Goal: Task Accomplishment & Management: Use online tool/utility

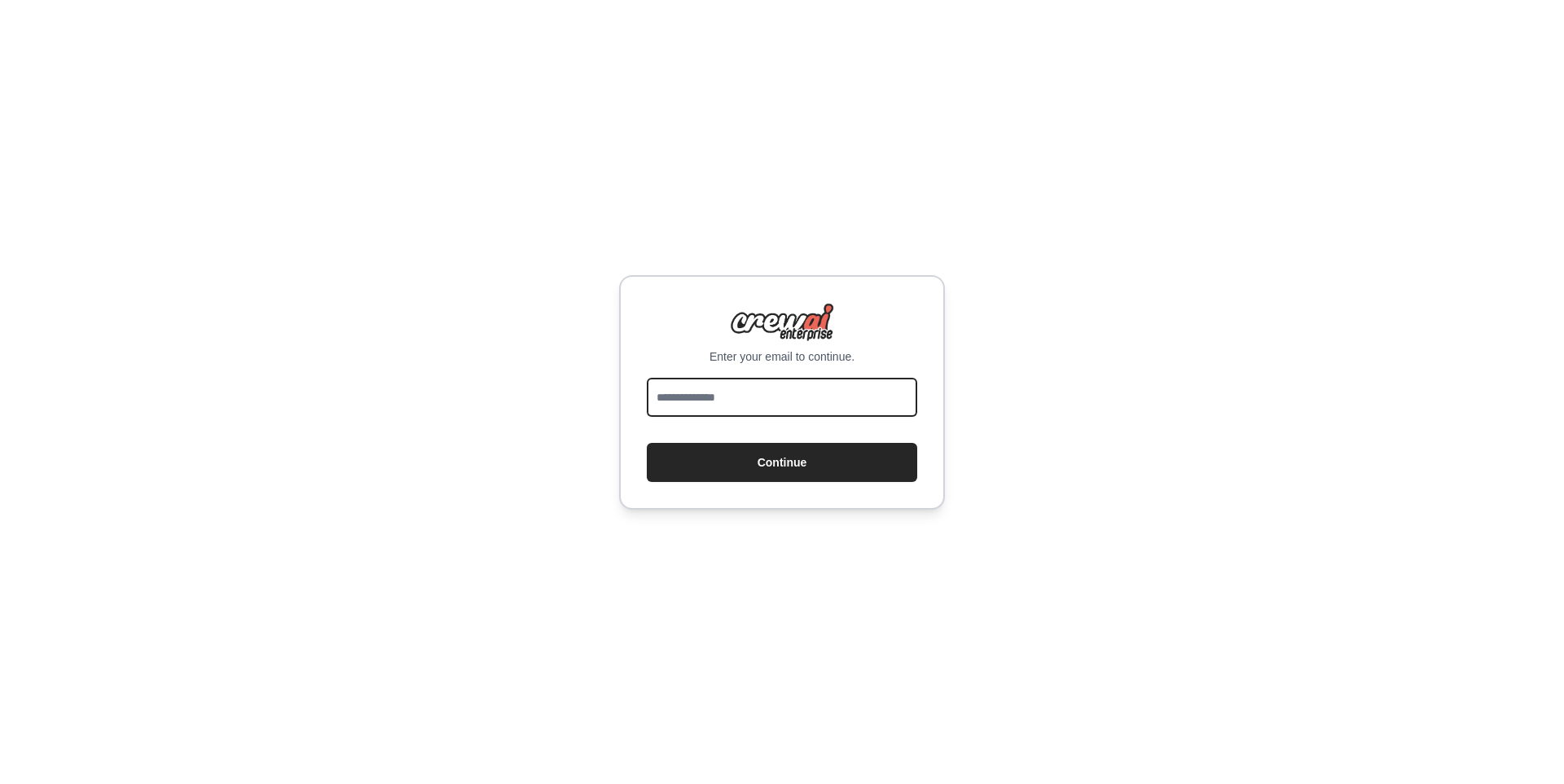
click at [706, 404] on input "email" at bounding box center [782, 397] width 270 height 39
type input "**********"
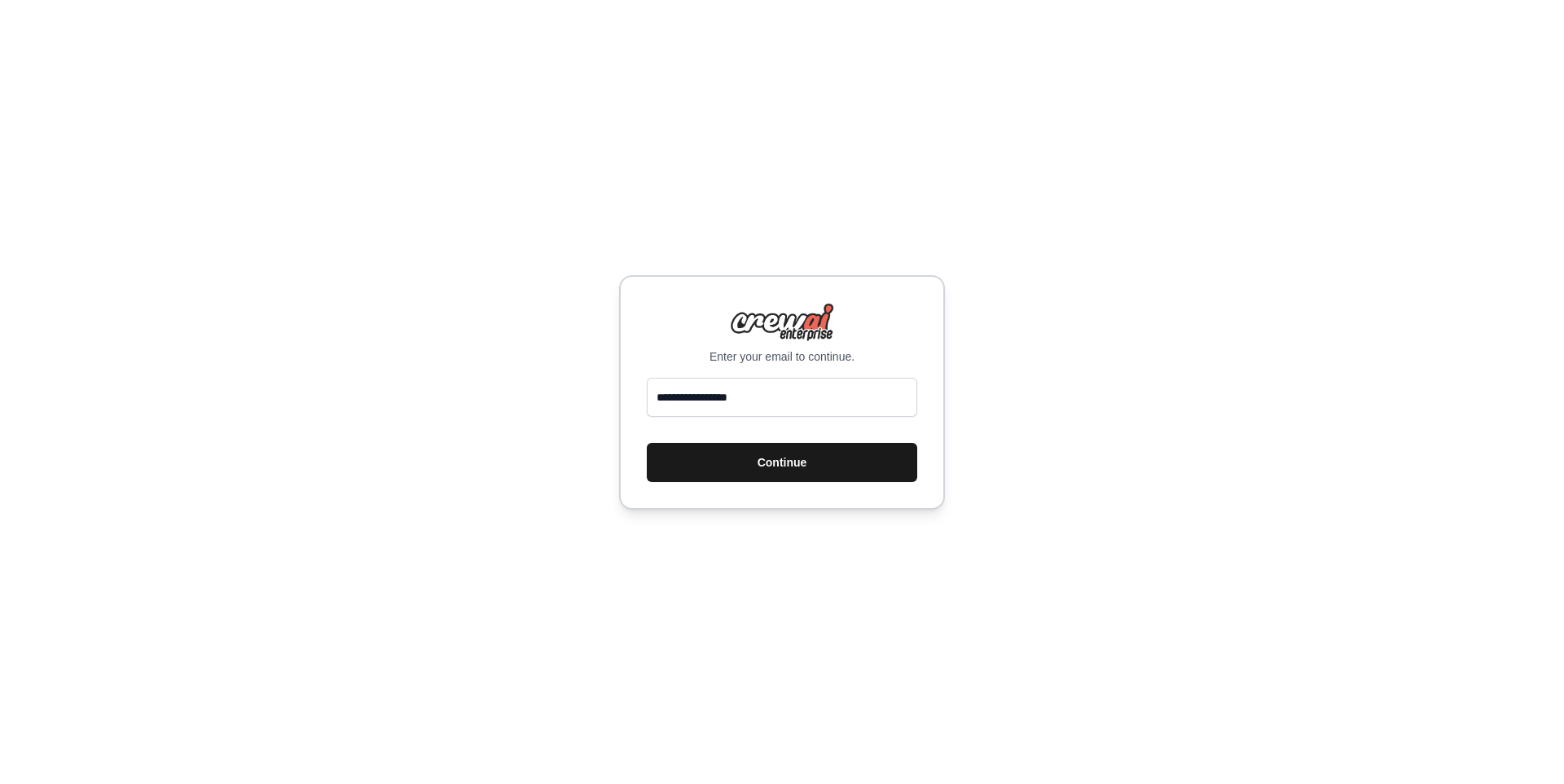
click at [773, 469] on button "Continue" at bounding box center [782, 463] width 270 height 39
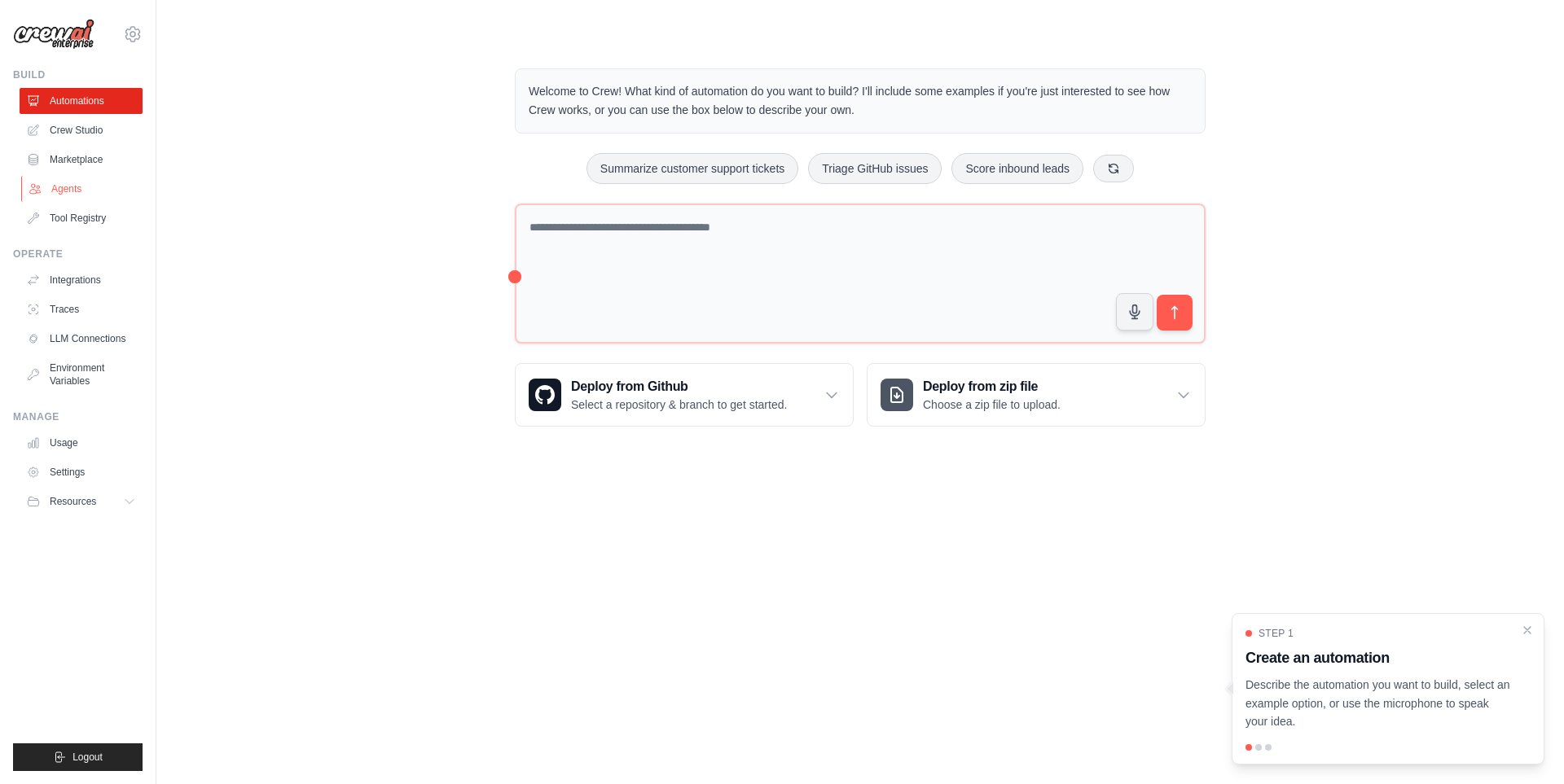
click at [63, 179] on link "Agents" at bounding box center [82, 188] width 123 height 26
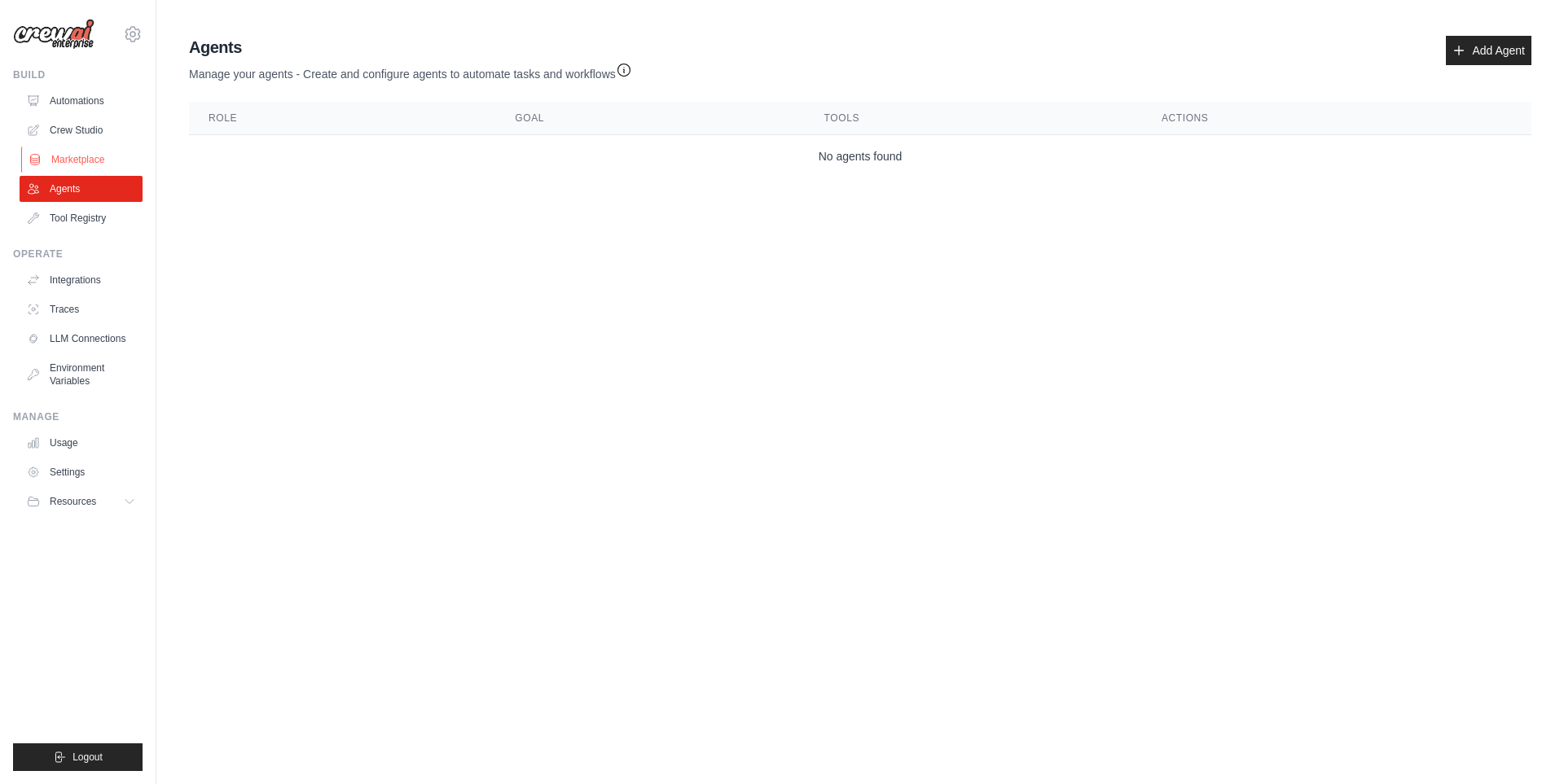
click at [74, 160] on link "Marketplace" at bounding box center [82, 160] width 123 height 26
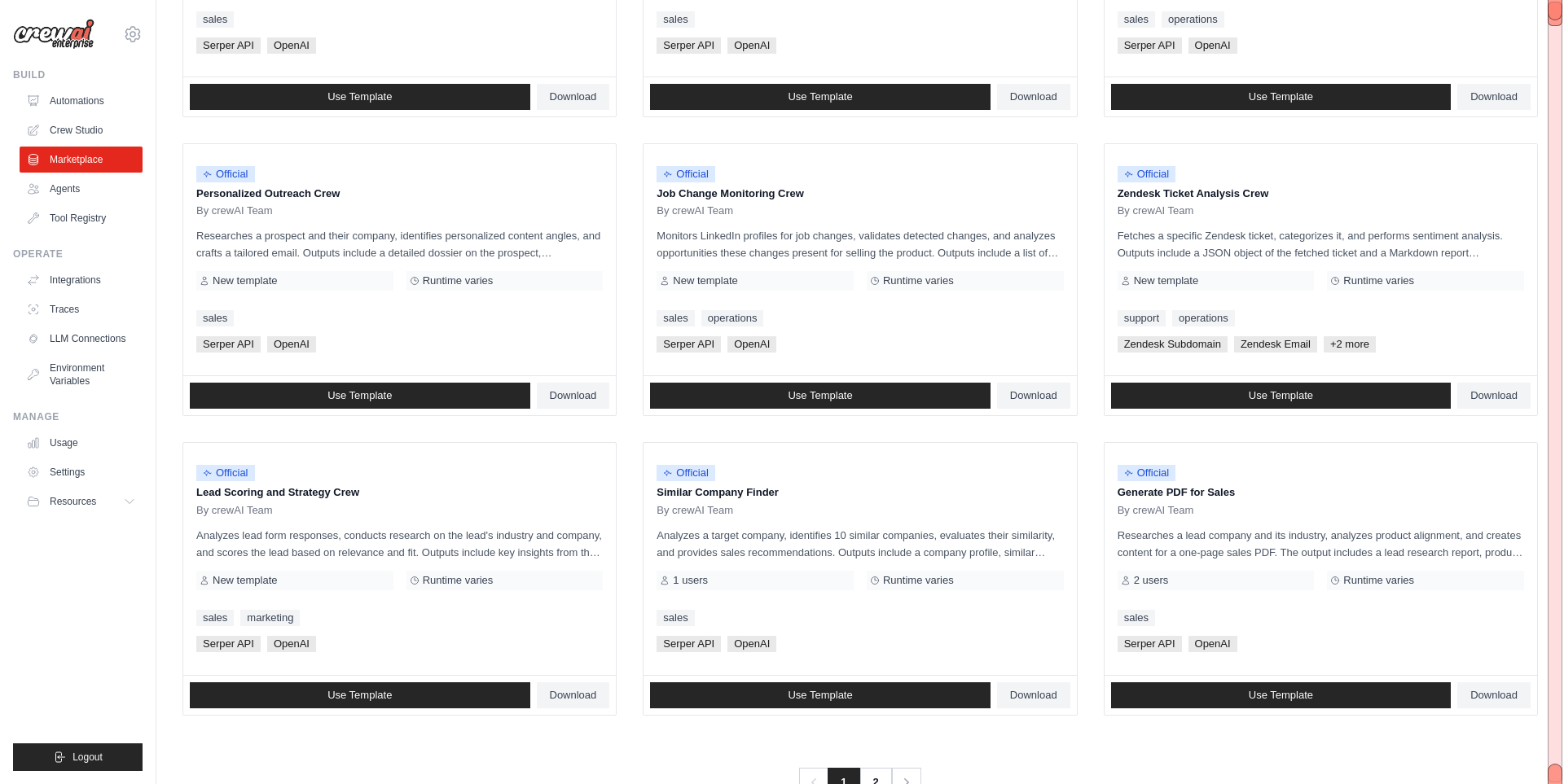
scroll to position [725, 0]
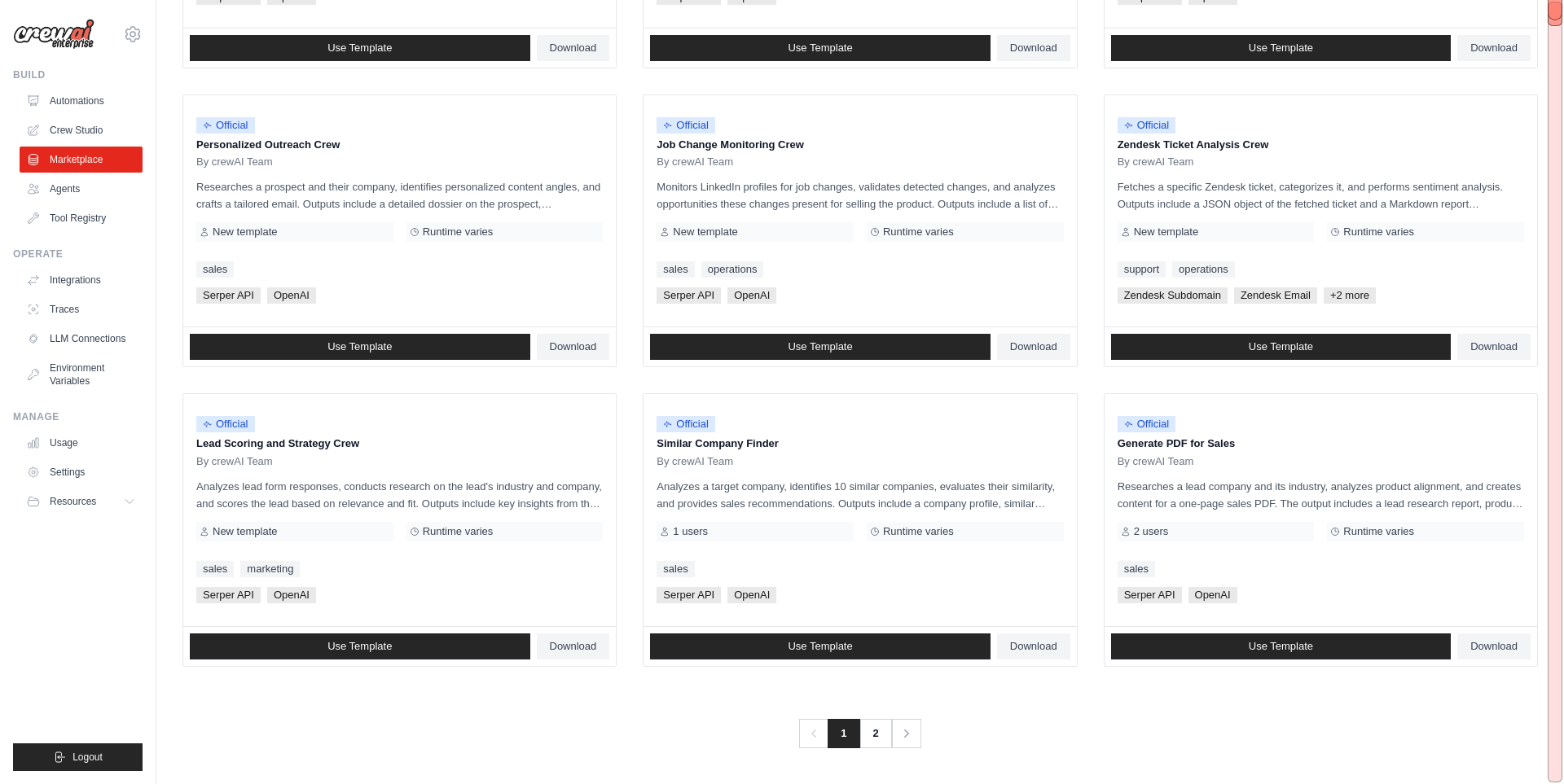
click at [1548, 759] on div at bounding box center [1556, 773] width 17 height 28
click at [877, 732] on link "2" at bounding box center [877, 734] width 33 height 30
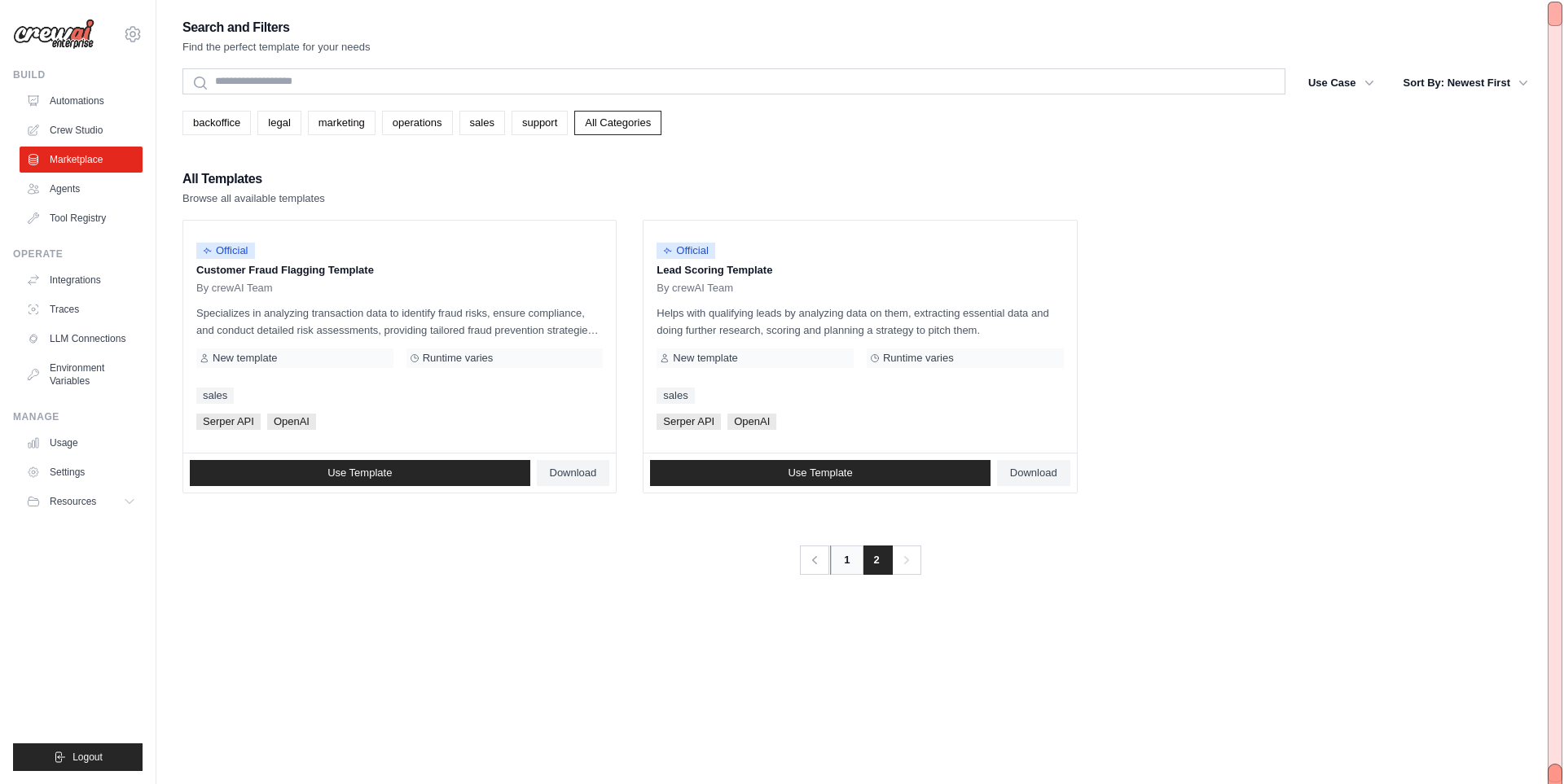
click at [848, 558] on link "1" at bounding box center [846, 560] width 33 height 30
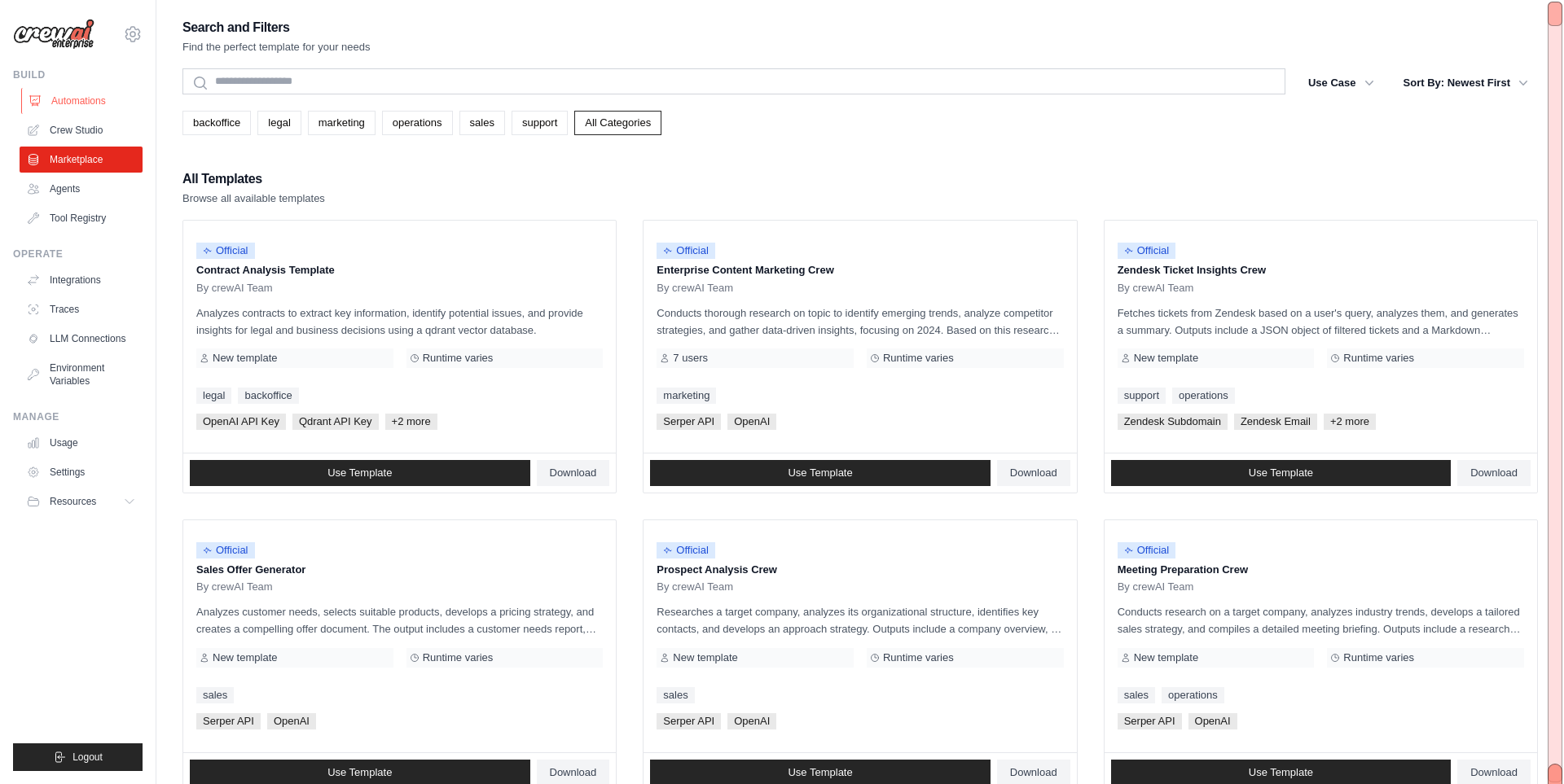
click at [73, 98] on link "Automations" at bounding box center [82, 101] width 123 height 26
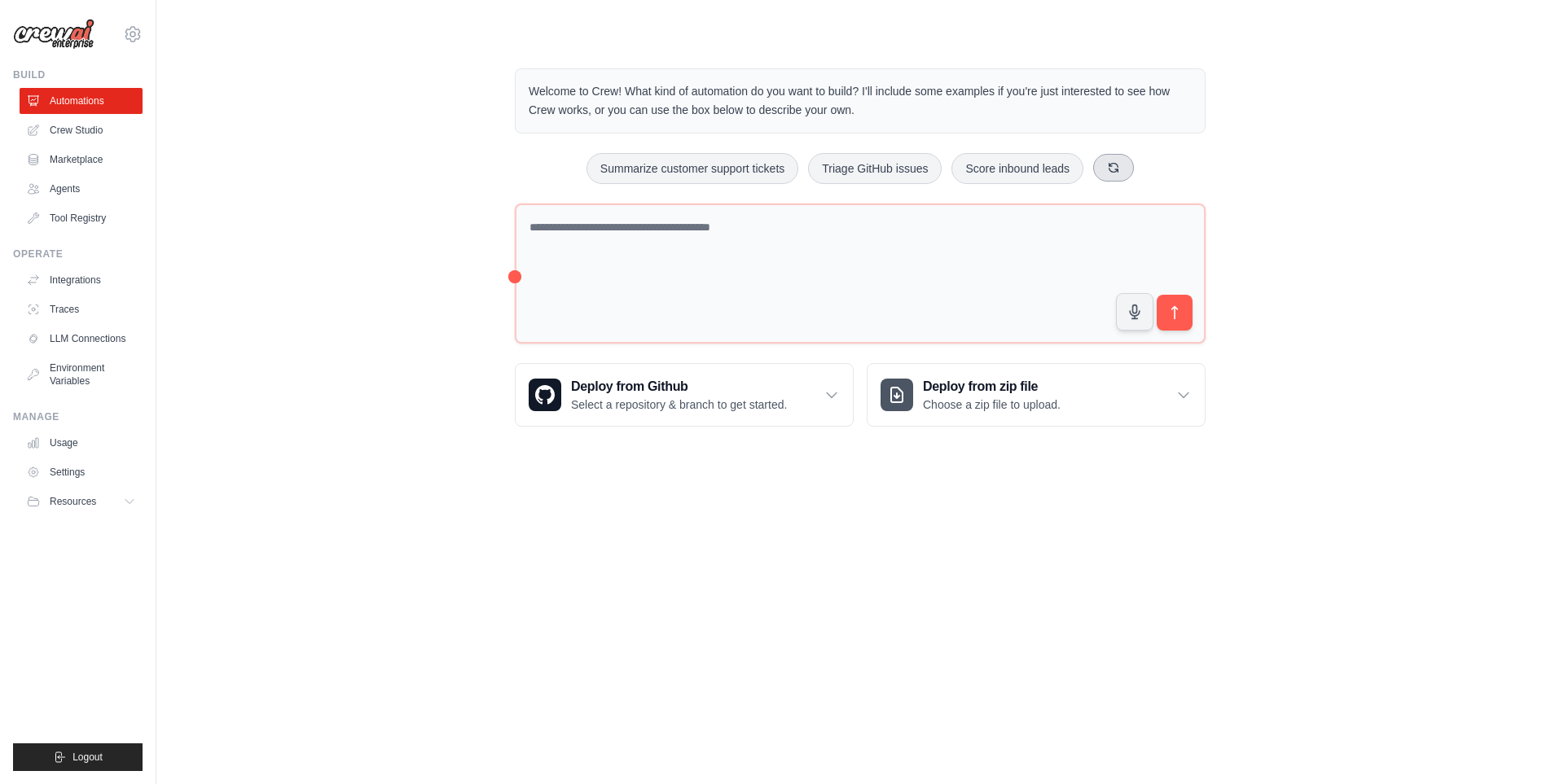
click at [1120, 171] on icon at bounding box center [1113, 167] width 13 height 13
click at [1114, 171] on icon at bounding box center [1107, 167] width 13 height 13
click at [1138, 170] on icon at bounding box center [1131, 167] width 13 height 13
click at [814, 167] on button "Automate social media posting" at bounding box center [832, 168] width 184 height 31
click at [1173, 311] on icon "submit" at bounding box center [1174, 313] width 17 height 17
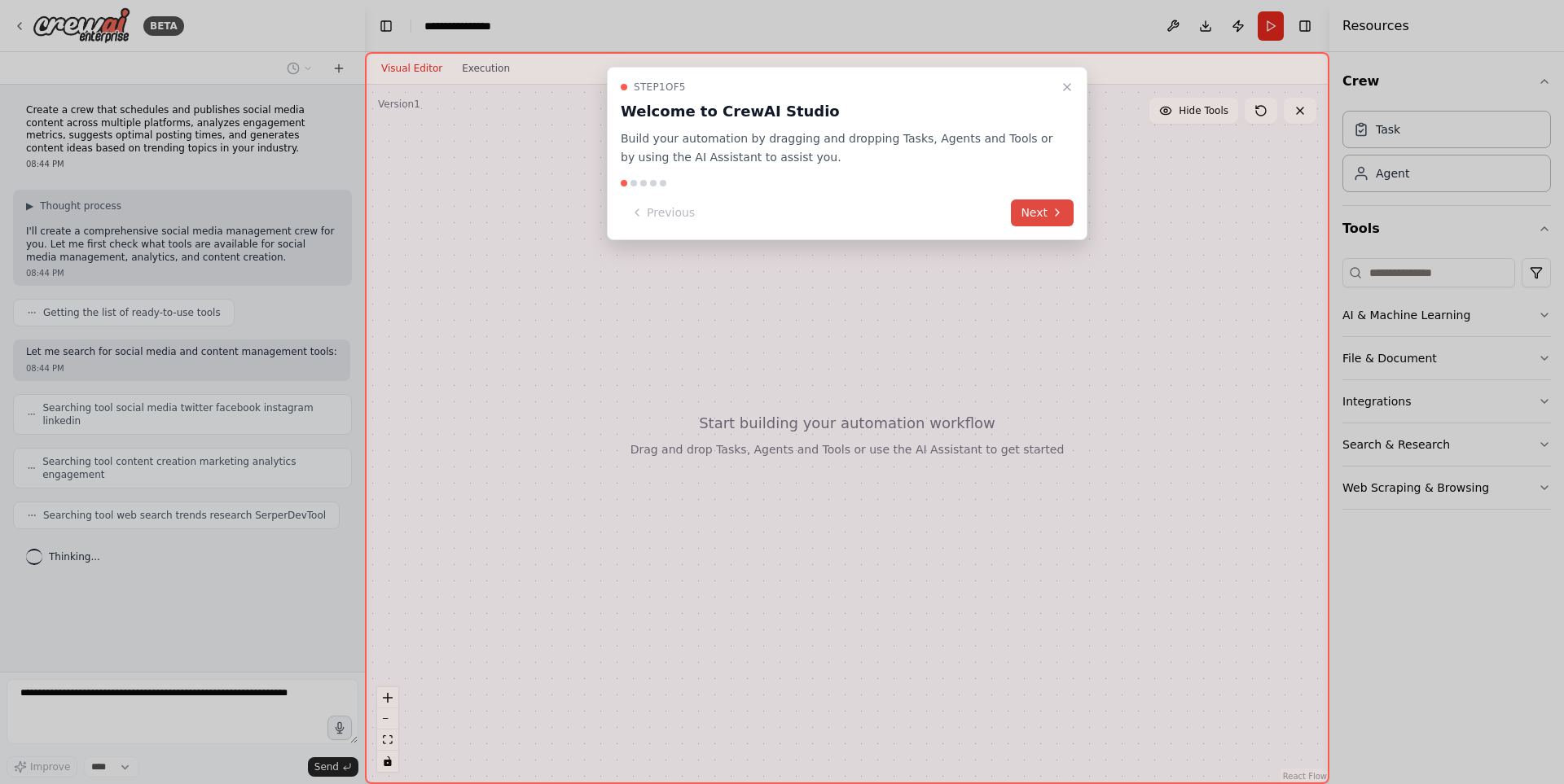
click at [1036, 210] on button "Next" at bounding box center [1043, 212] width 63 height 27
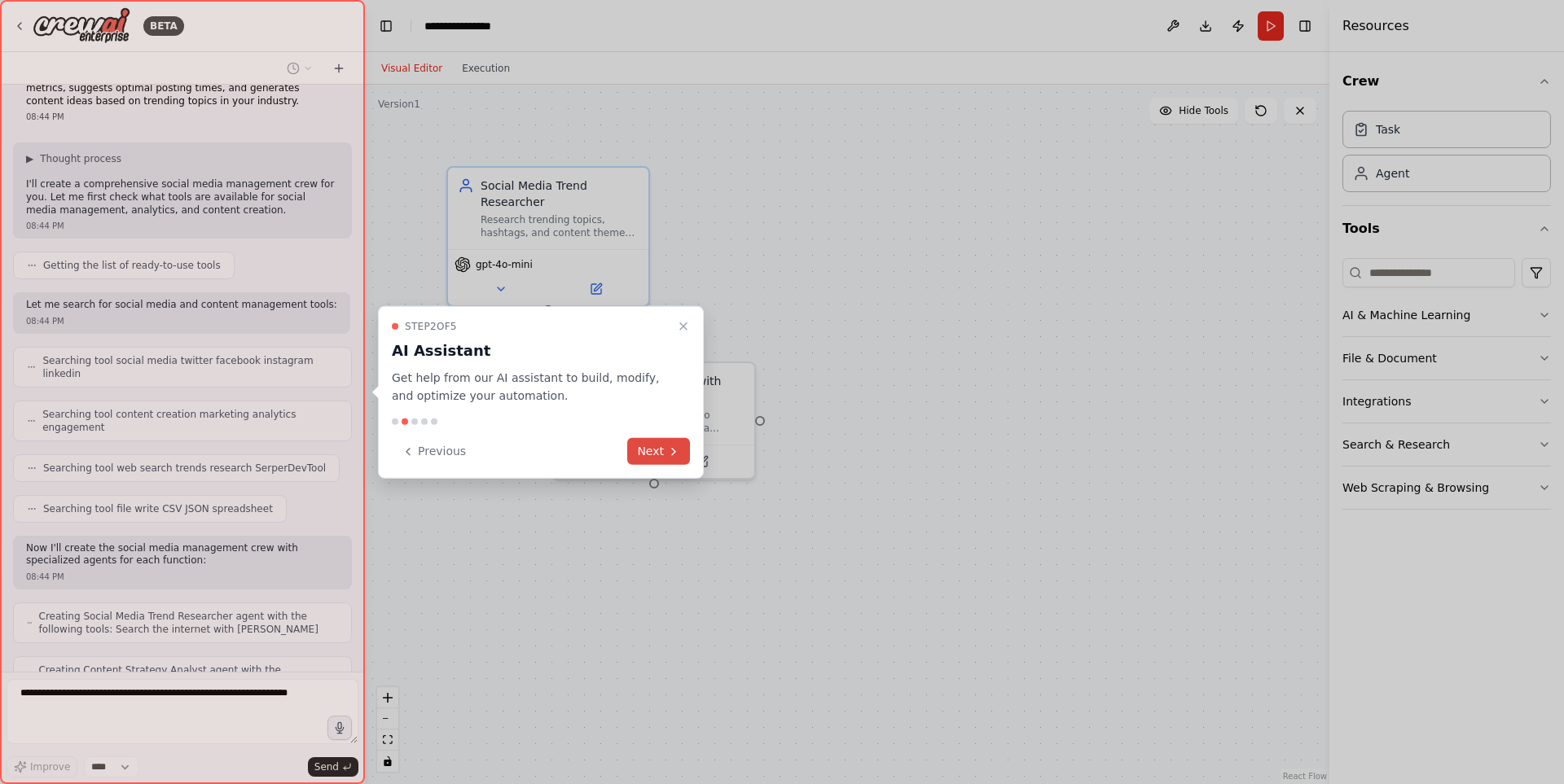
scroll to position [101, 0]
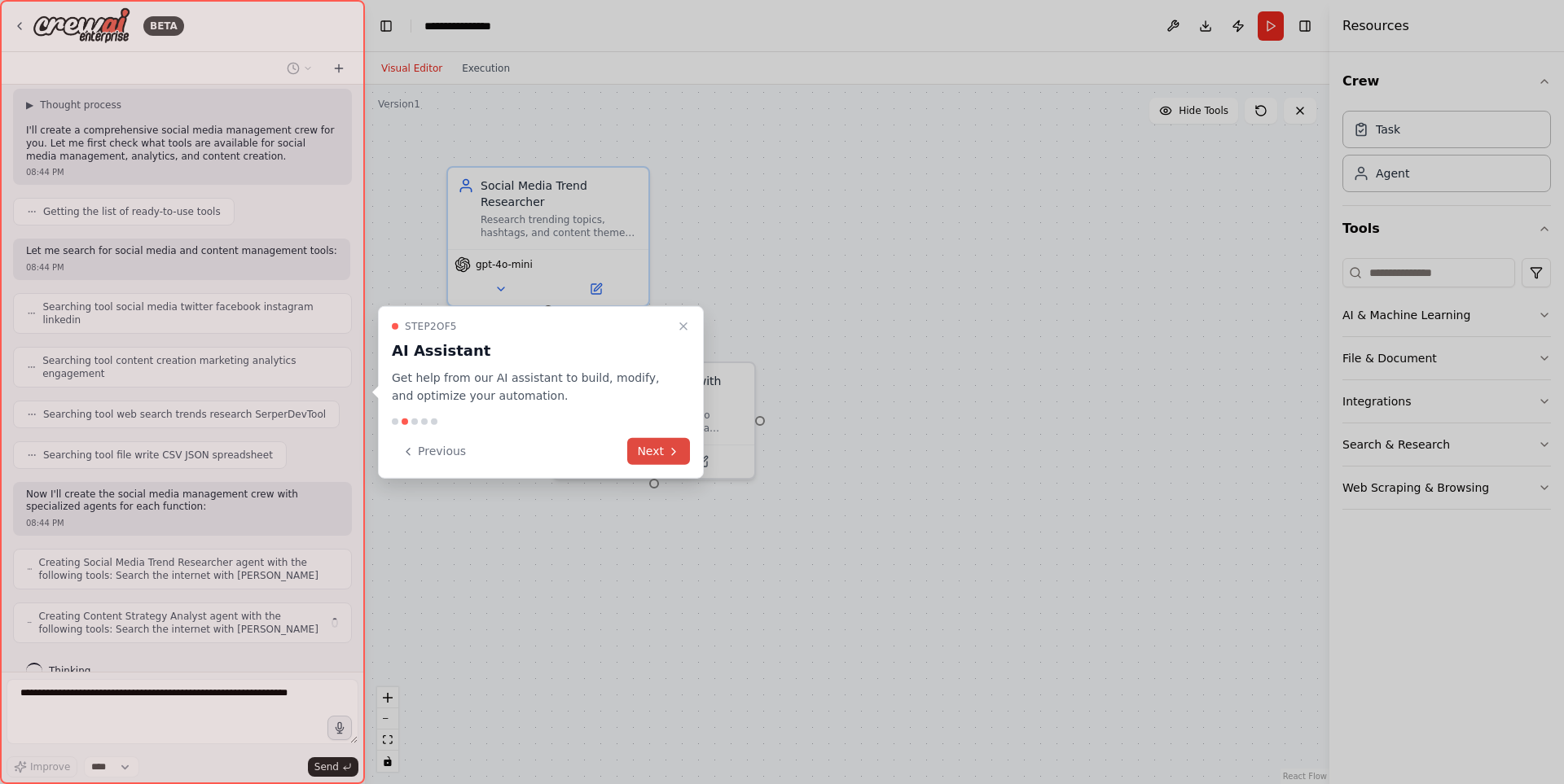
click at [649, 451] on button "Next" at bounding box center [659, 451] width 63 height 27
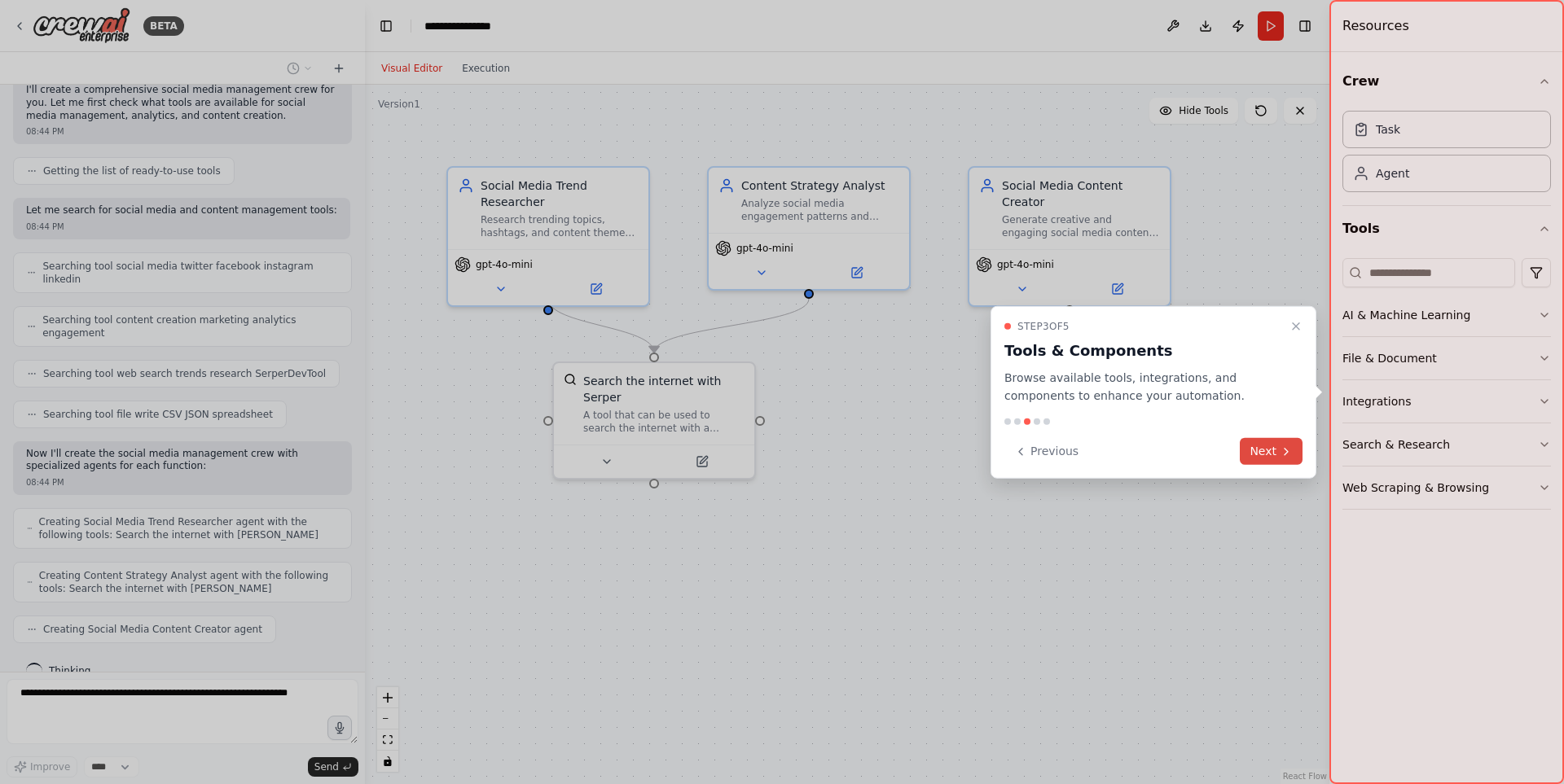
scroll to position [195, 0]
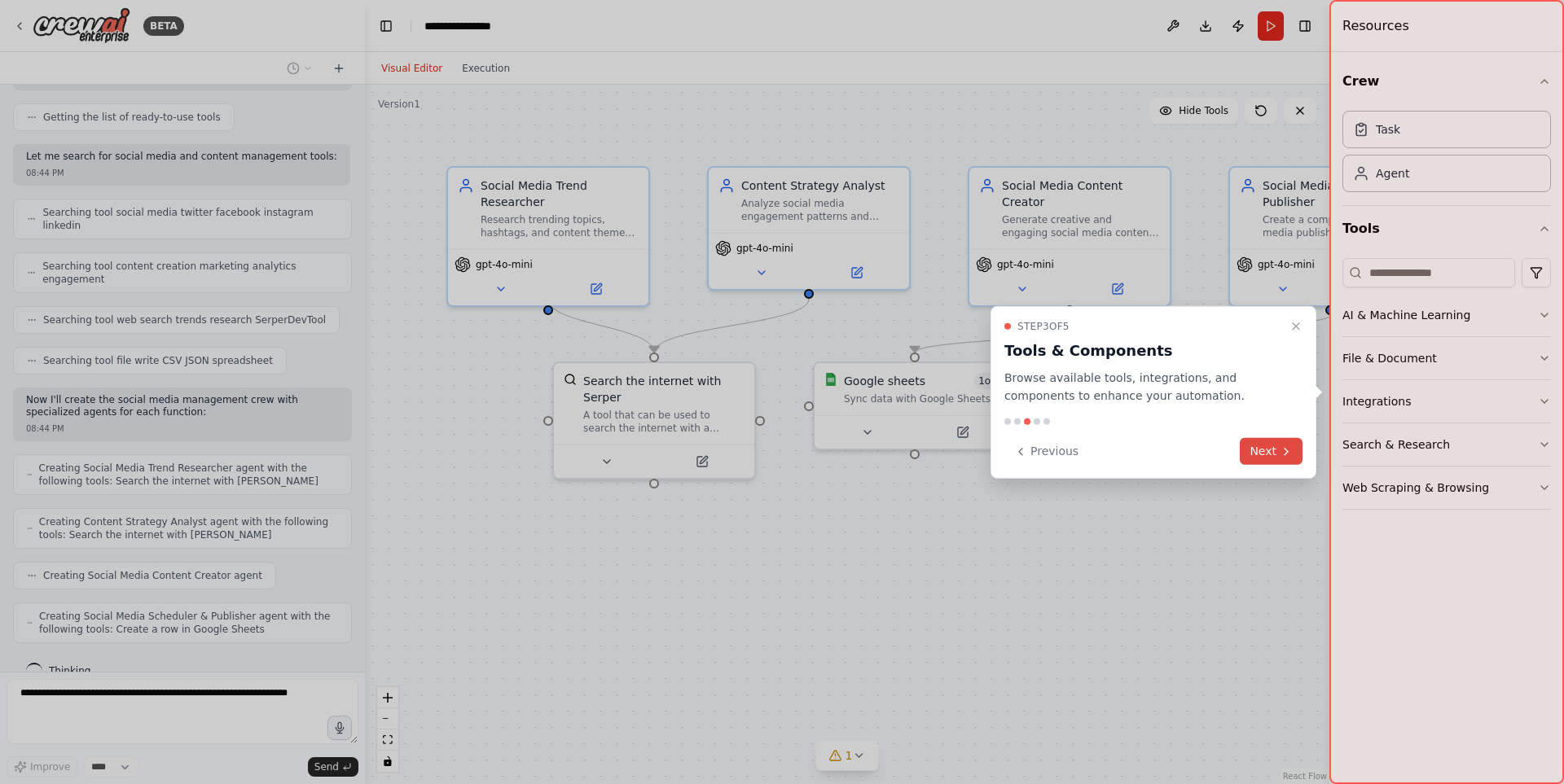
click at [1271, 451] on button "Next" at bounding box center [1272, 451] width 63 height 27
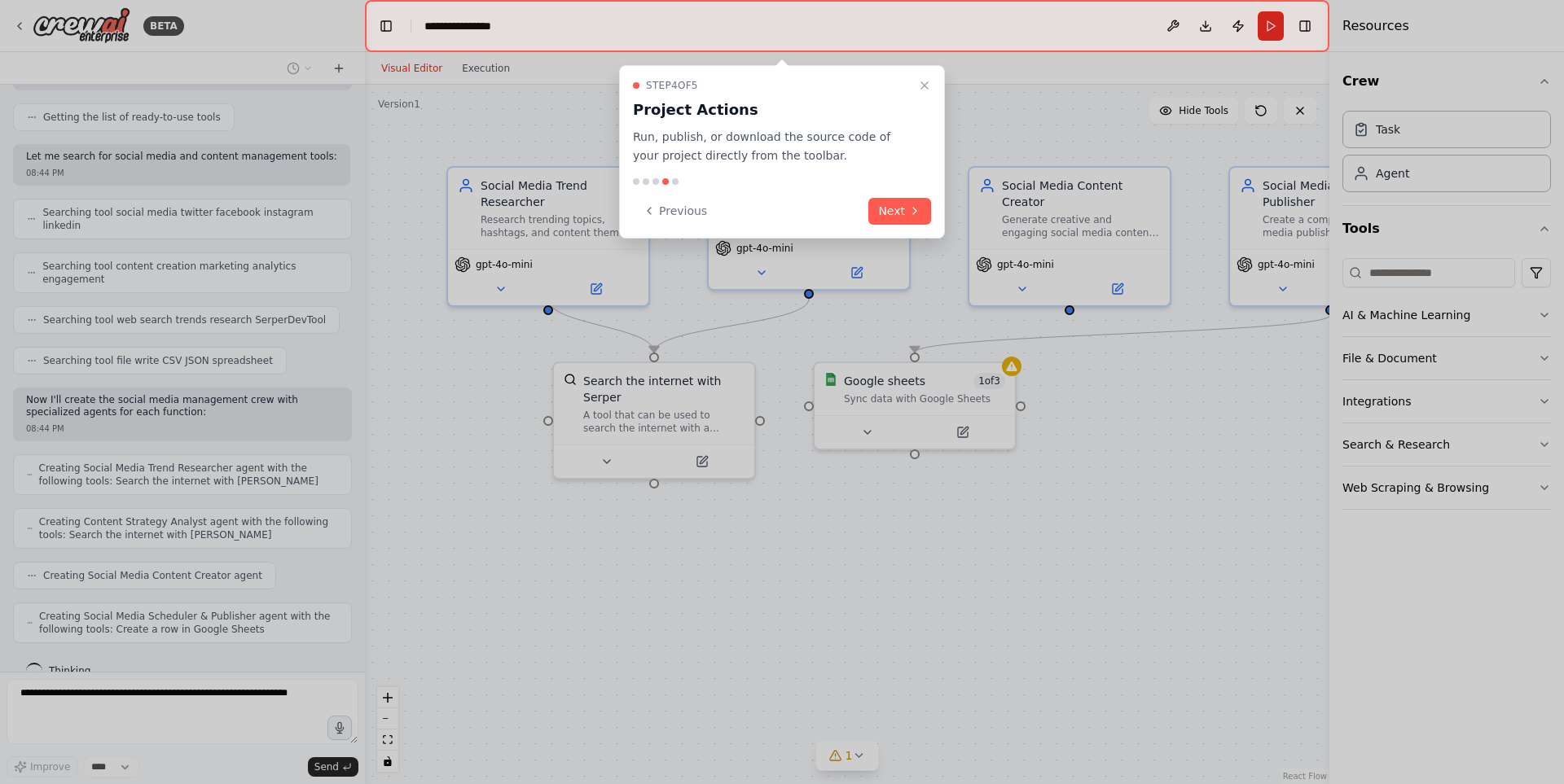
scroll to position [291, 0]
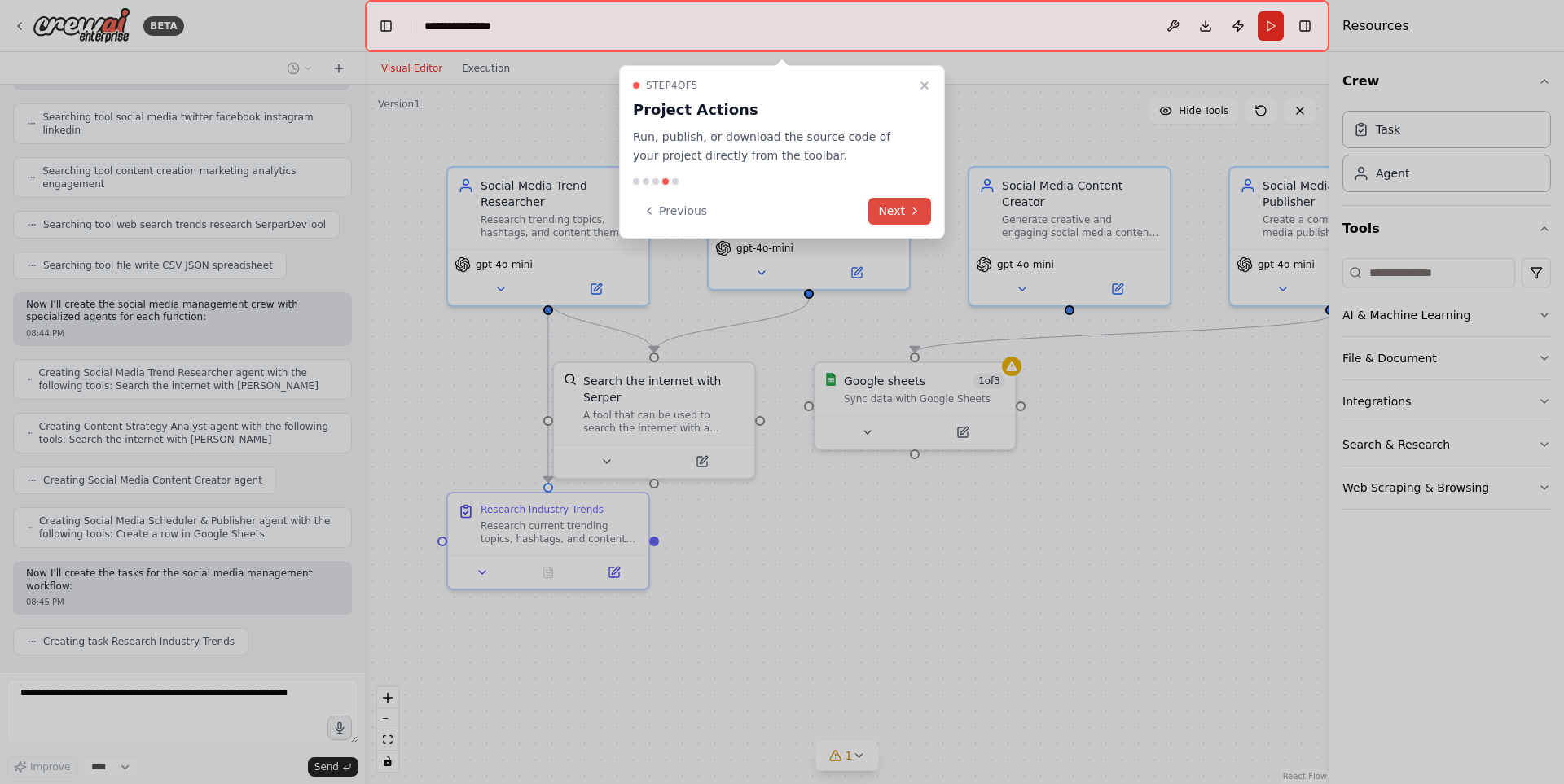
click at [903, 214] on button "Next" at bounding box center [900, 211] width 63 height 27
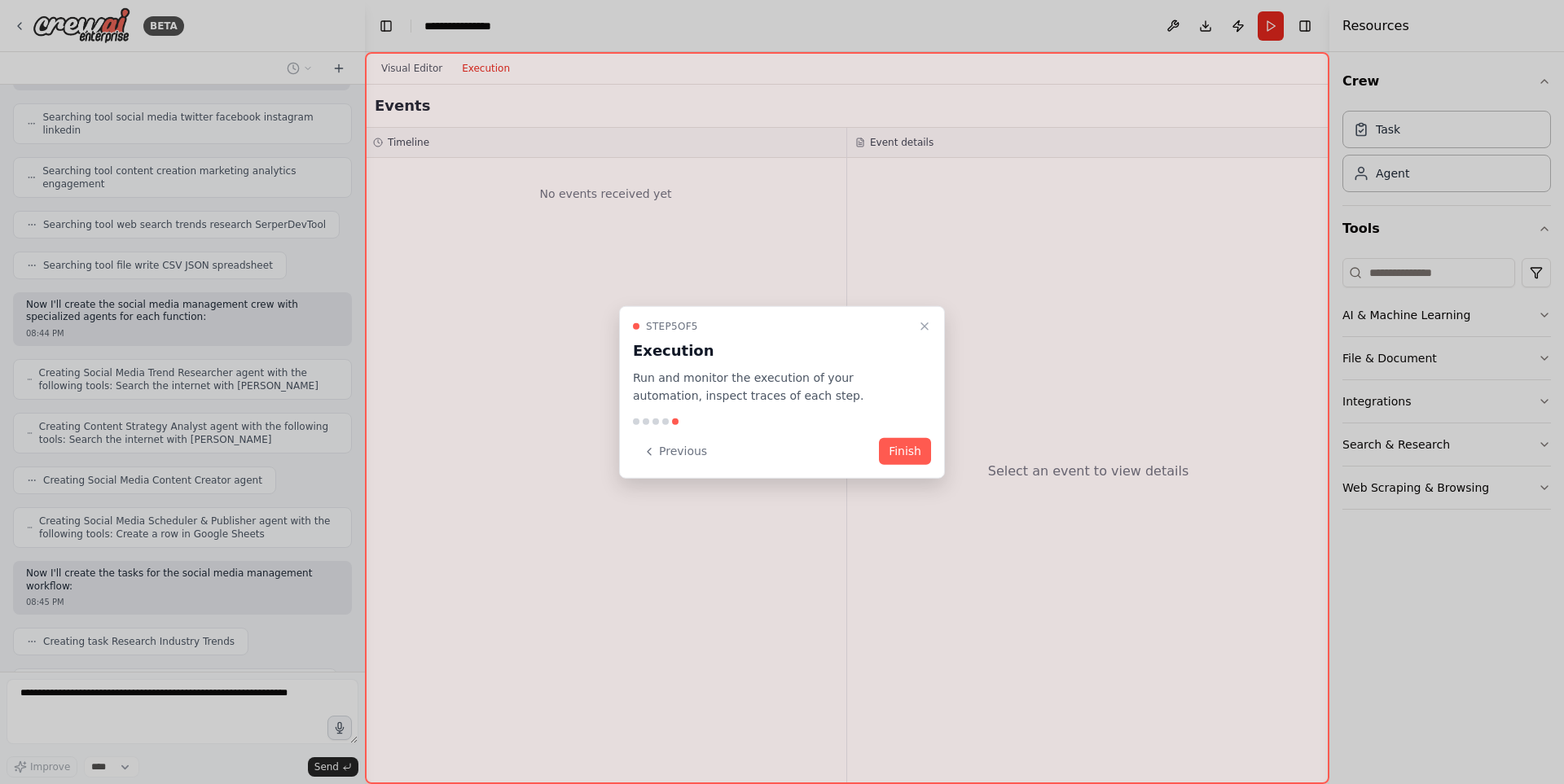
scroll to position [331, 0]
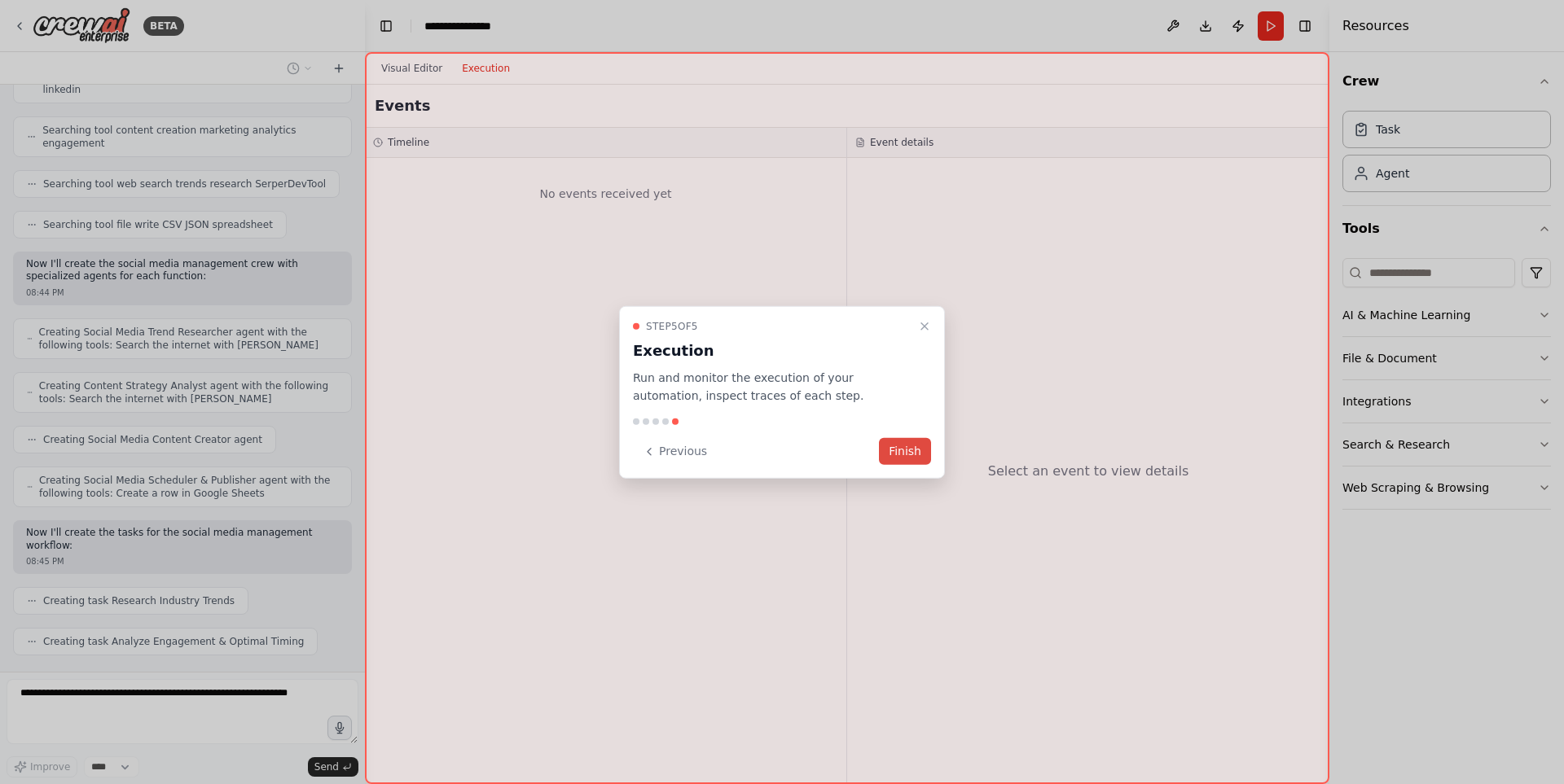
click at [904, 455] on button "Finish" at bounding box center [905, 451] width 52 height 27
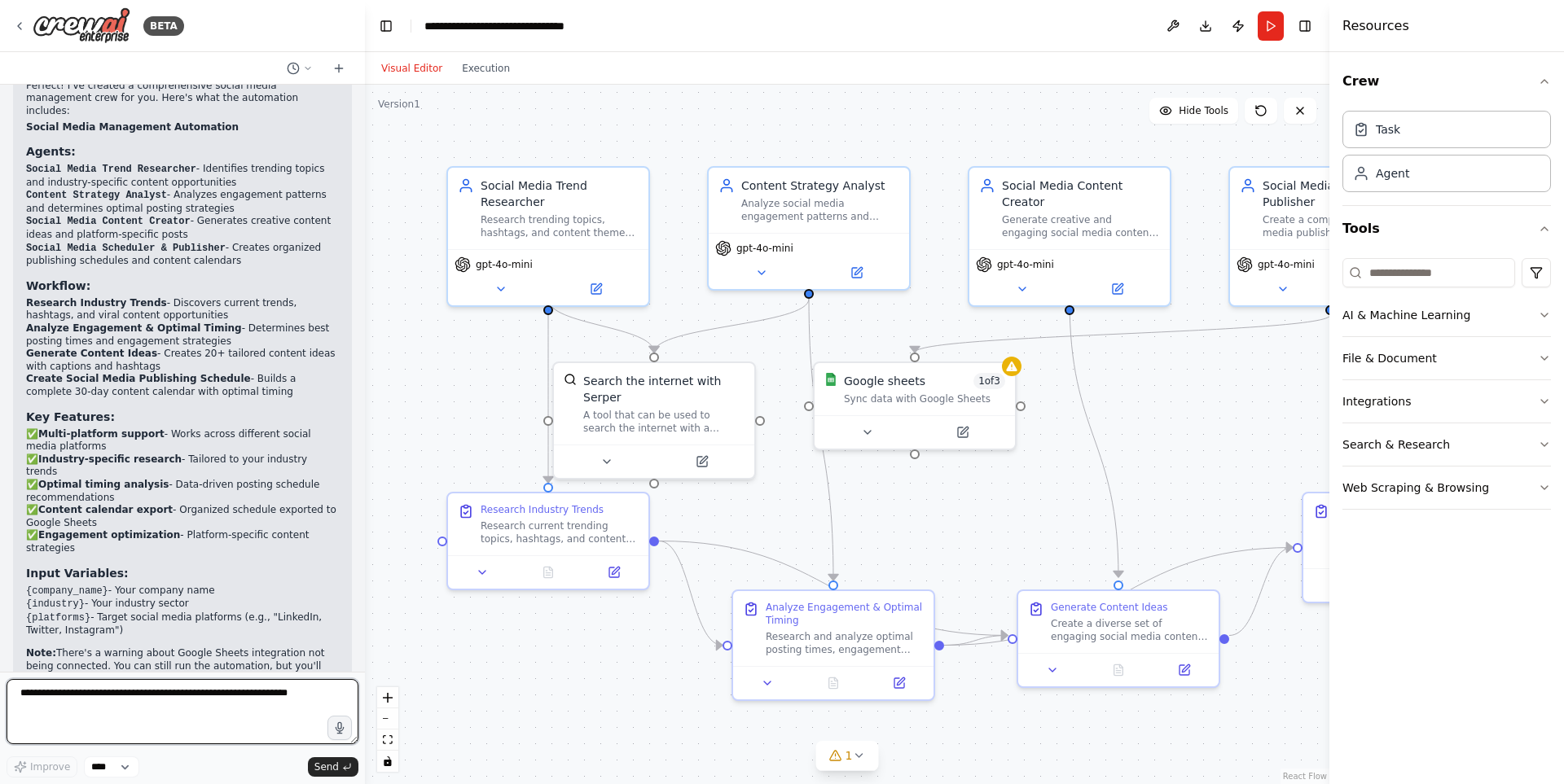
scroll to position [1157, 0]
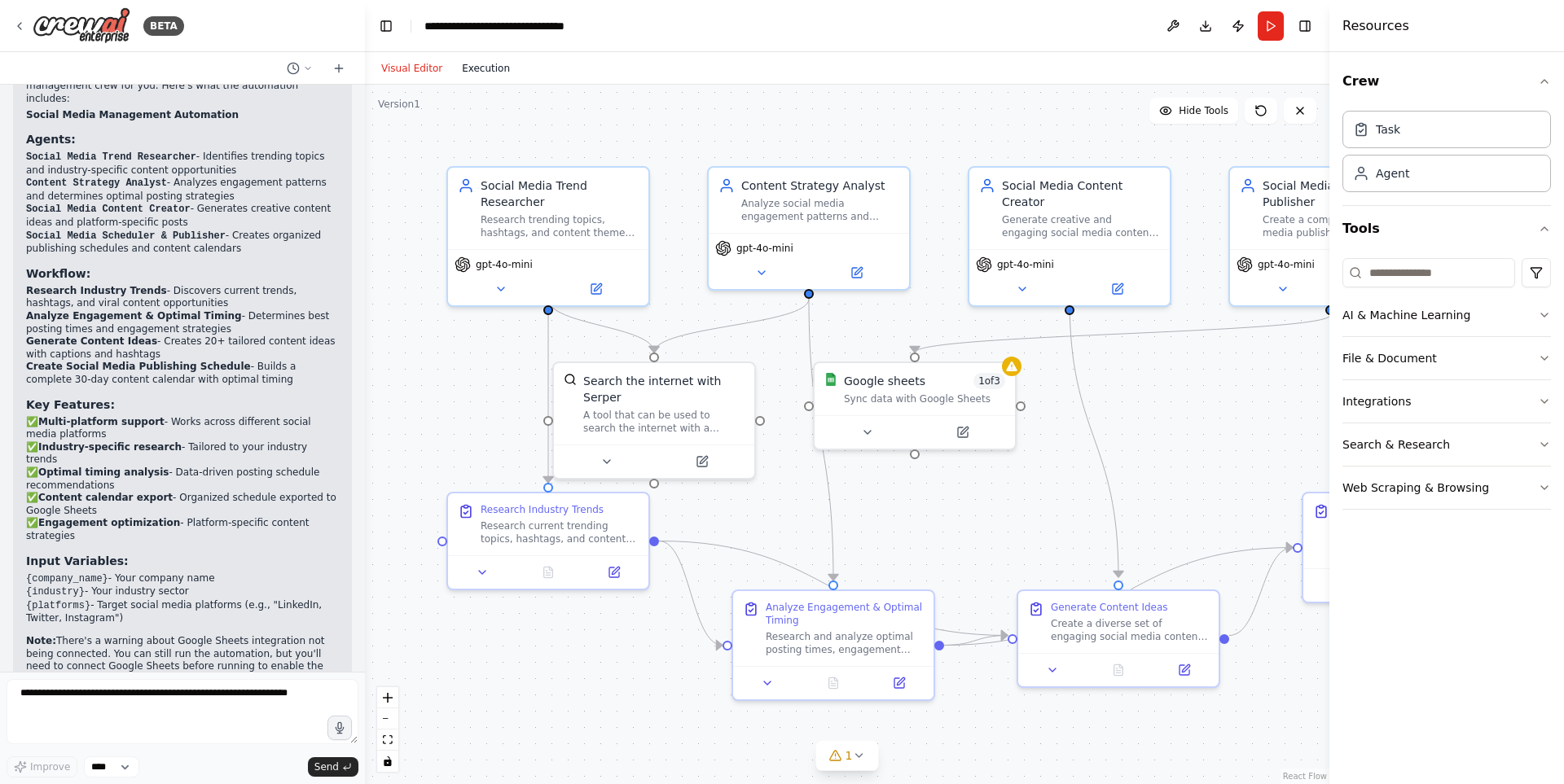
click at [473, 64] on button "Execution" at bounding box center [485, 68] width 68 height 20
click at [405, 68] on button "Visual Editor" at bounding box center [412, 68] width 81 height 20
click at [1275, 27] on button "Run" at bounding box center [1271, 27] width 26 height 30
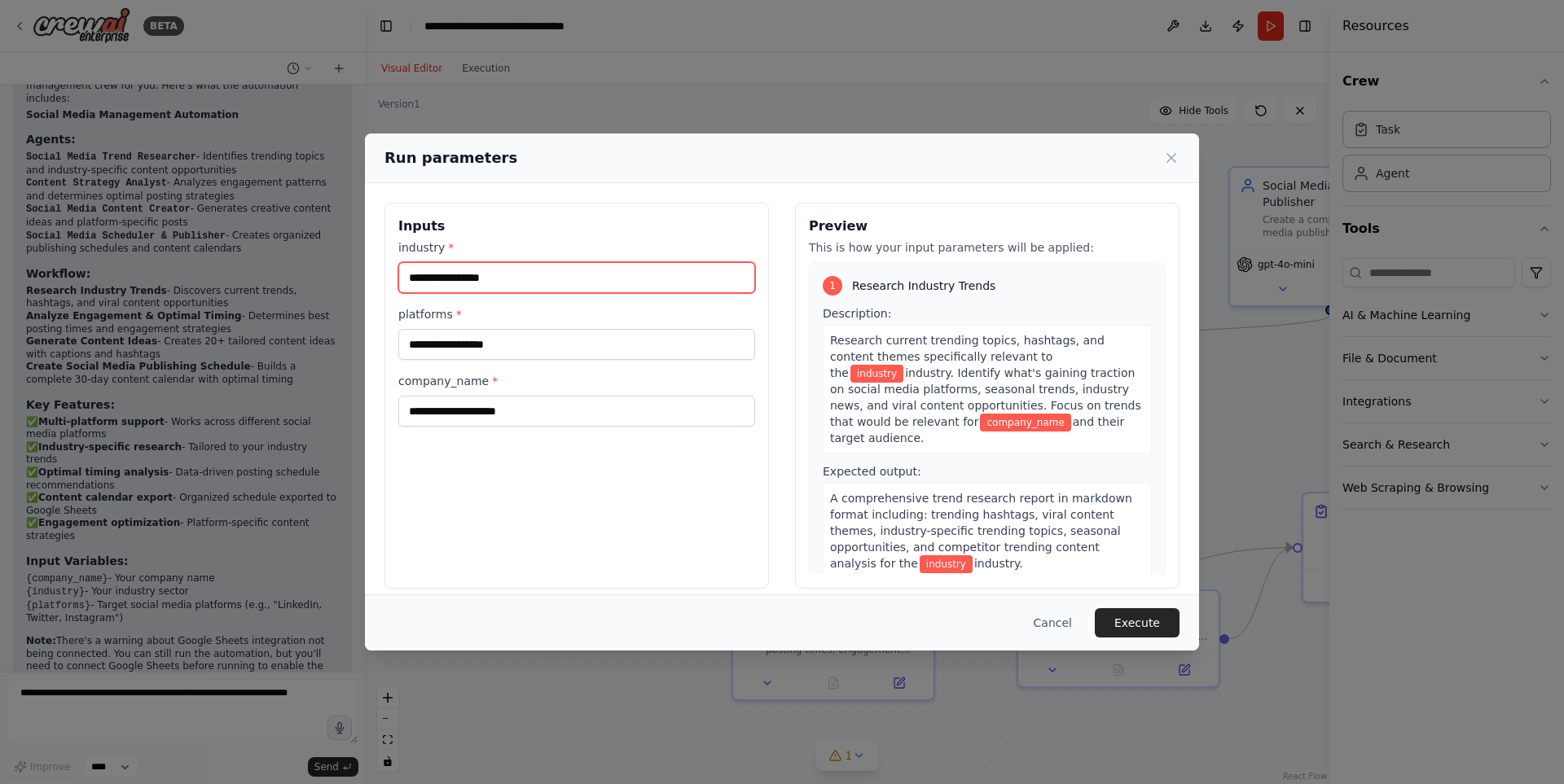
click at [441, 287] on input "industry *" at bounding box center [577, 277] width 357 height 31
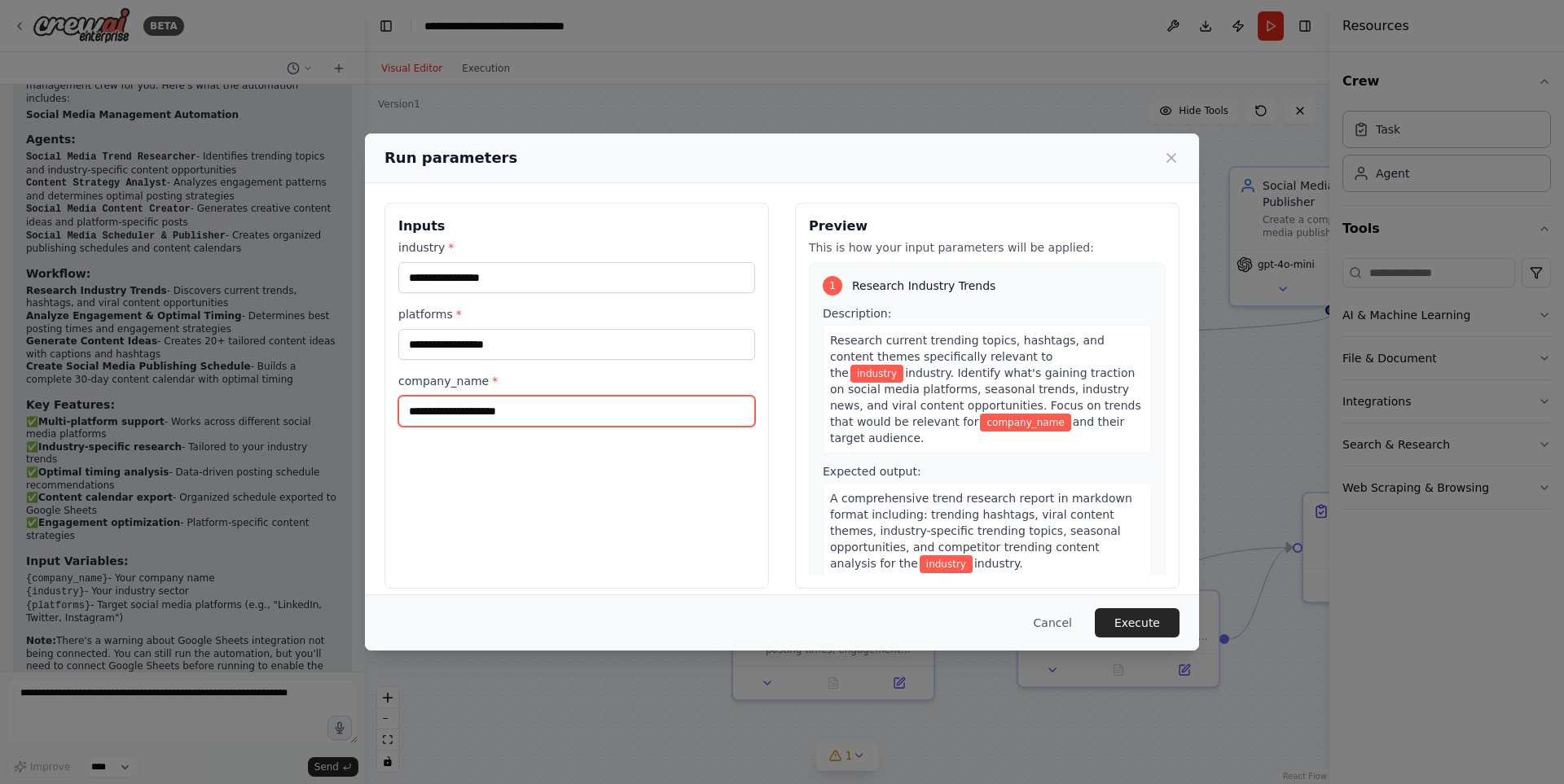
click at [449, 417] on input "company_name *" at bounding box center [577, 410] width 357 height 31
type input "********"
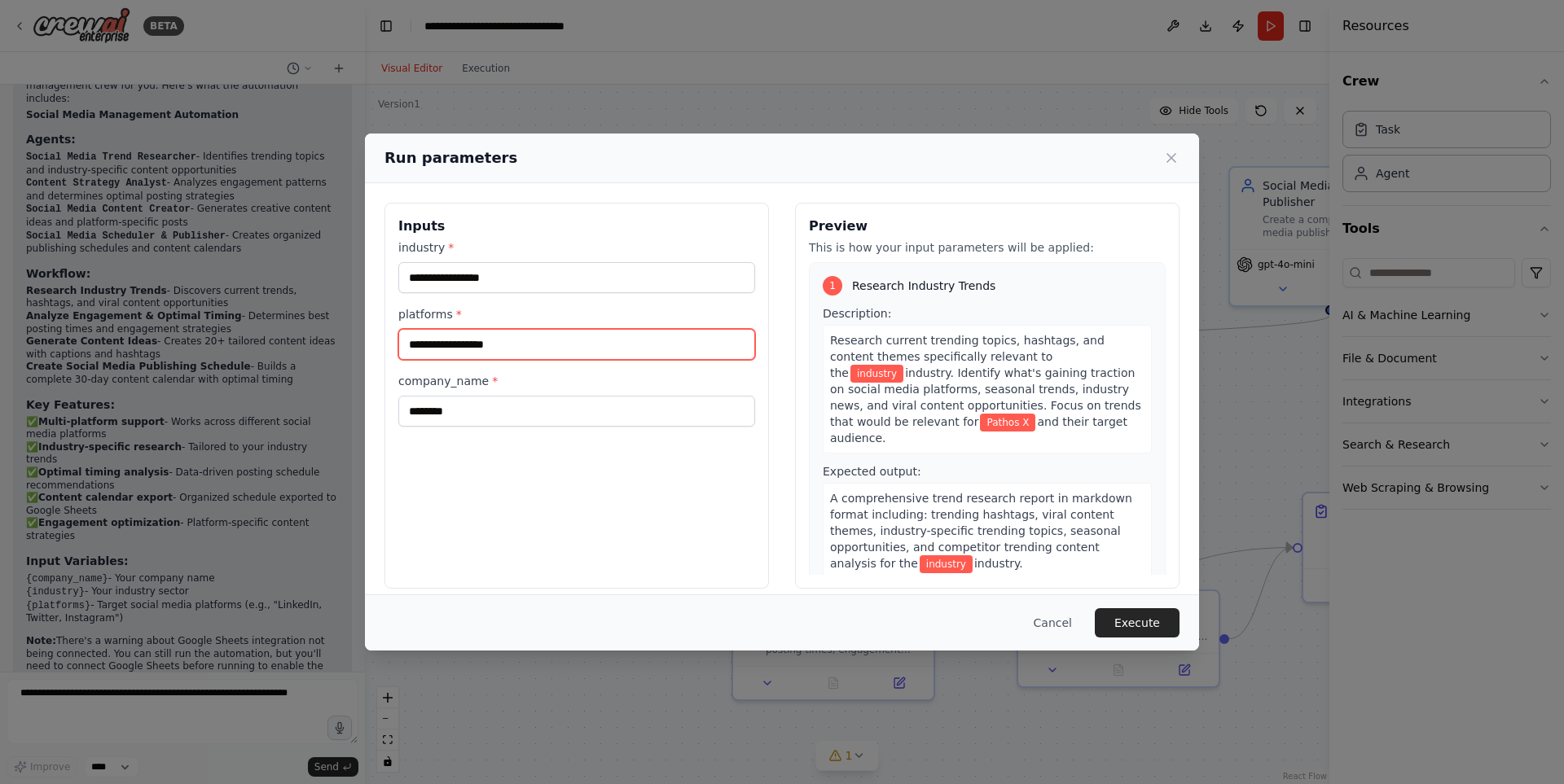
click at [513, 352] on input "platforms *" at bounding box center [577, 344] width 357 height 31
type input "**********"
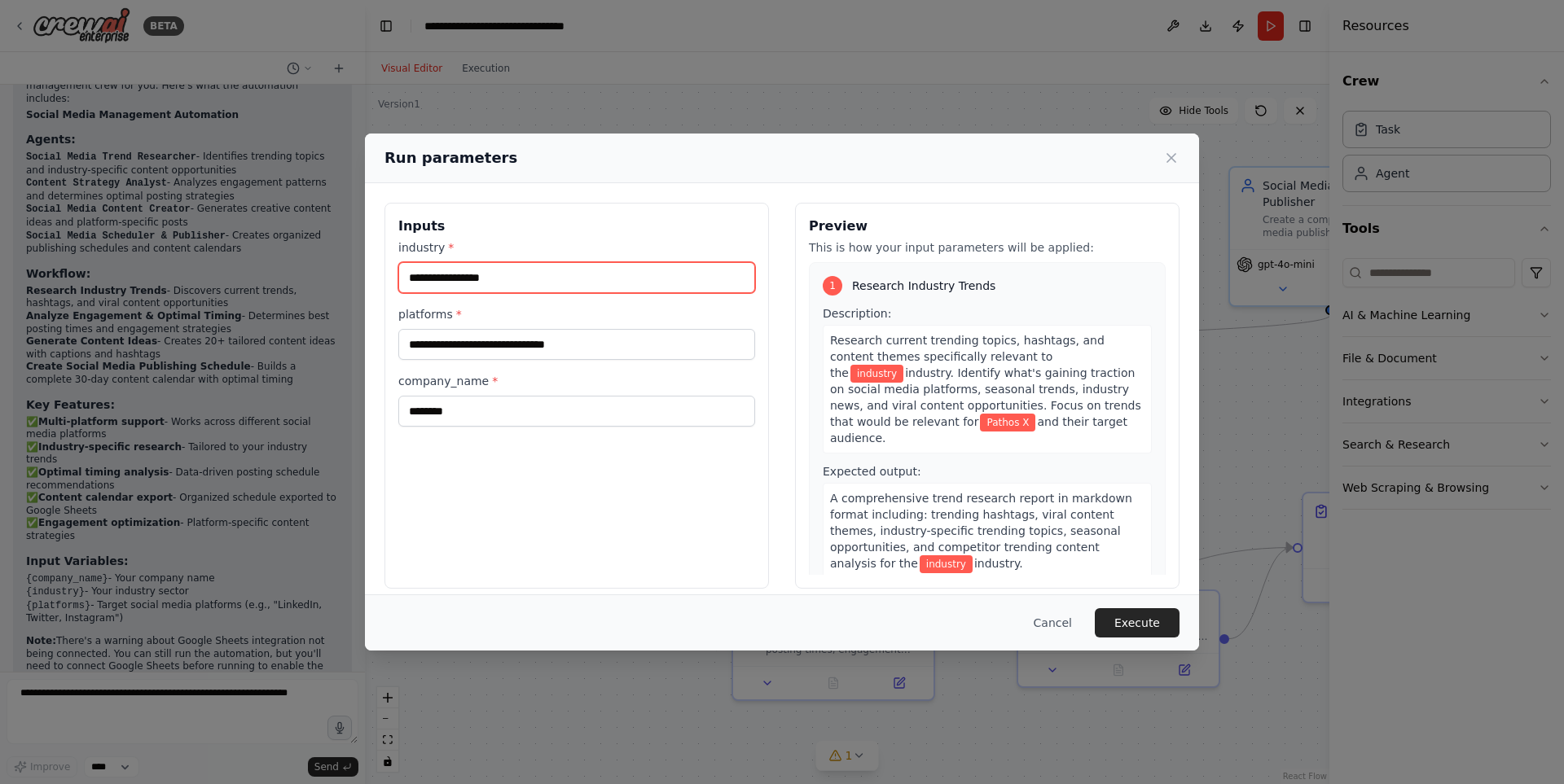
click at [444, 273] on input "industry *" at bounding box center [577, 277] width 357 height 31
paste input "**********"
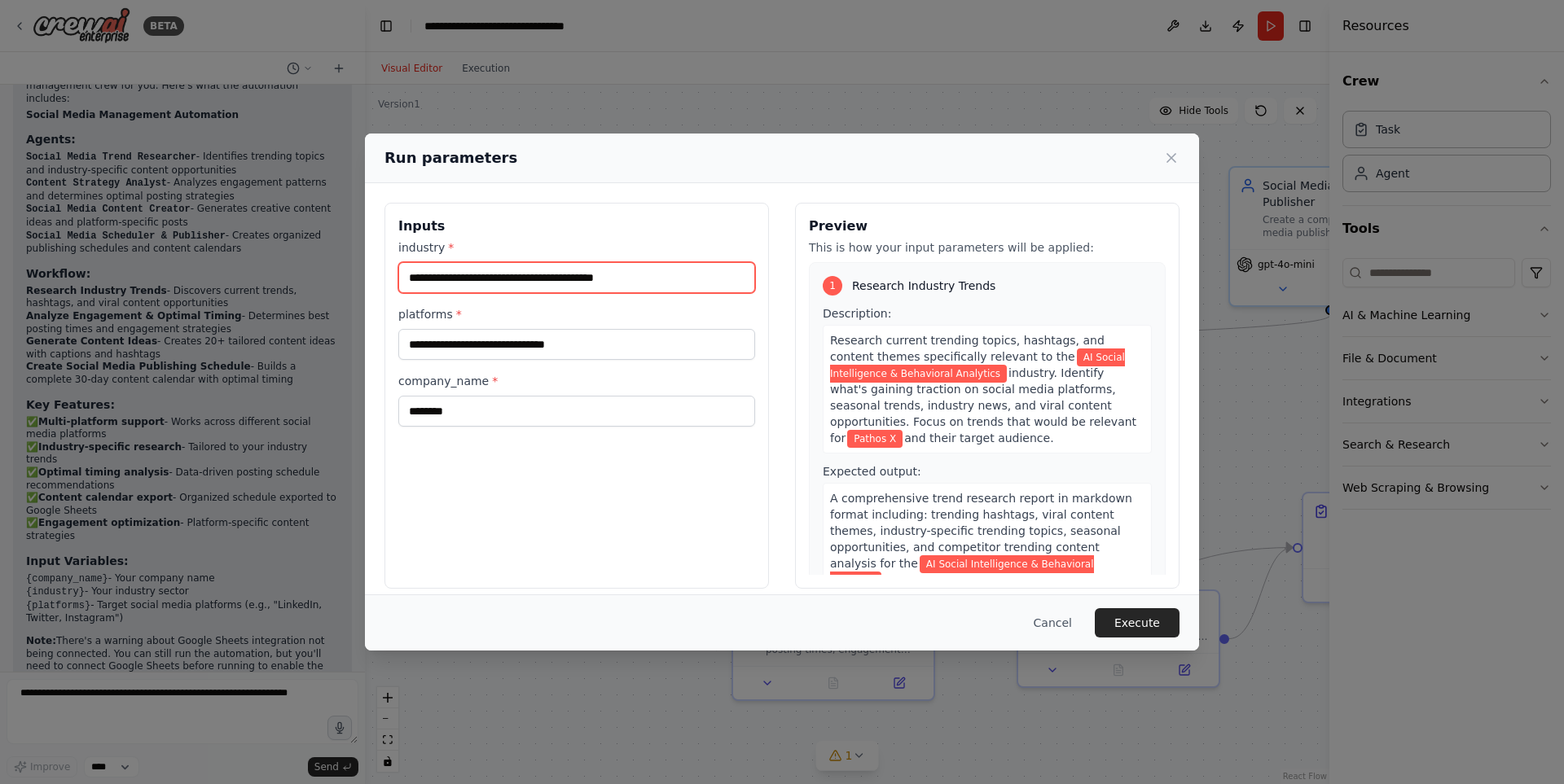
type input "**********"
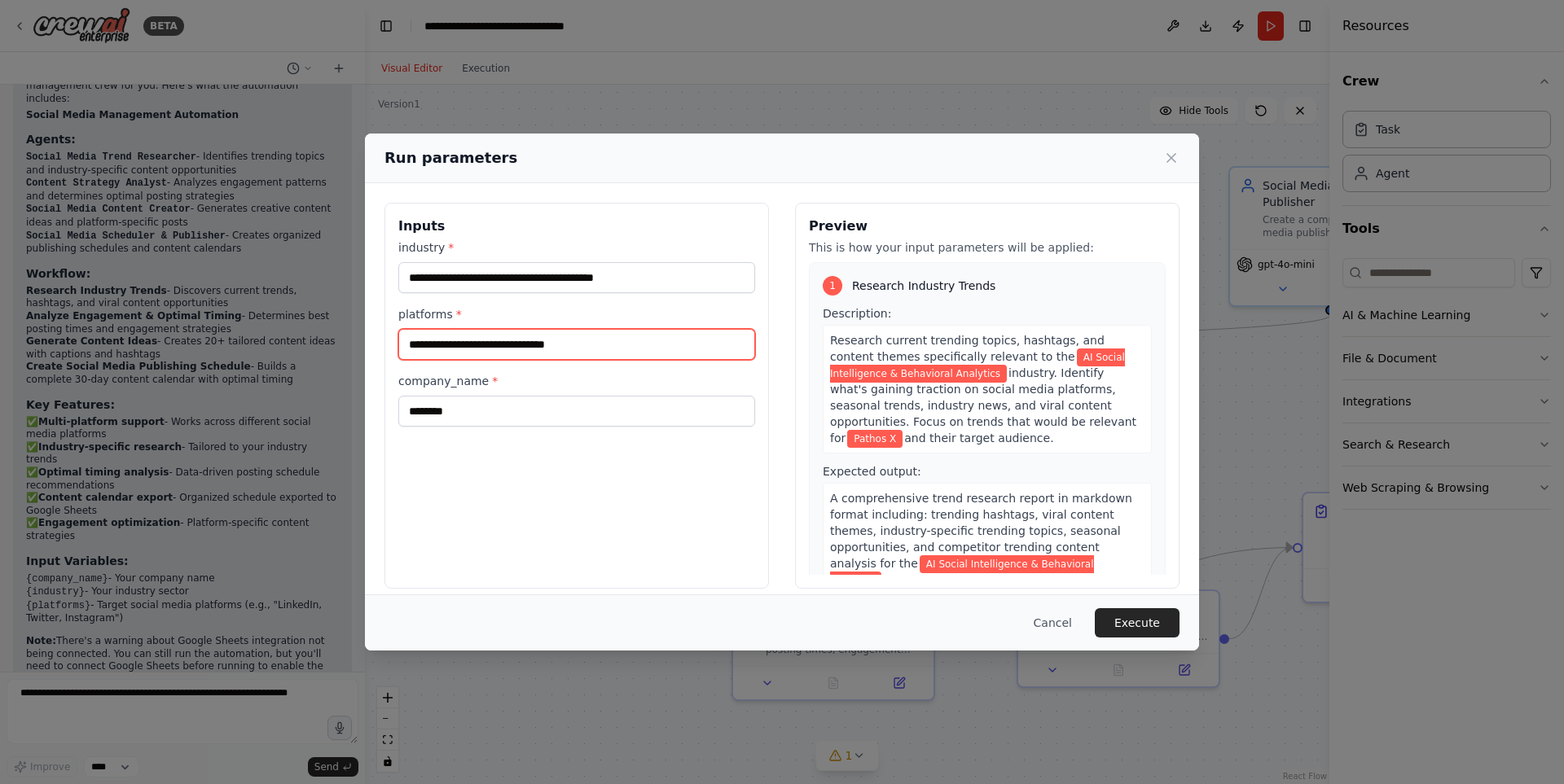
click at [493, 342] on input "**********" at bounding box center [577, 344] width 357 height 31
type input "**********"
click at [1139, 618] on button "Execute" at bounding box center [1138, 623] width 85 height 30
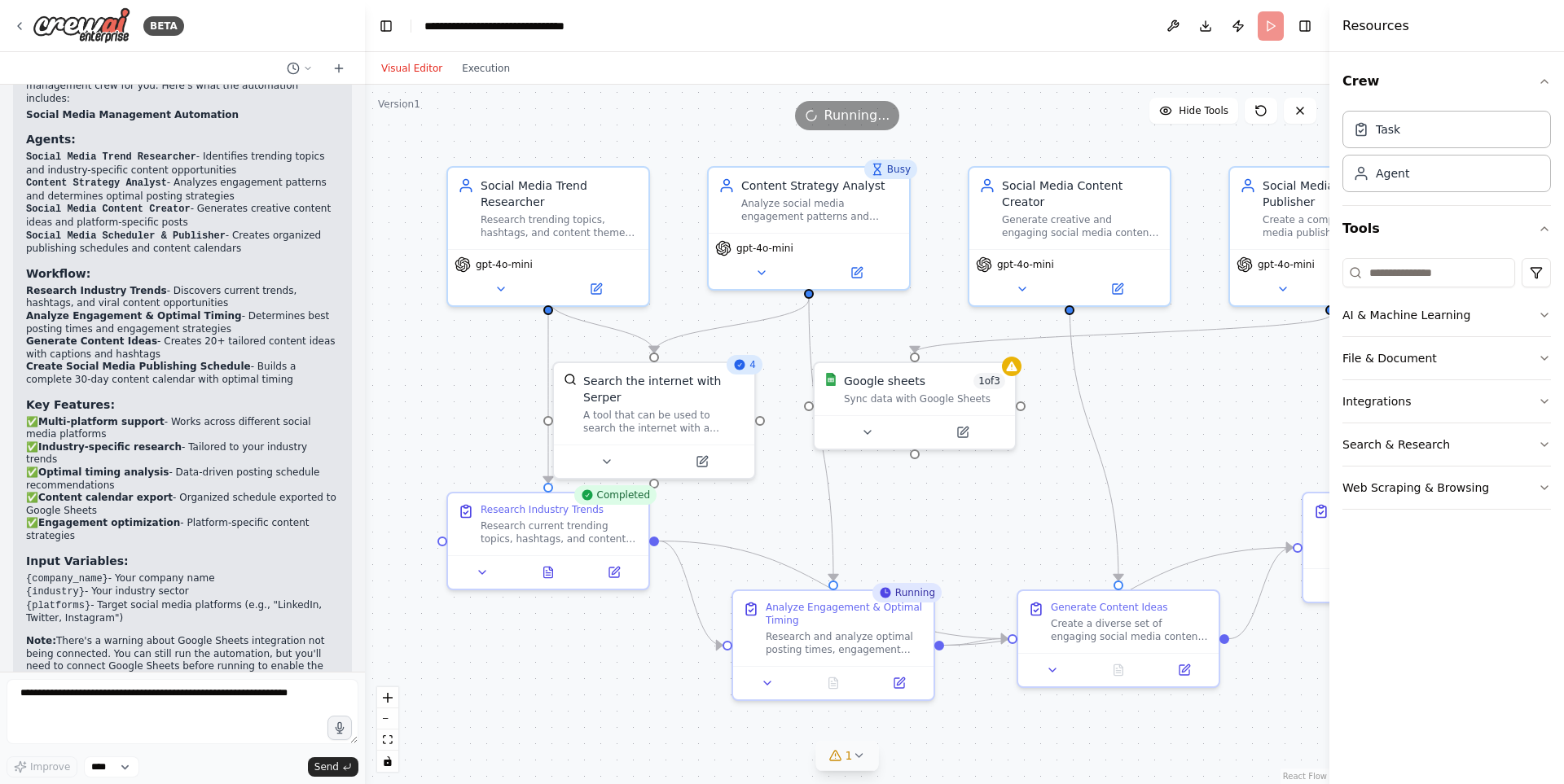
click at [856, 754] on icon at bounding box center [858, 755] width 13 height 13
click at [1013, 709] on button at bounding box center [1027, 714] width 28 height 20
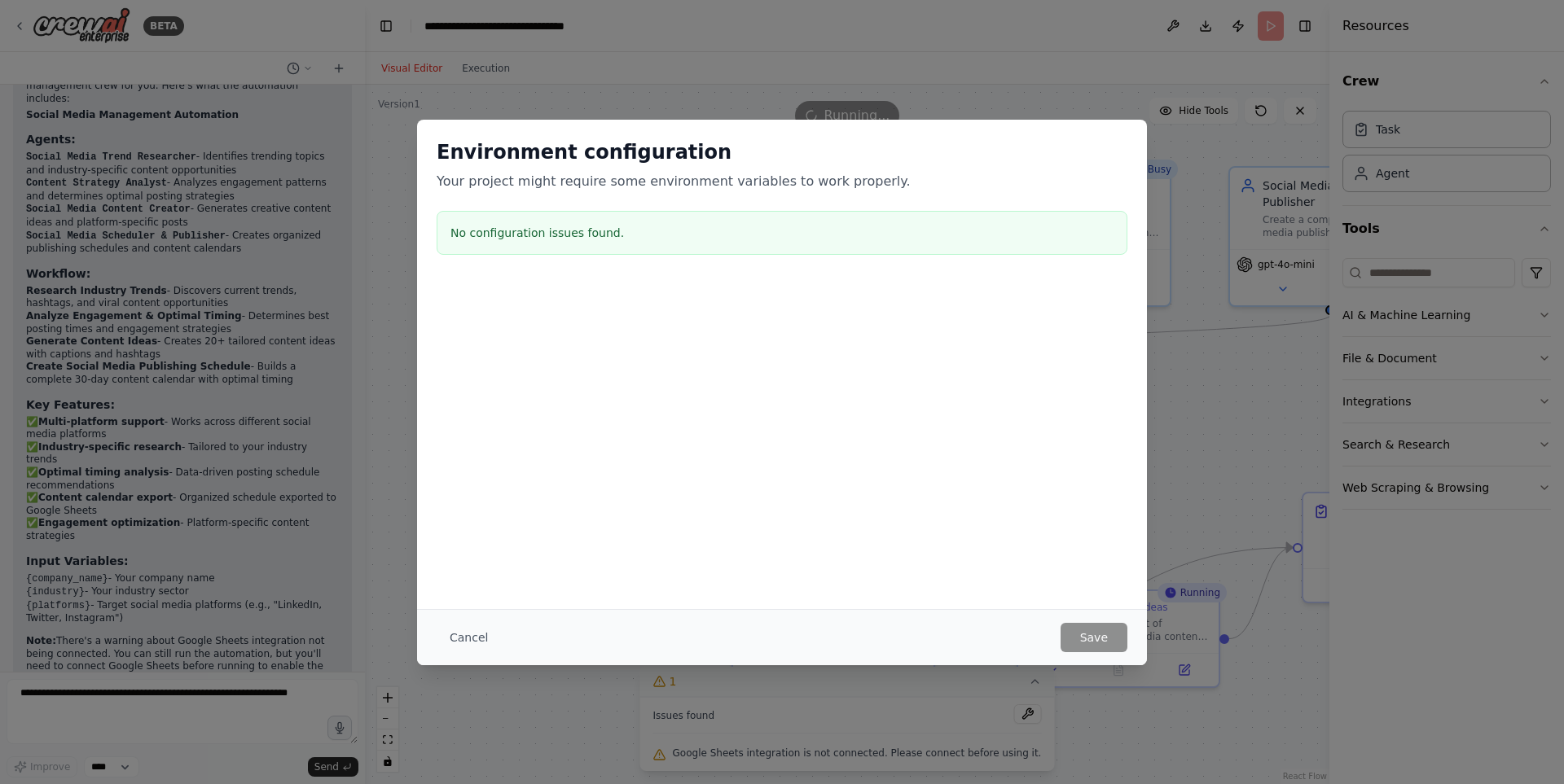
click at [996, 77] on div "Environment configuration Your project might require some environment variables…" at bounding box center [782, 392] width 1564 height 784
click at [471, 640] on button "Cancel" at bounding box center [469, 638] width 64 height 30
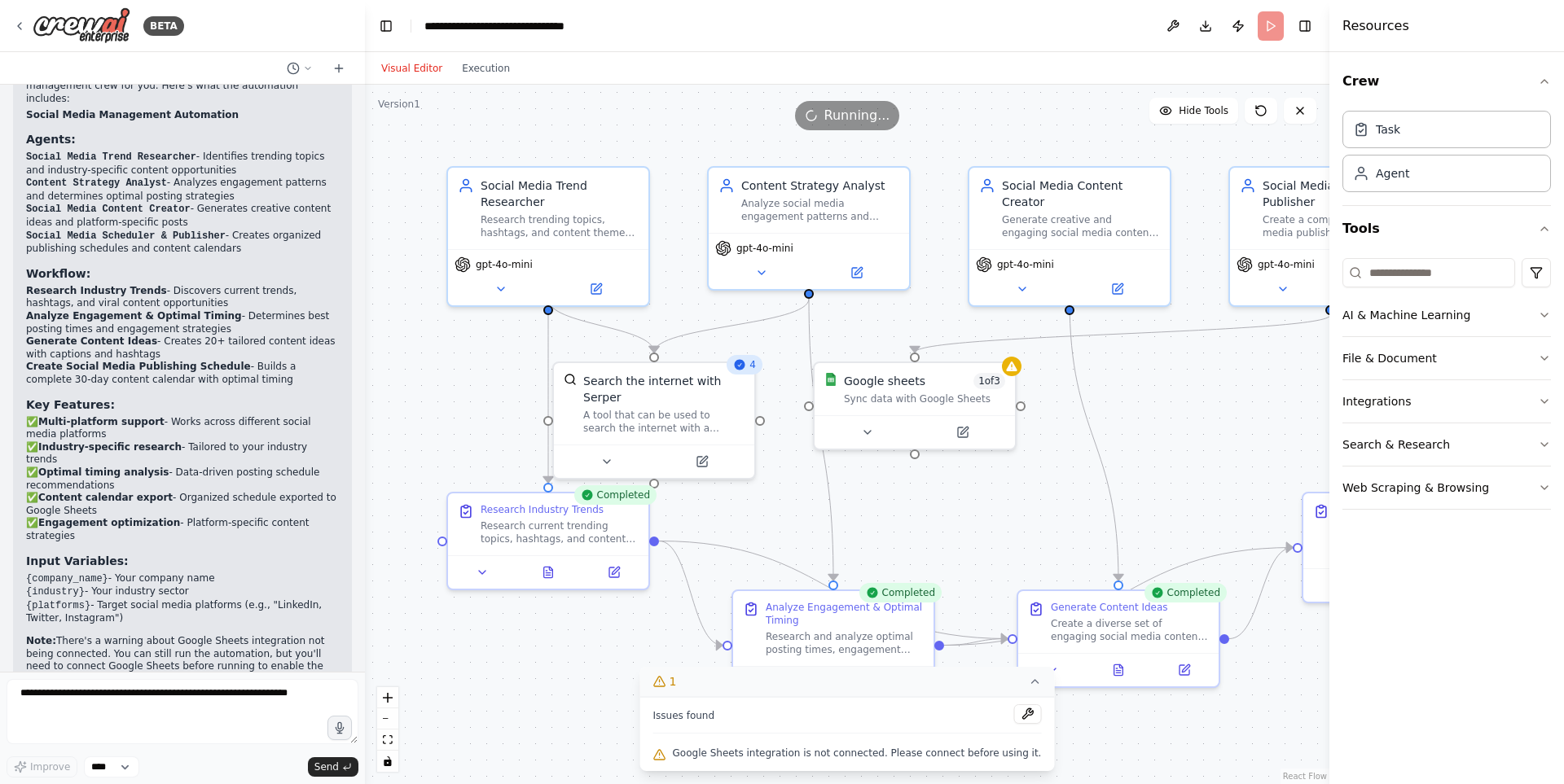
click at [1028, 684] on icon at bounding box center [1034, 681] width 13 height 13
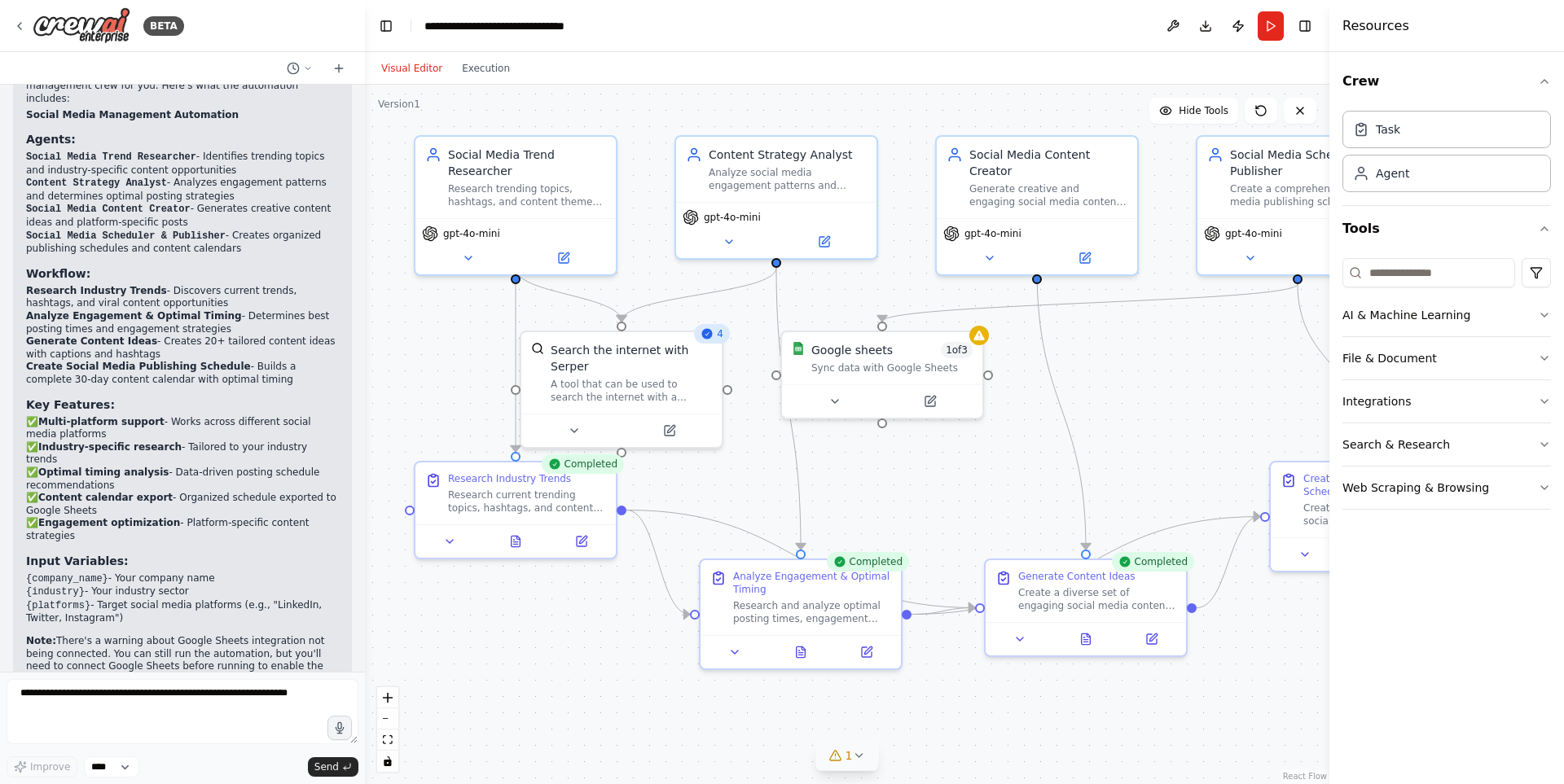
drag, startPoint x: 990, startPoint y: 748, endPoint x: 957, endPoint y: 717, distance: 45.3
click at [957, 717] on div ".deletable-edge-delete-btn { width: 20px; height: 20px; border: 0px solid #ffff…" at bounding box center [848, 434] width 965 height 699
click at [858, 754] on icon at bounding box center [858, 755] width 13 height 13
click at [1015, 708] on button at bounding box center [1027, 714] width 28 height 20
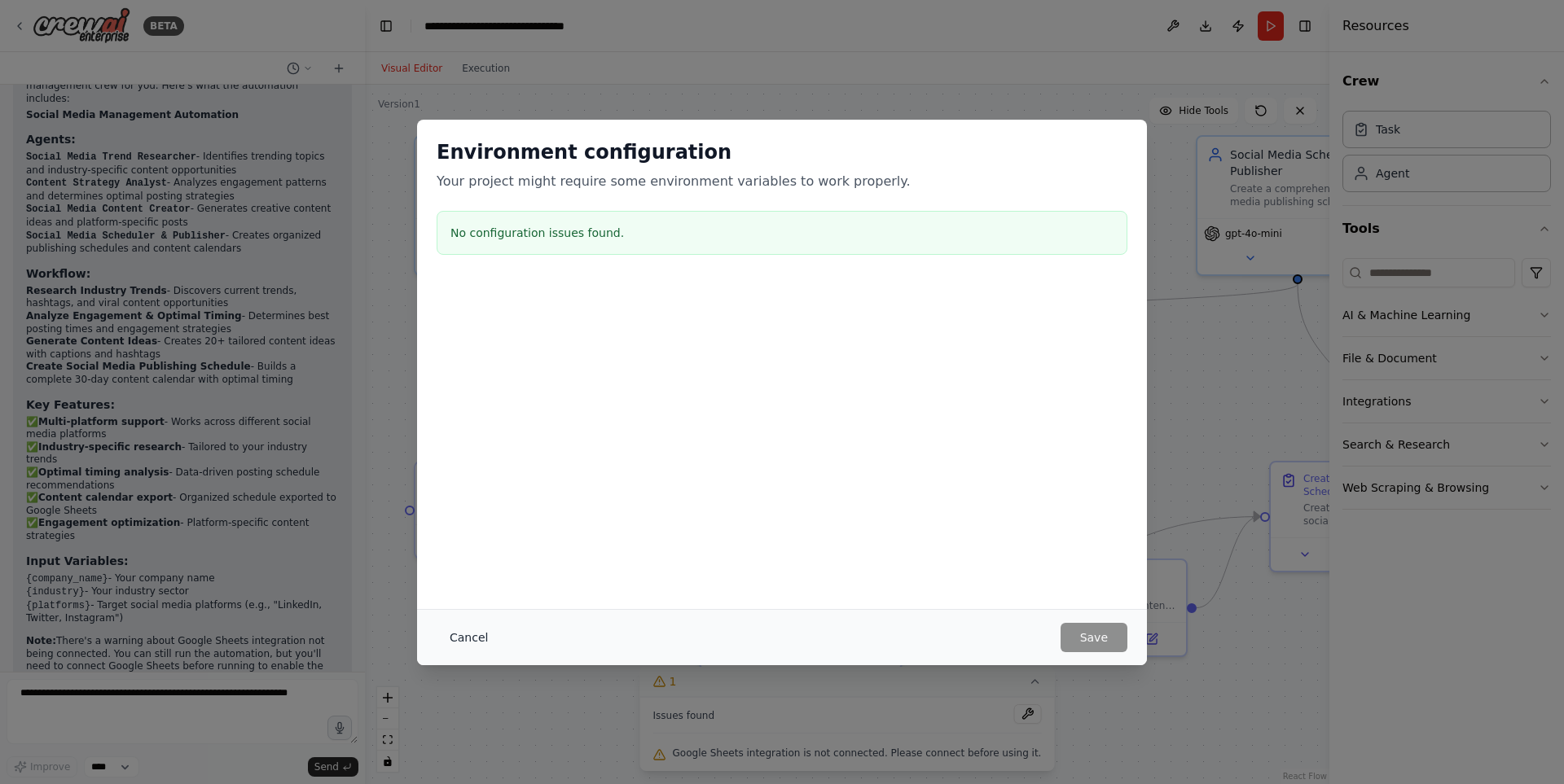
click at [454, 640] on button "Cancel" at bounding box center [469, 638] width 64 height 30
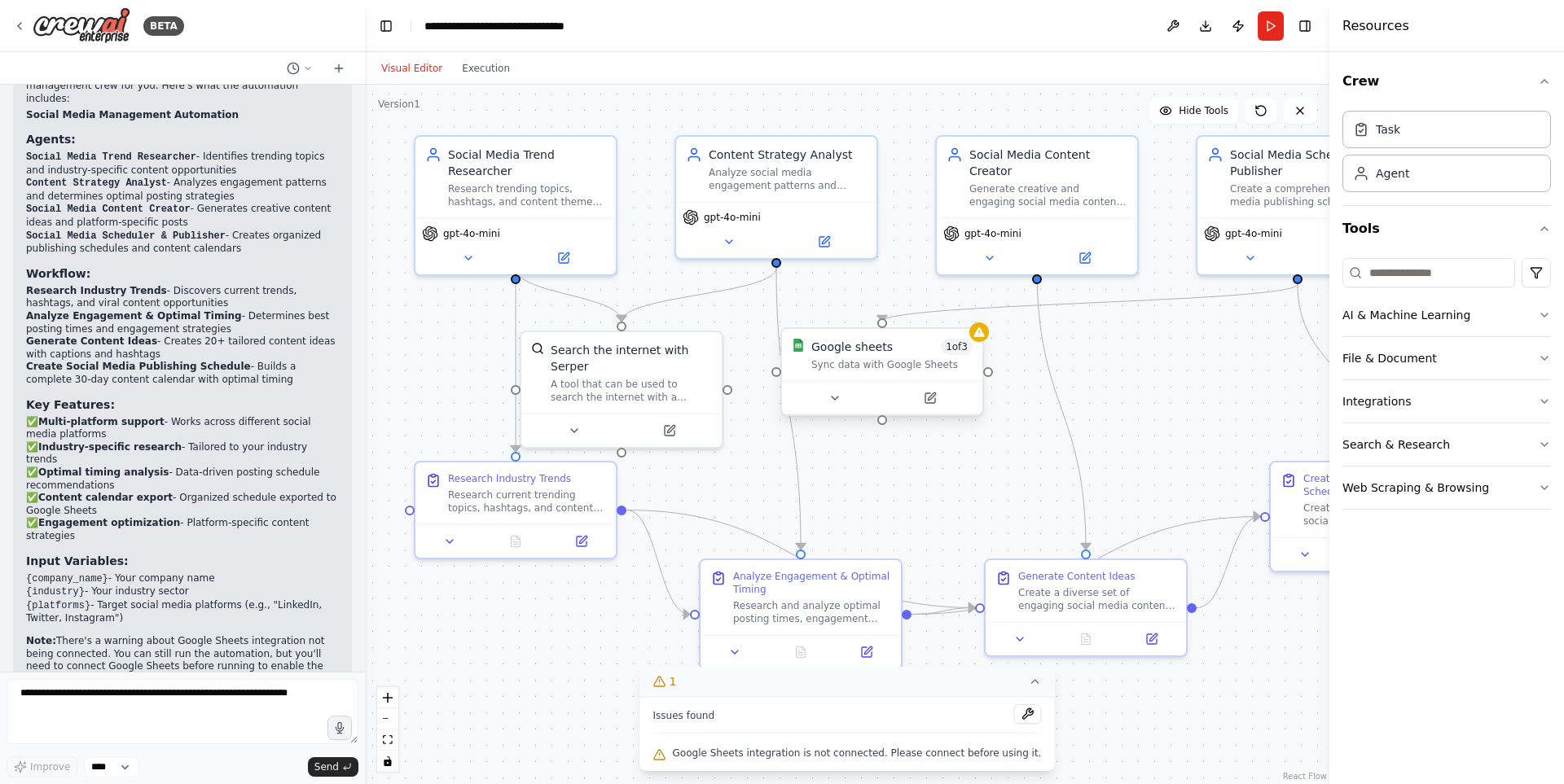
click at [874, 353] on div "Google sheets" at bounding box center [852, 347] width 82 height 17
click at [980, 342] on div "Google sheets 1 of 3 Sync data with Google Sheets" at bounding box center [882, 355] width 200 height 52
click at [982, 343] on div "Google sheets 1 of 3 Sync data with Google Sheets" at bounding box center [882, 355] width 200 height 52
click at [1379, 355] on button "File & Document" at bounding box center [1447, 358] width 208 height 42
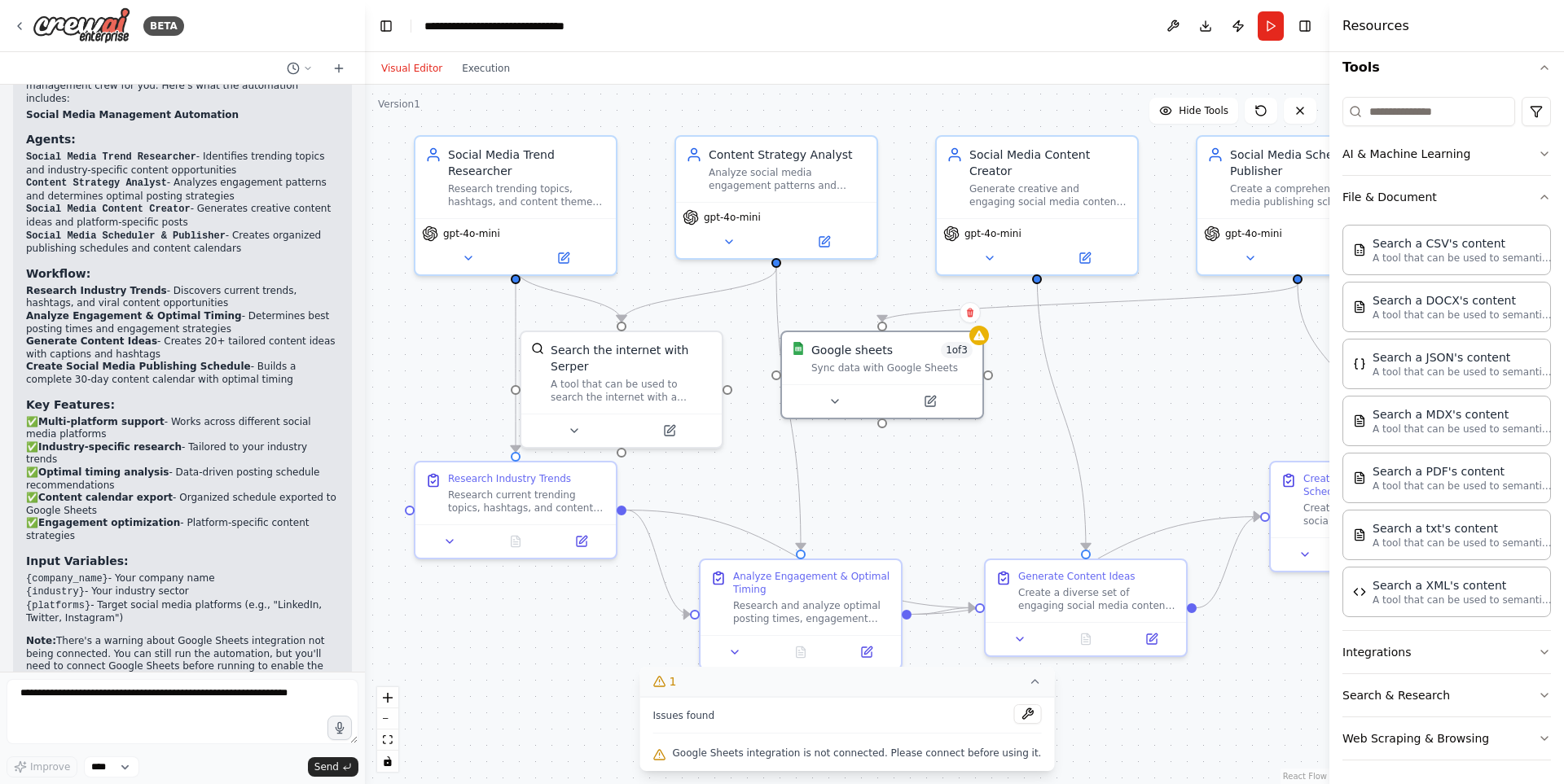
scroll to position [164, 0]
click at [1391, 643] on button "Integrations" at bounding box center [1447, 649] width 208 height 42
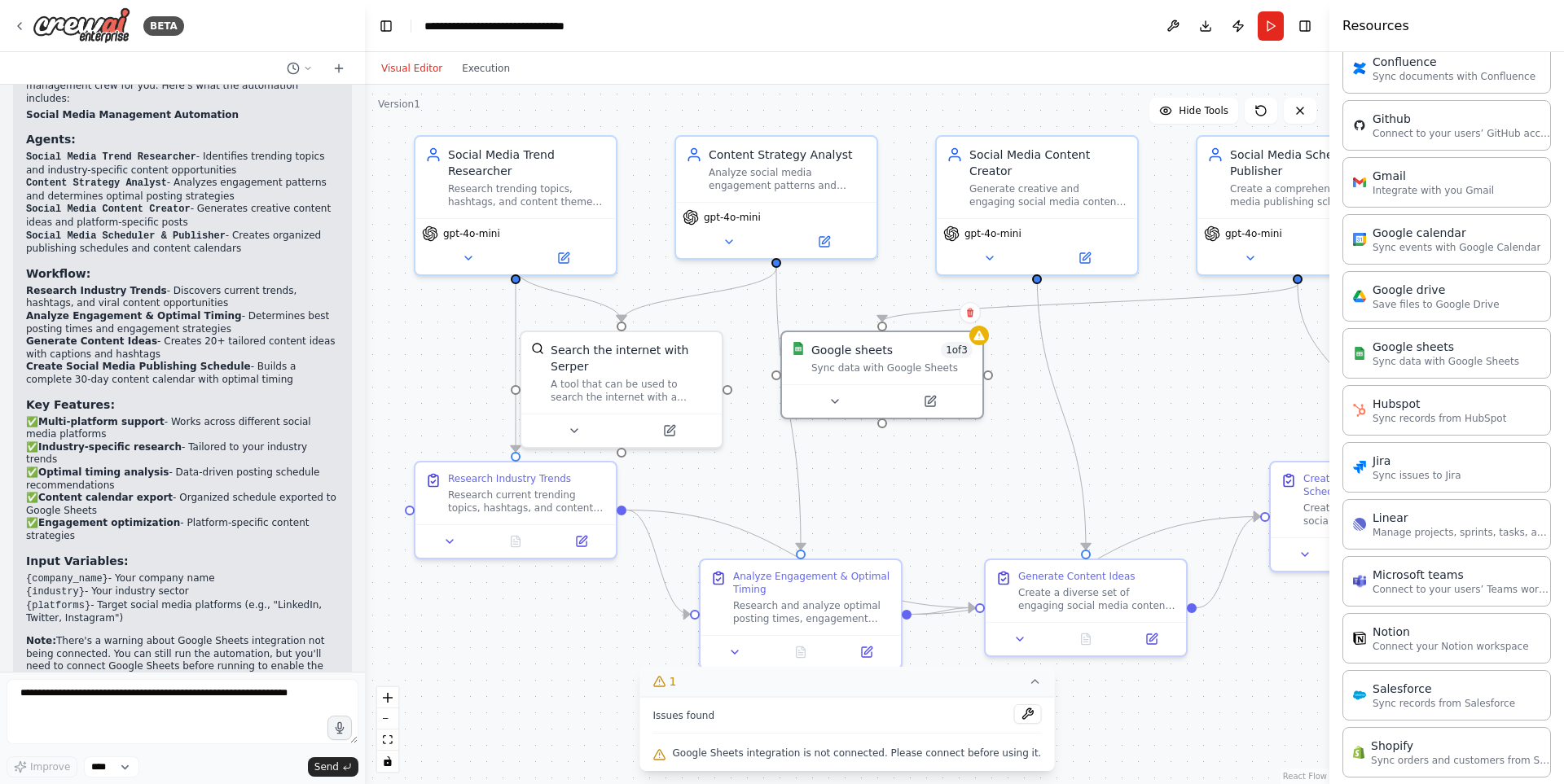
scroll to position [1040, 0]
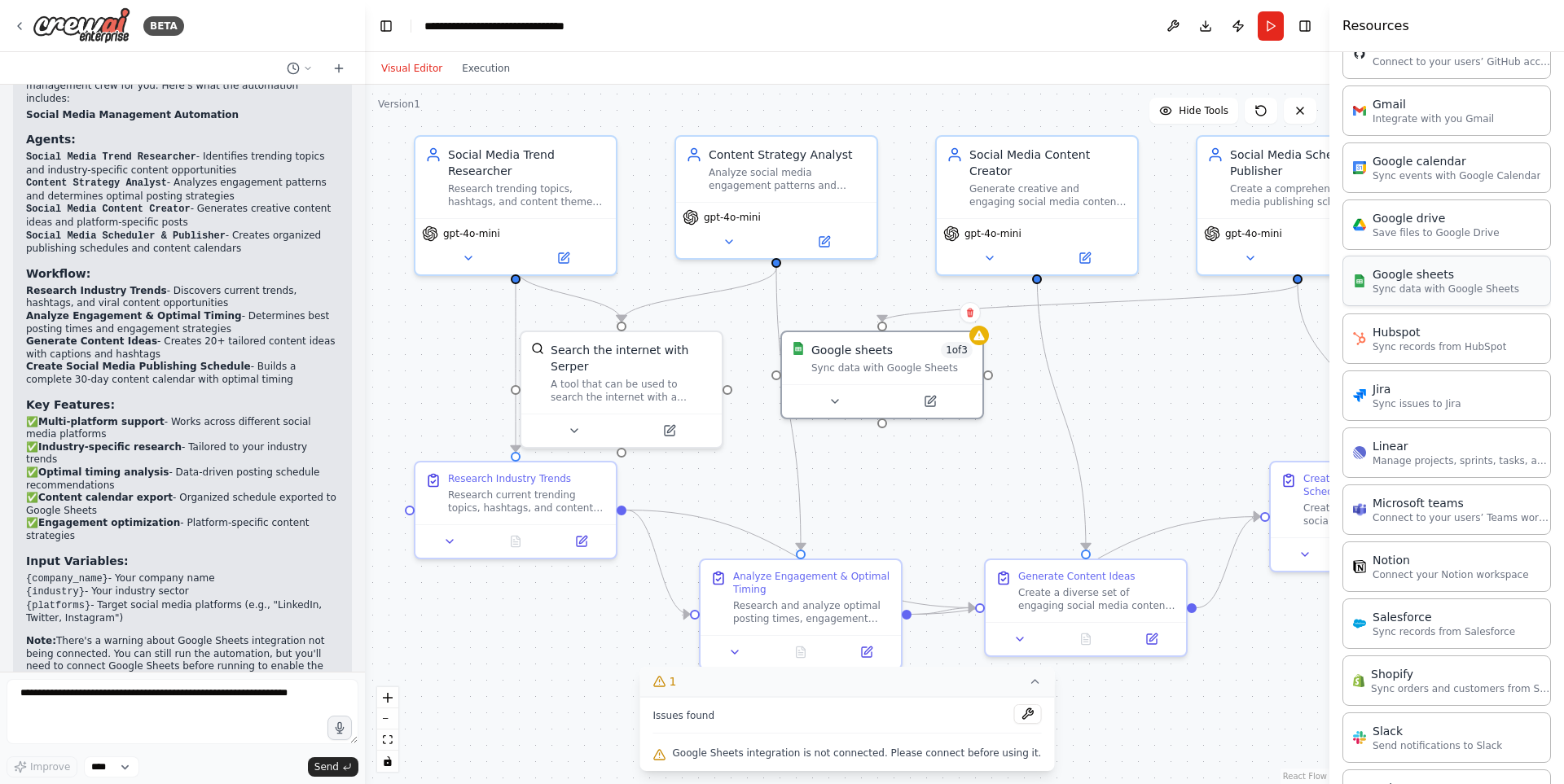
click at [1439, 289] on p "Sync data with Google Sheets" at bounding box center [1446, 289] width 147 height 13
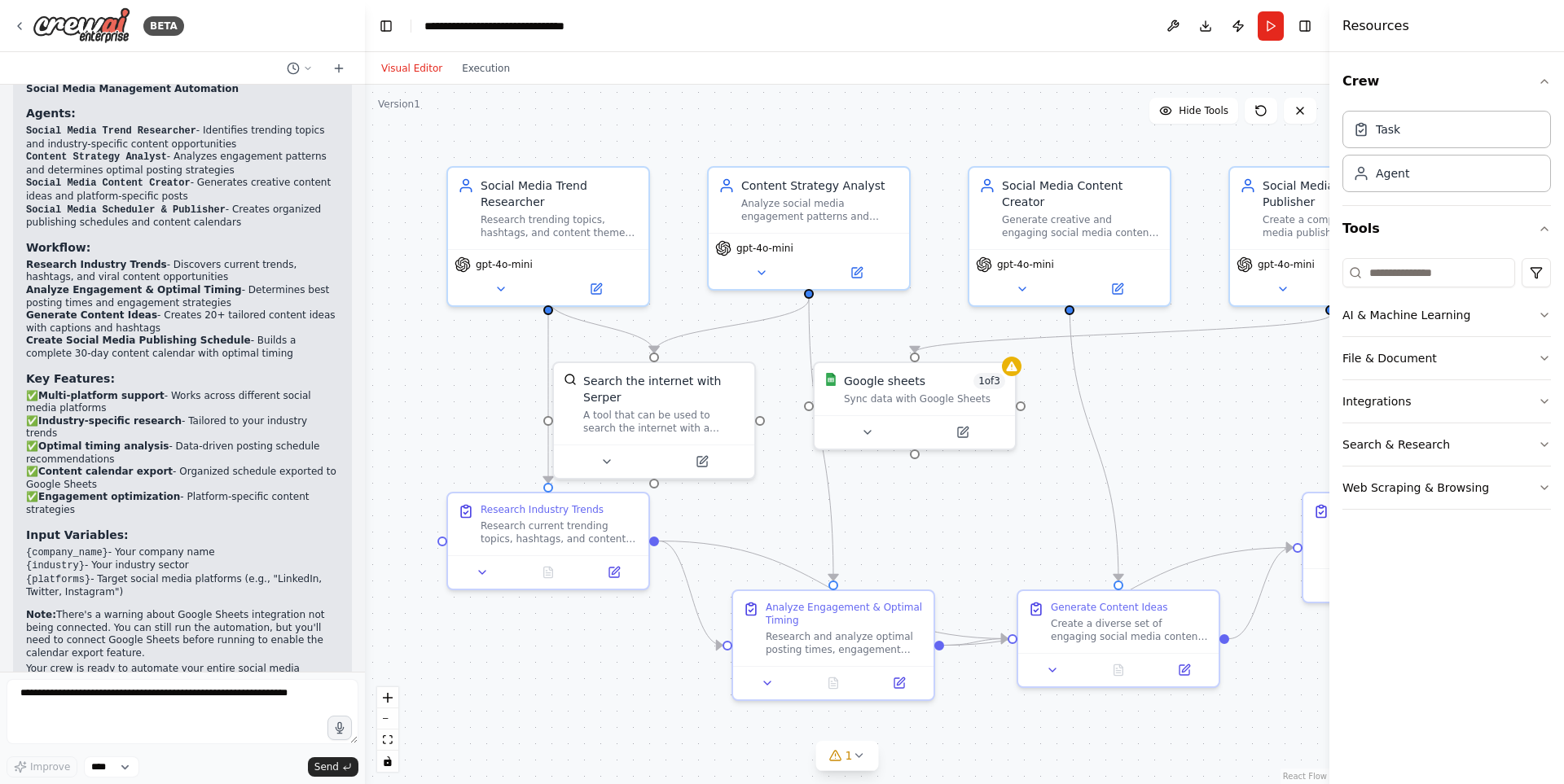
scroll to position [1157, 0]
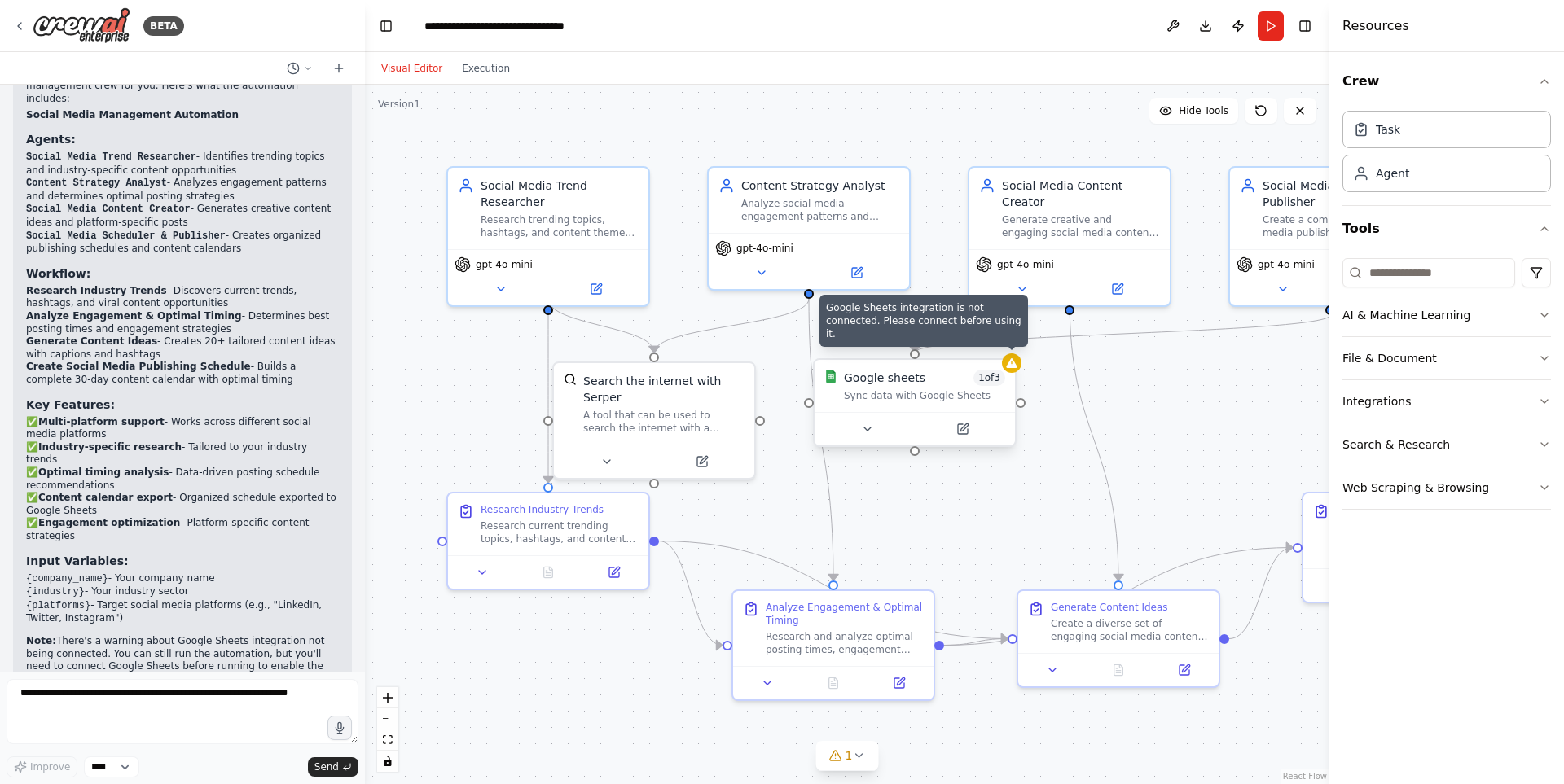
click at [1012, 369] on icon at bounding box center [1011, 363] width 13 height 13
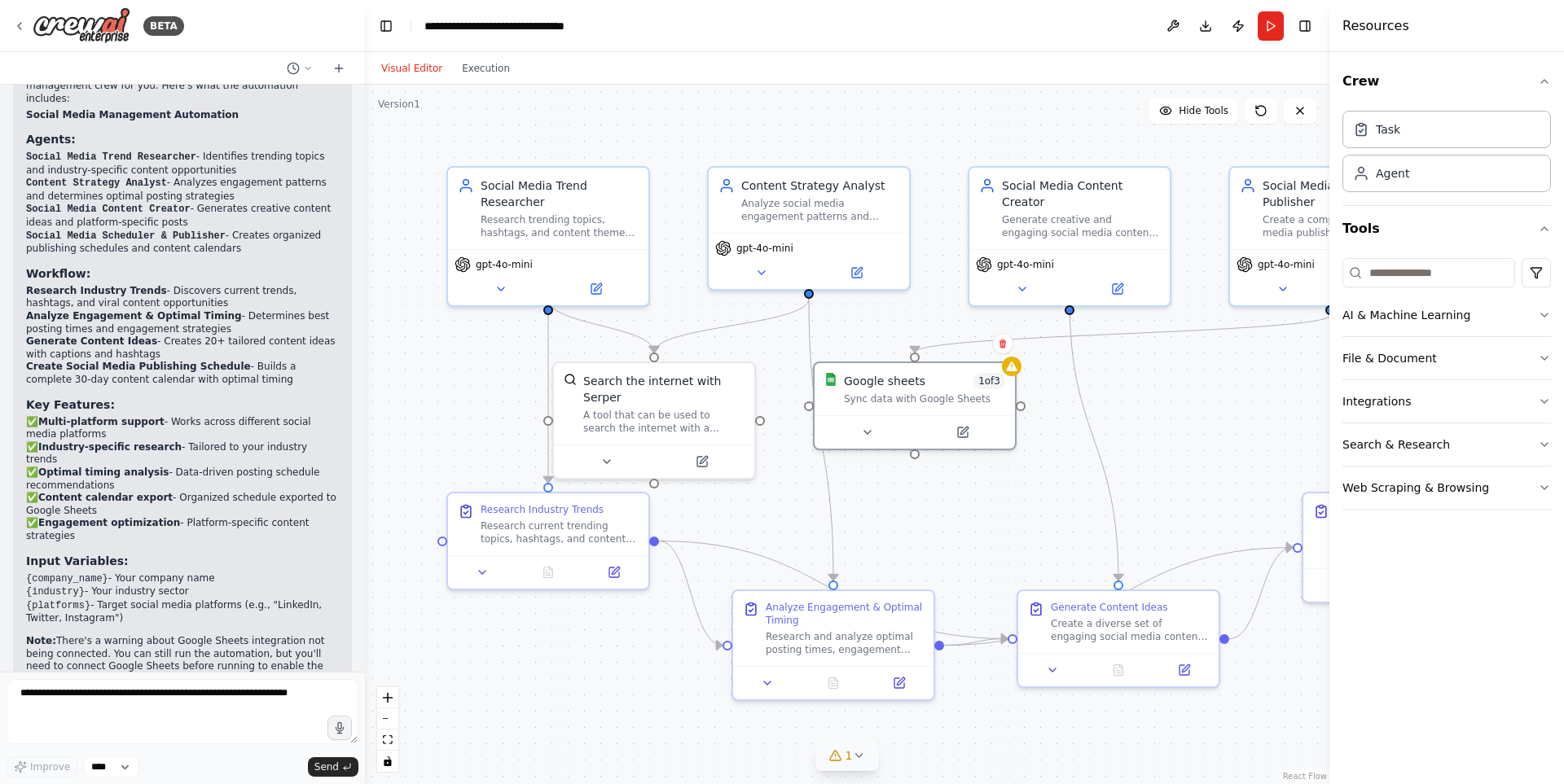
click at [857, 760] on icon at bounding box center [858, 755] width 13 height 13
click at [1013, 707] on button at bounding box center [1027, 714] width 28 height 20
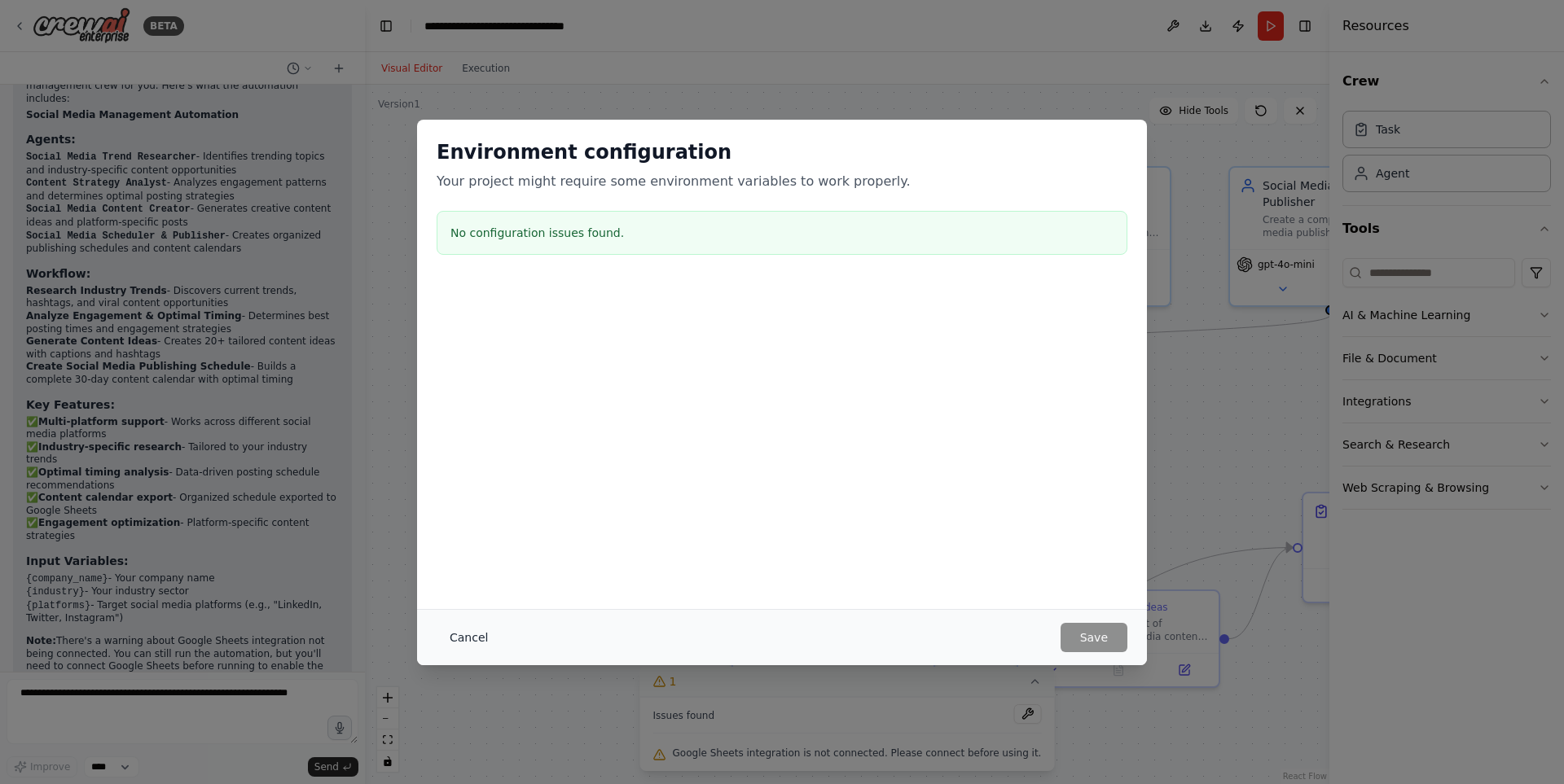
click at [451, 629] on button "Cancel" at bounding box center [469, 638] width 64 height 30
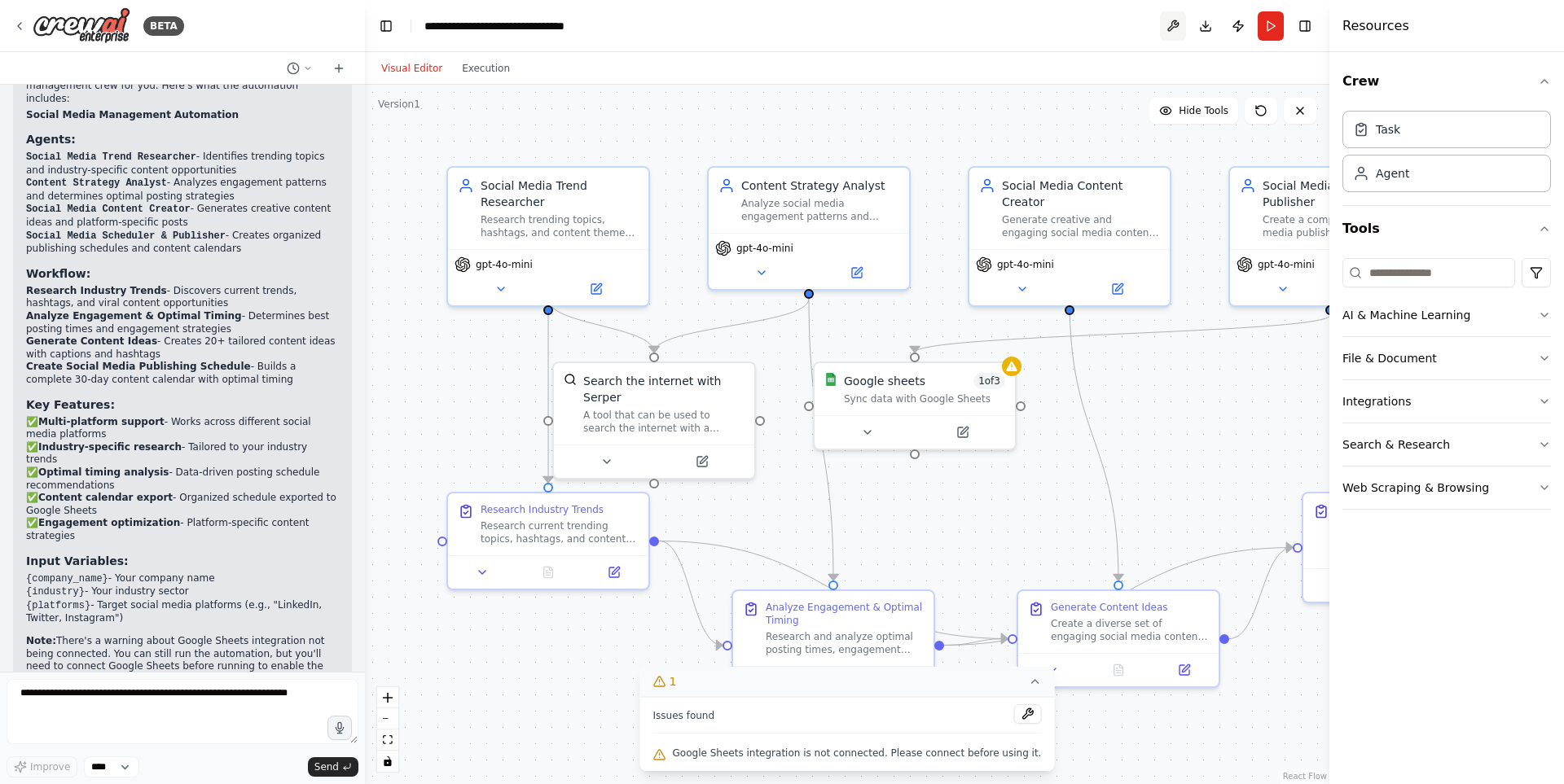
click at [1175, 22] on button at bounding box center [1173, 27] width 26 height 30
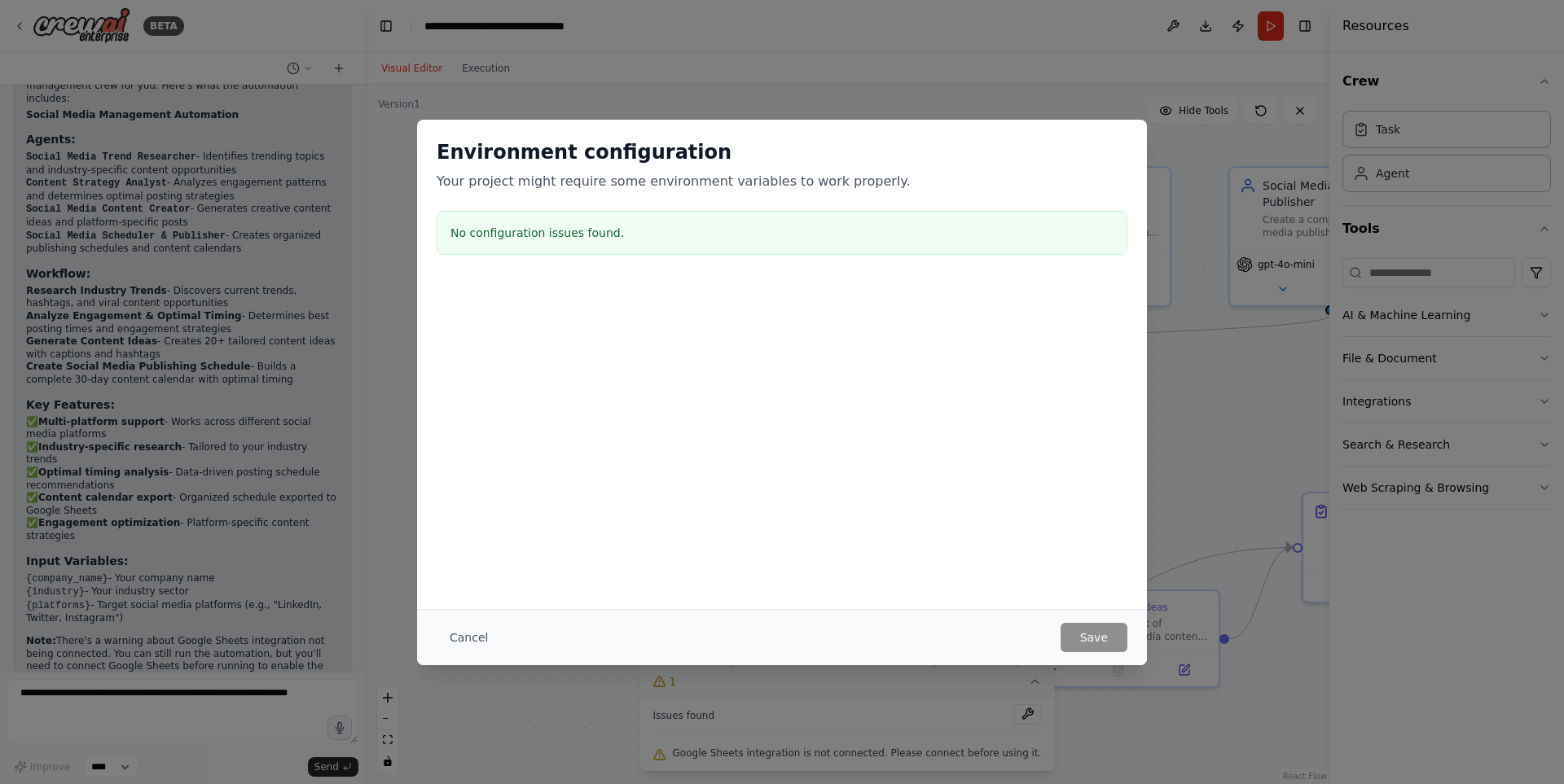
click at [461, 636] on button "Cancel" at bounding box center [469, 638] width 64 height 30
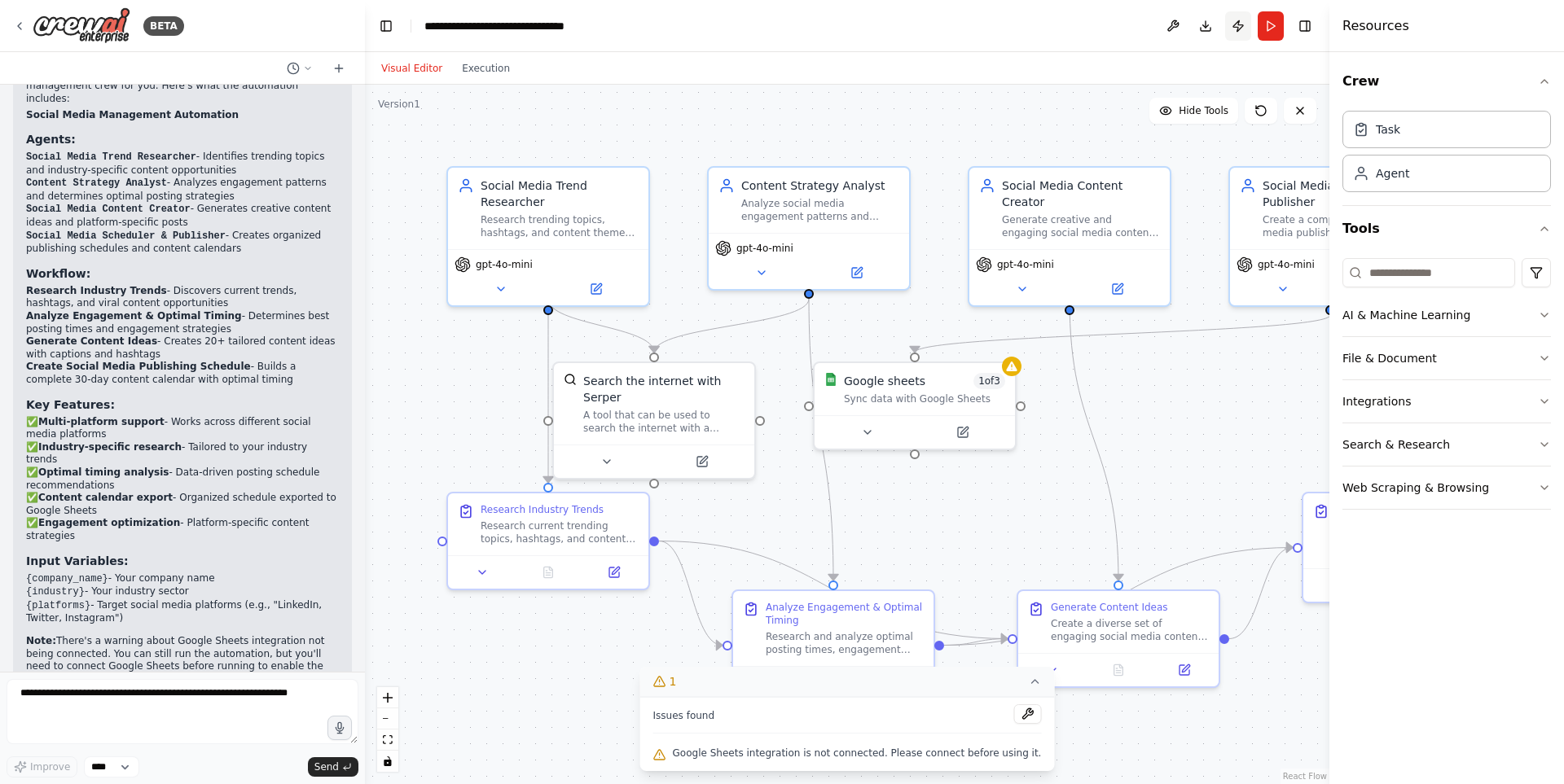
click at [1241, 27] on button "Publish" at bounding box center [1238, 27] width 26 height 30
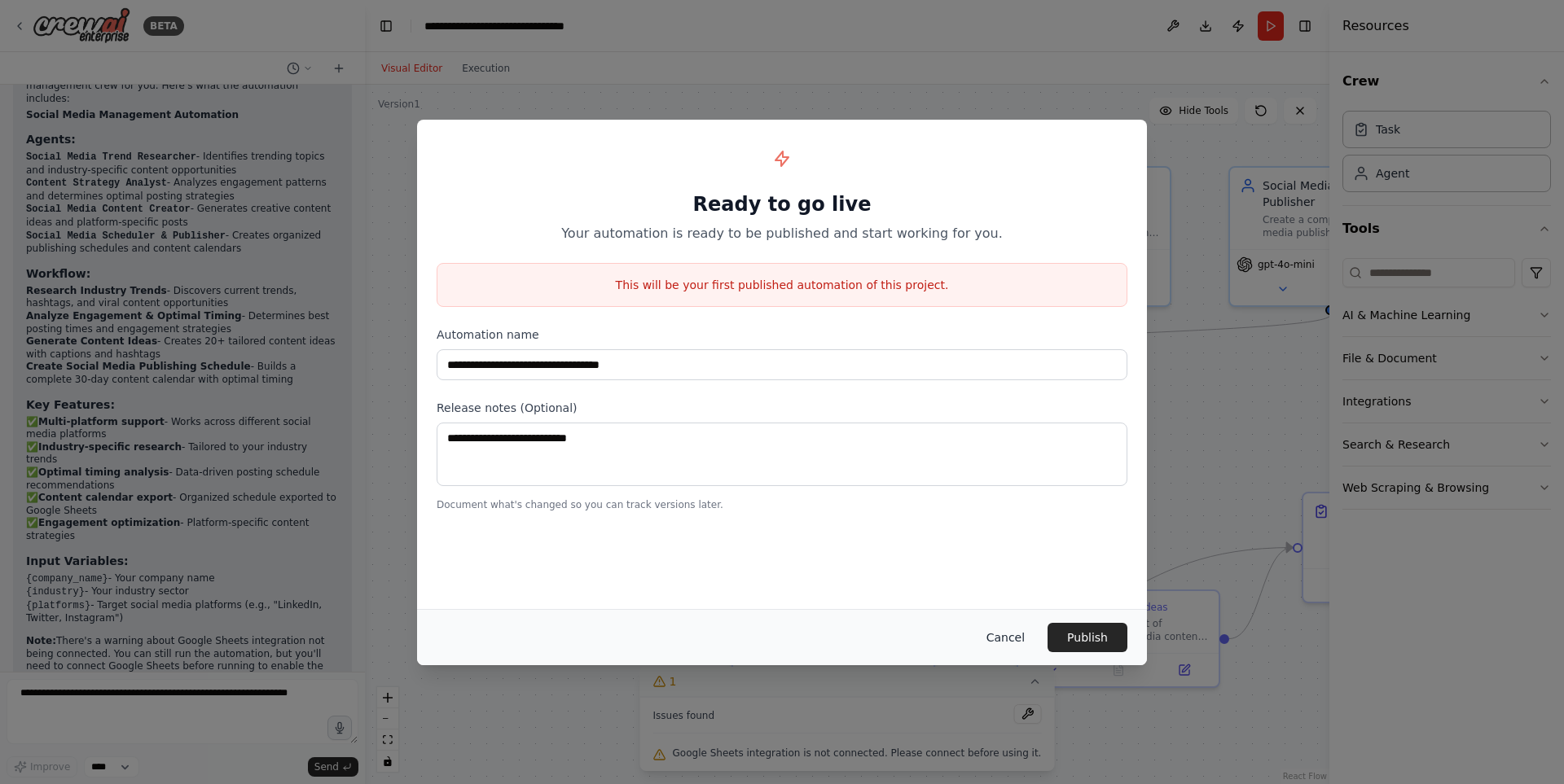
click at [994, 639] on button "Cancel" at bounding box center [1005, 638] width 64 height 30
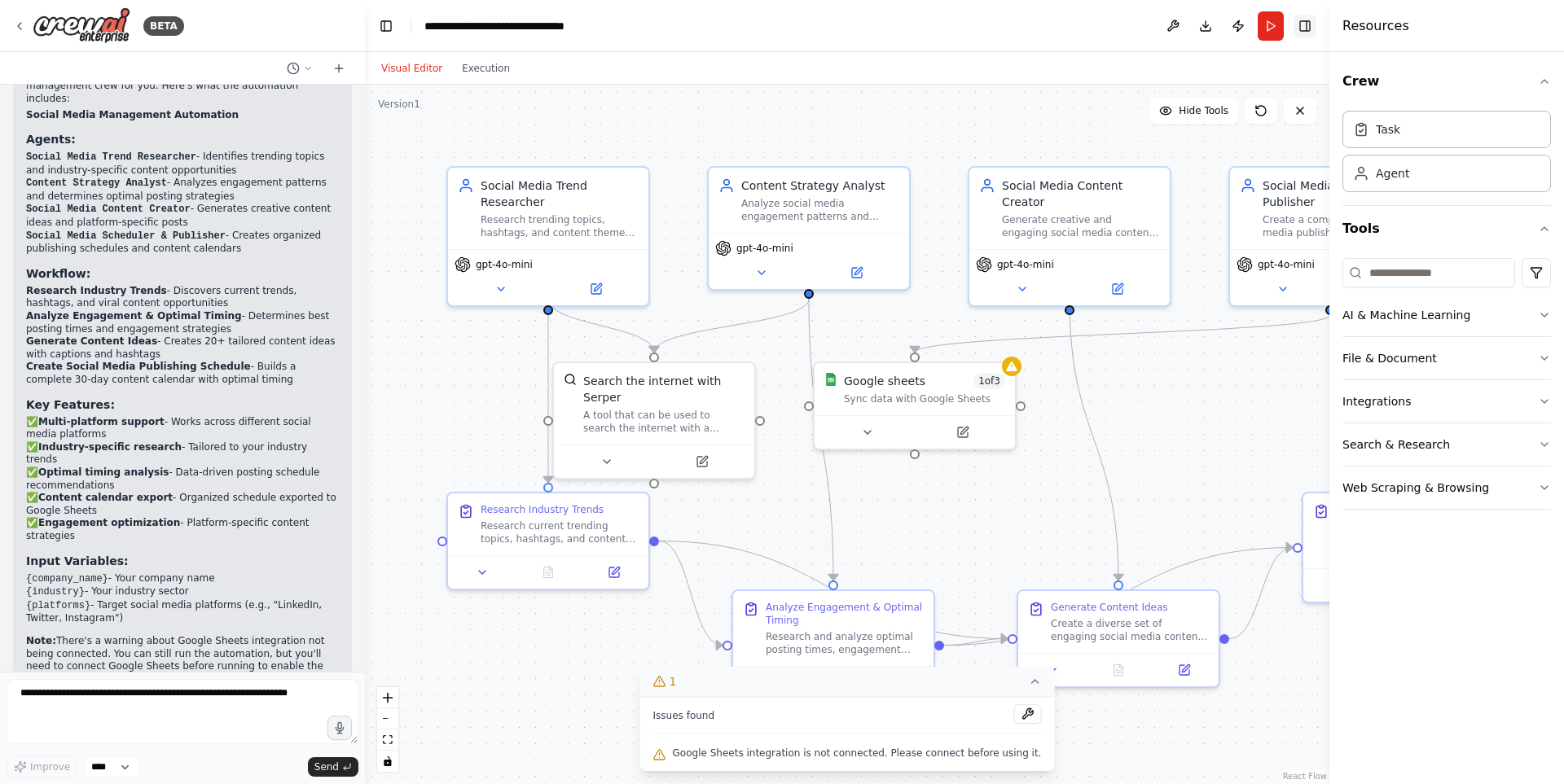
click at [1310, 21] on button "Toggle Right Sidebar" at bounding box center [1304, 26] width 23 height 23
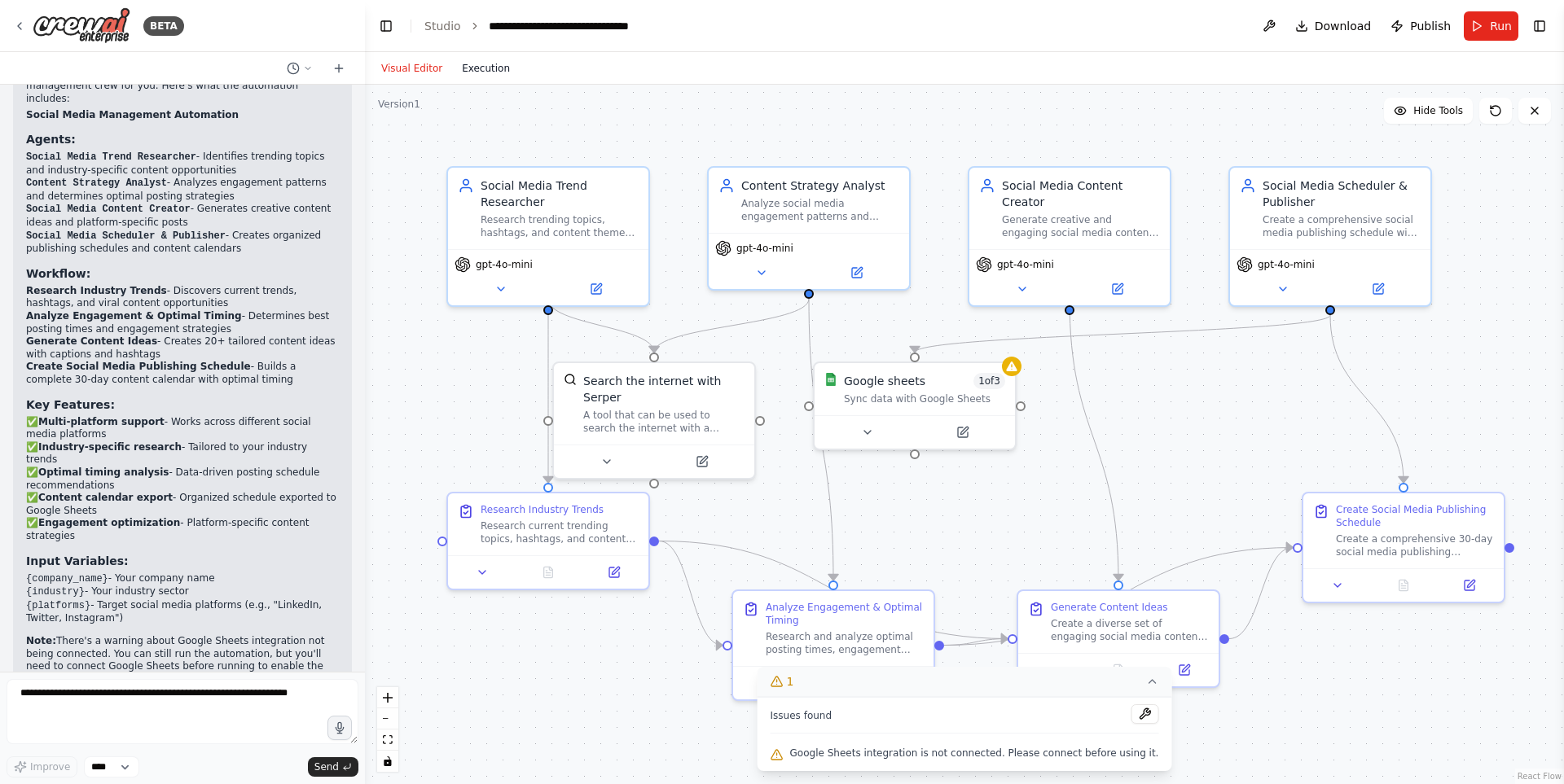
click at [469, 69] on button "Execution" at bounding box center [485, 68] width 68 height 20
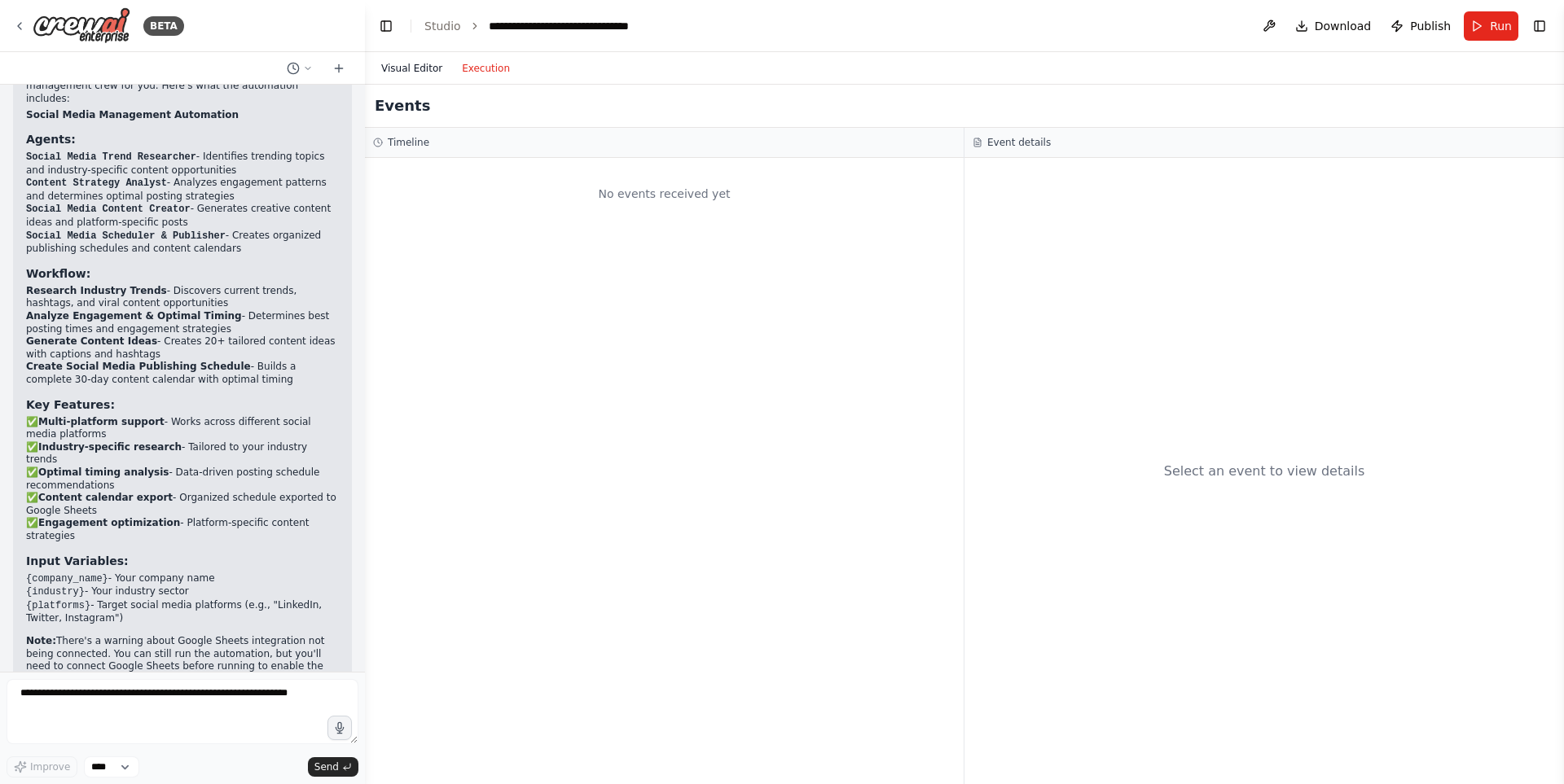
click at [390, 72] on button "Visual Editor" at bounding box center [412, 68] width 81 height 20
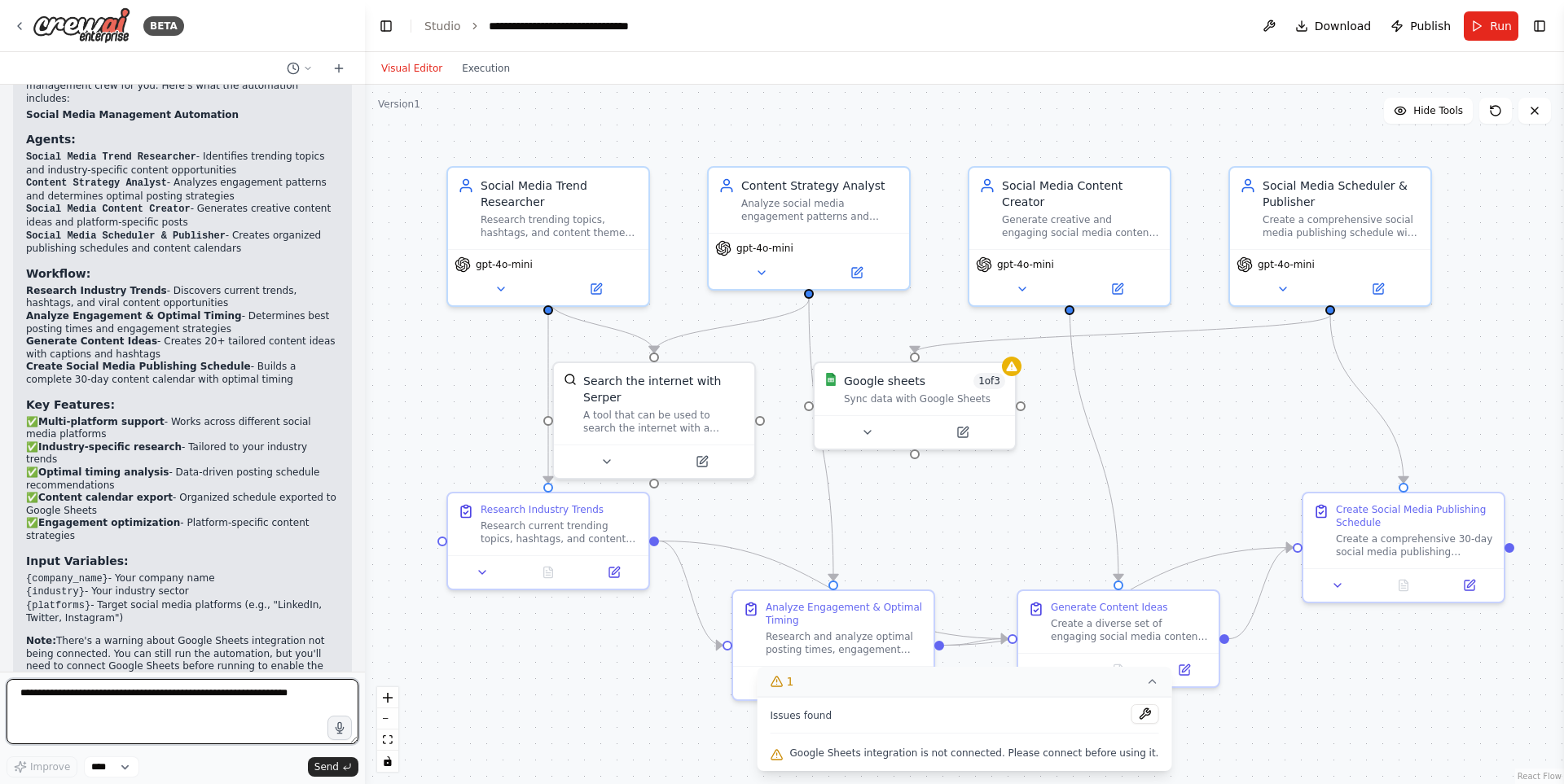
click at [157, 698] on textarea at bounding box center [183, 712] width 352 height 65
click at [1131, 716] on button at bounding box center [1145, 714] width 28 height 20
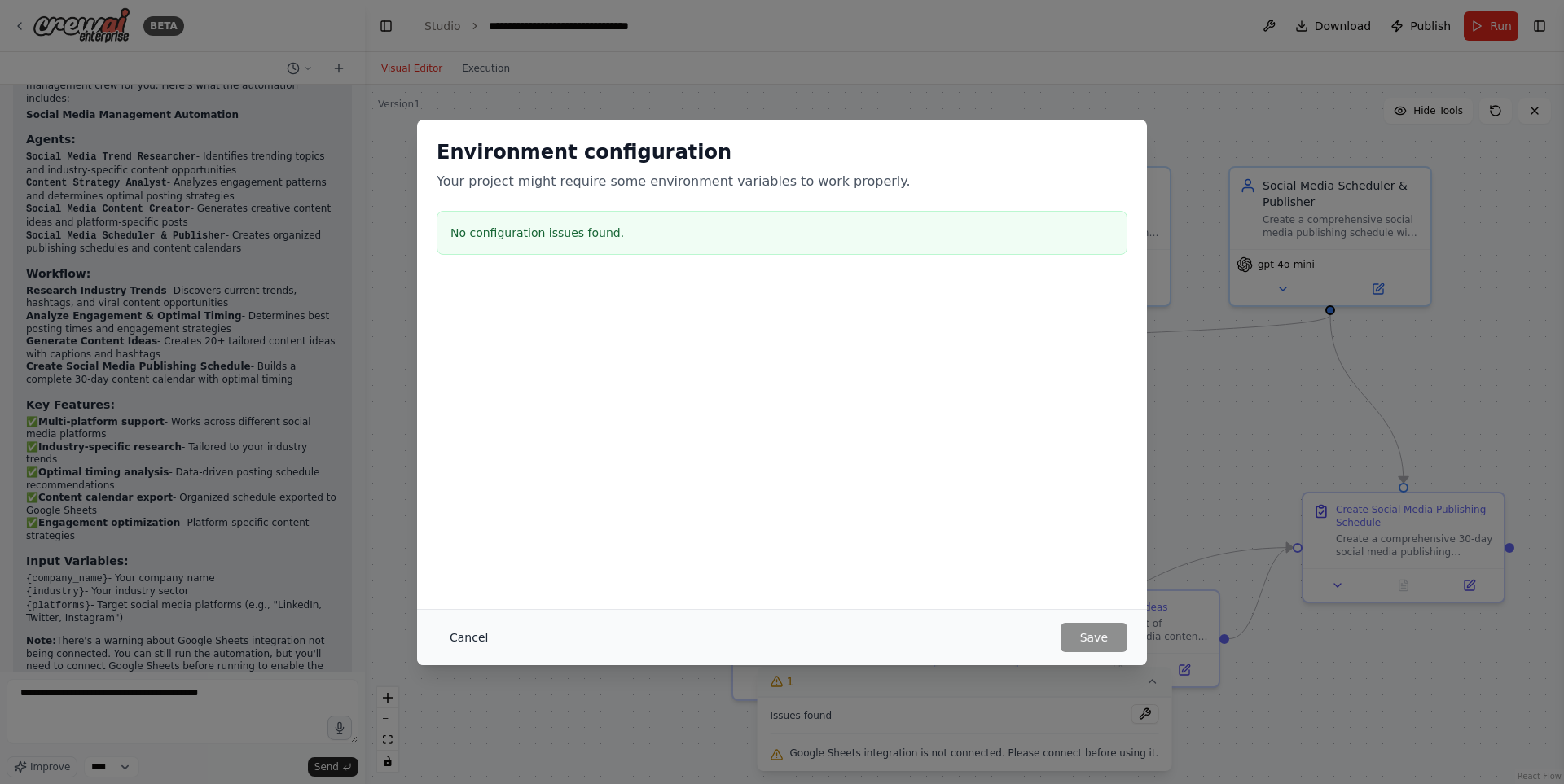
click at [477, 638] on button "Cancel" at bounding box center [469, 638] width 64 height 30
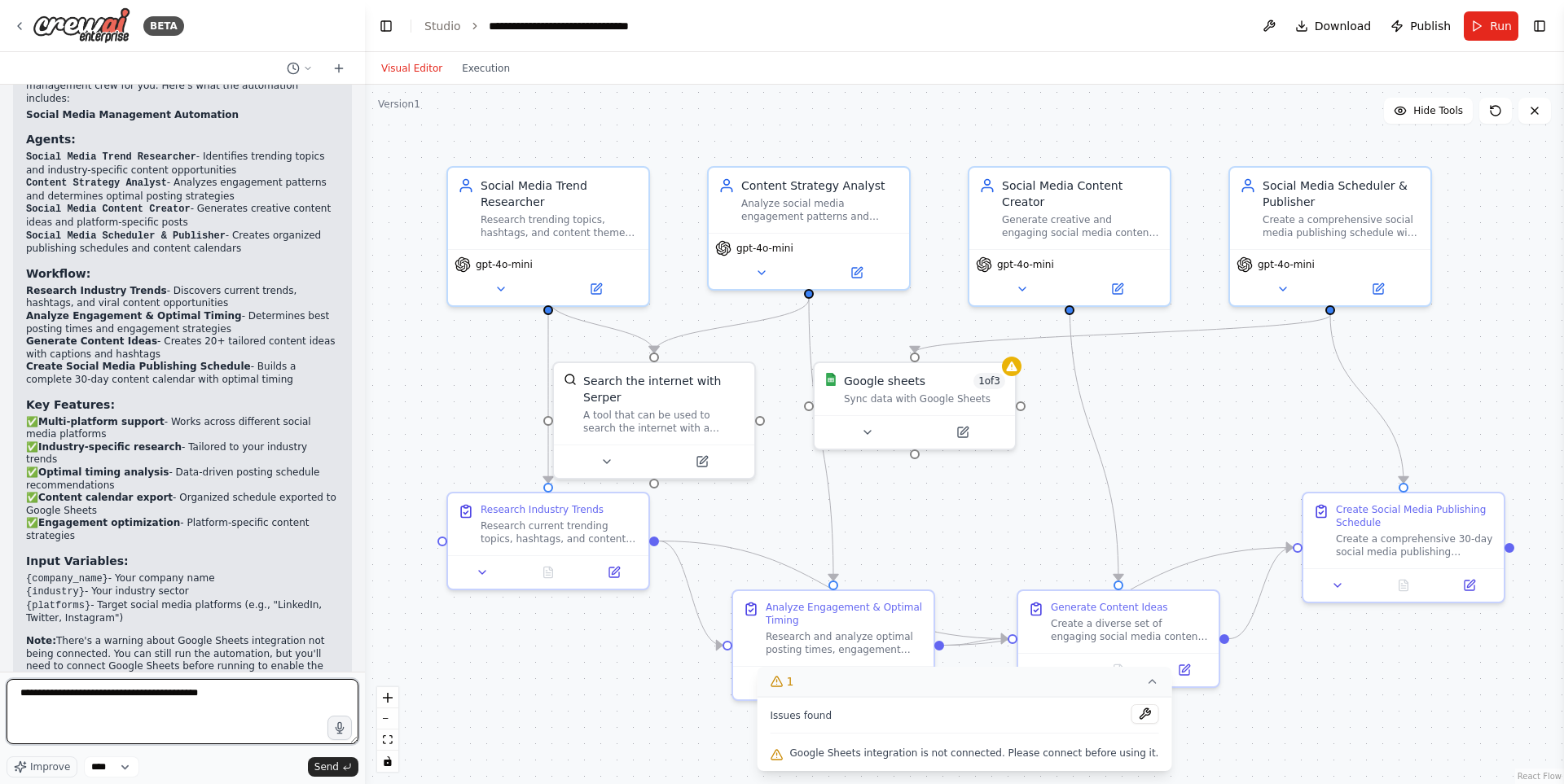
click at [256, 699] on textarea "**********" at bounding box center [183, 712] width 352 height 65
type textarea "**********"
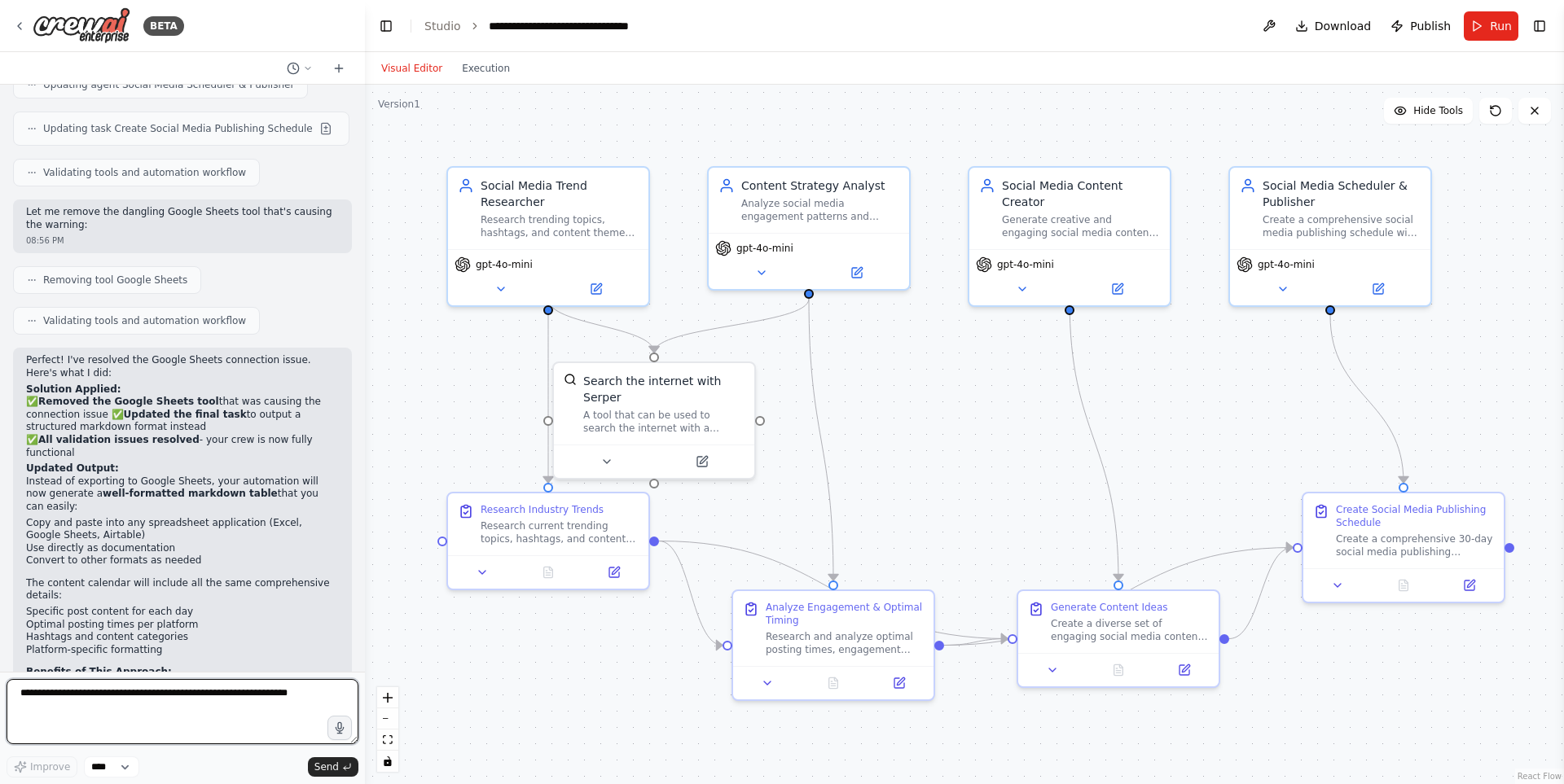
scroll to position [2385, 0]
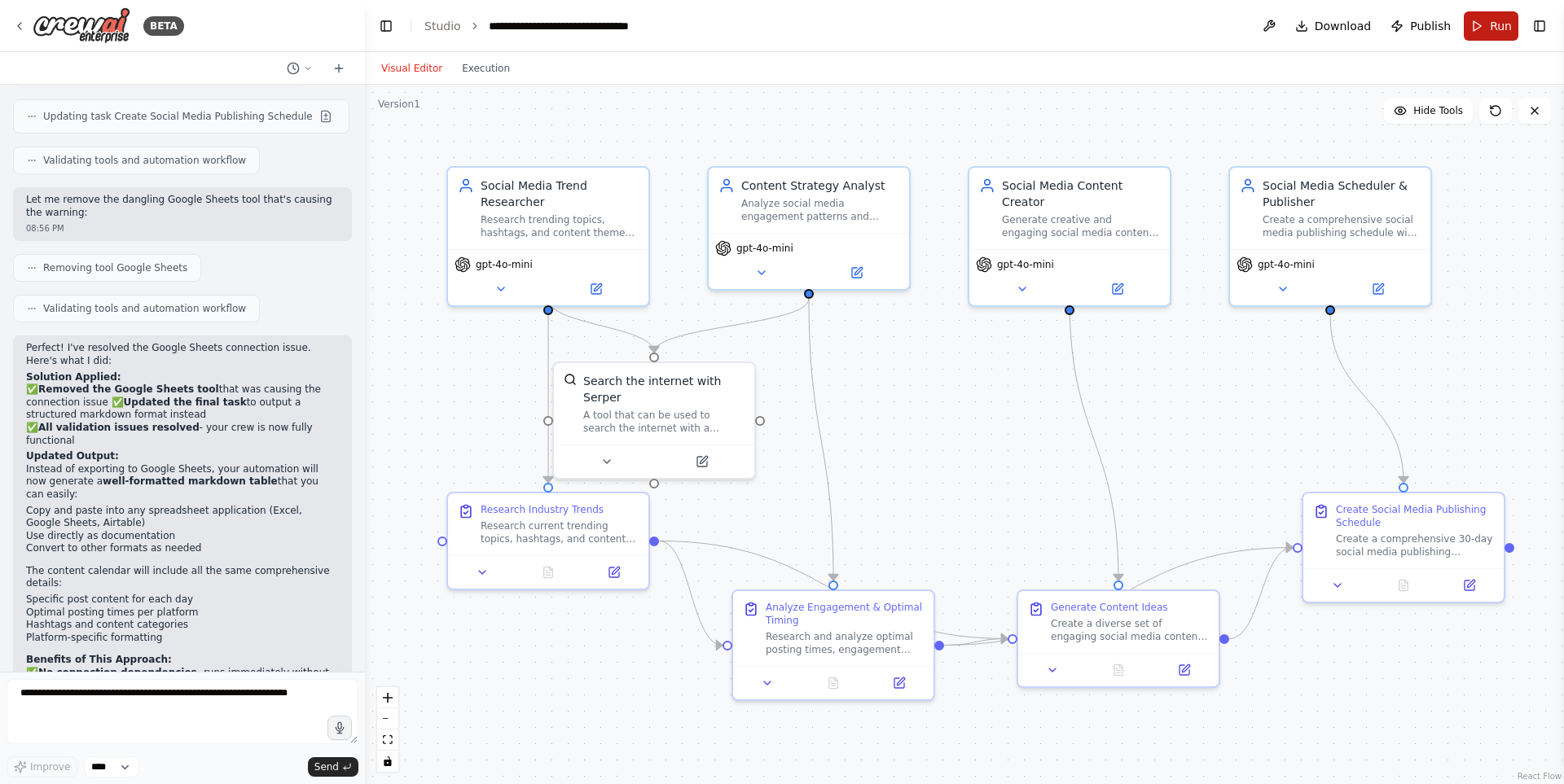
click at [1498, 28] on span "Run" at bounding box center [1501, 26] width 22 height 17
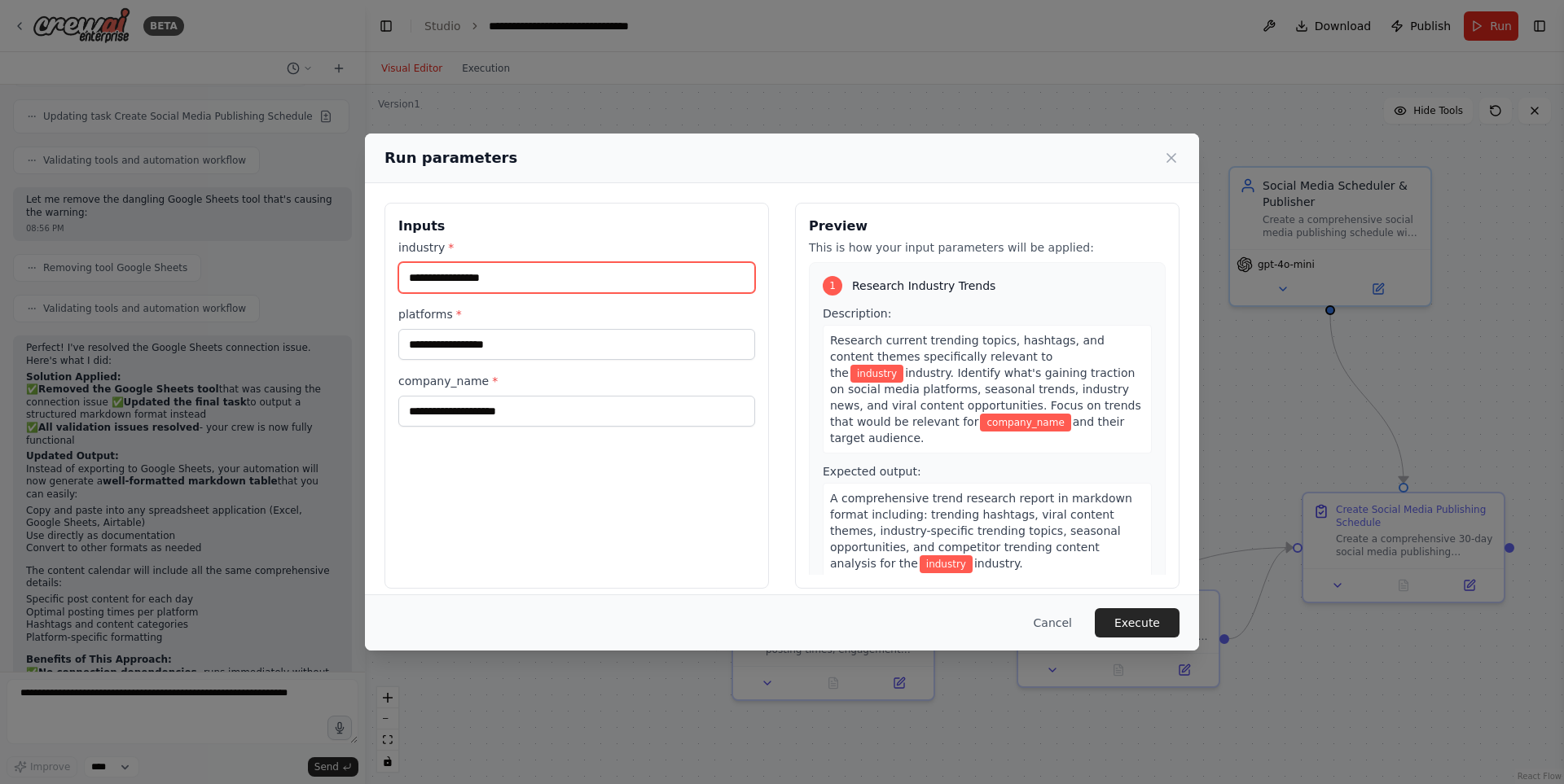
click at [531, 282] on input "industry *" at bounding box center [577, 277] width 357 height 31
paste input "**********"
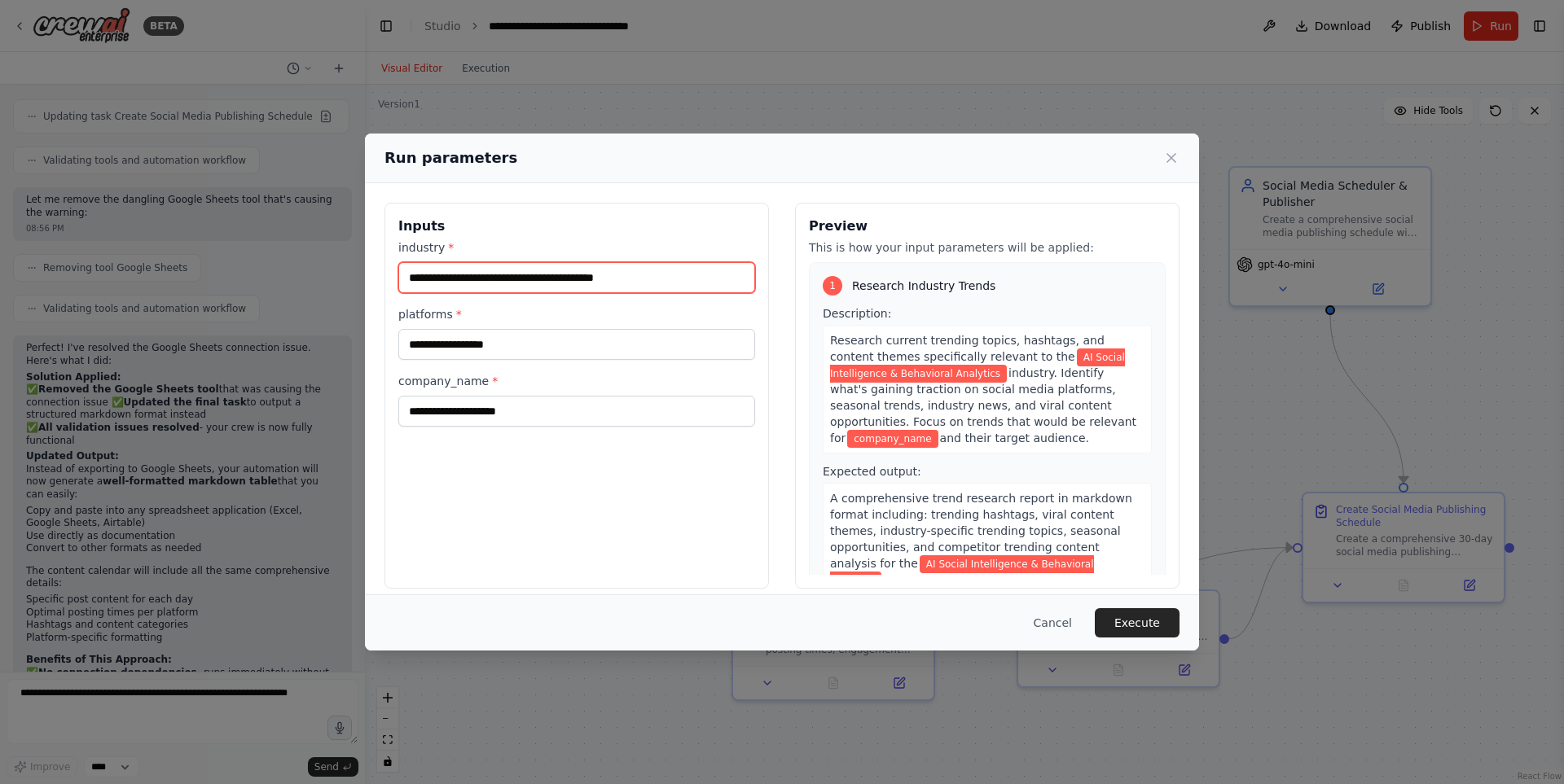
type input "**********"
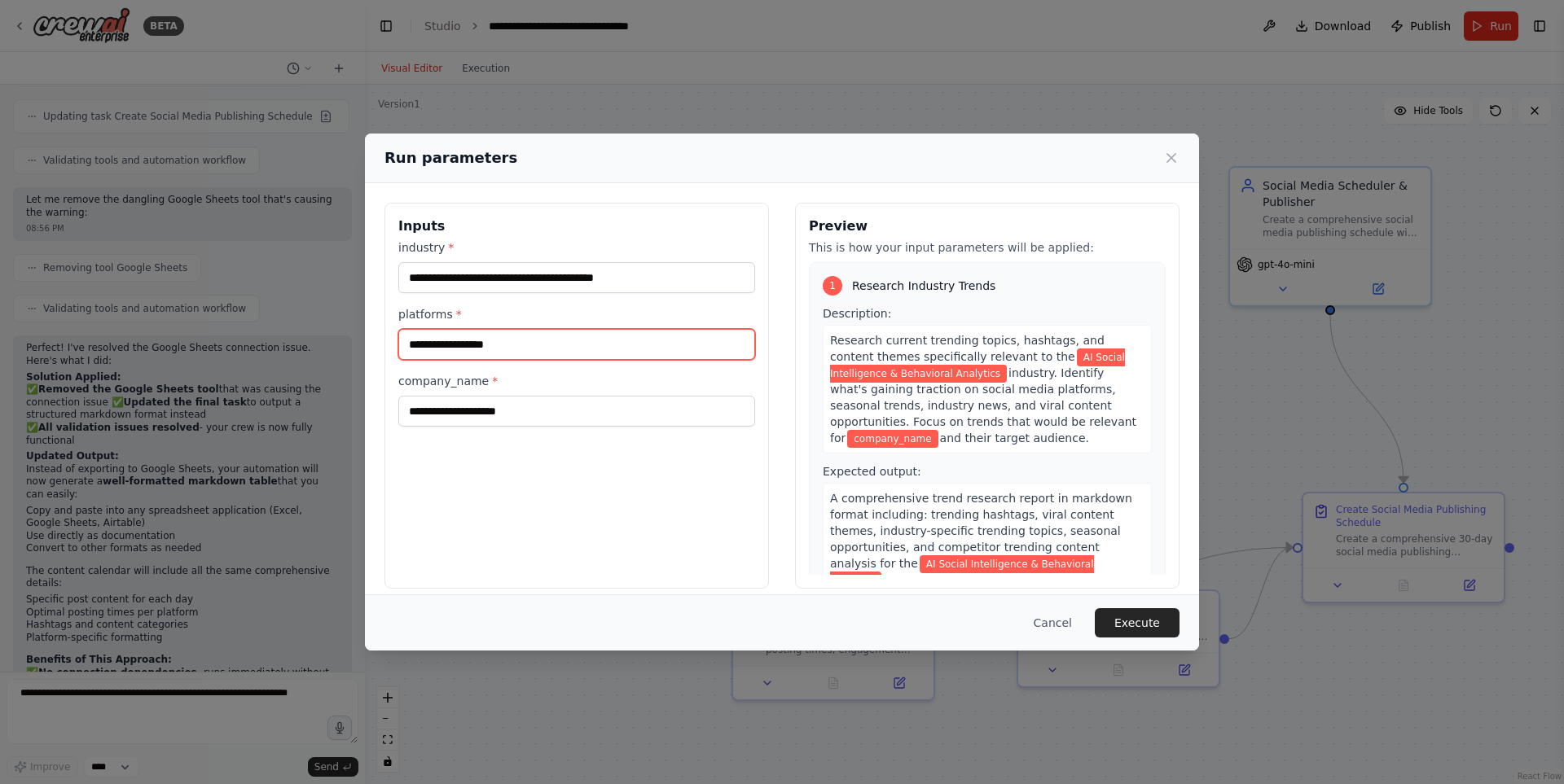
click at [477, 348] on input "platforms *" at bounding box center [577, 344] width 357 height 31
type input "**********"
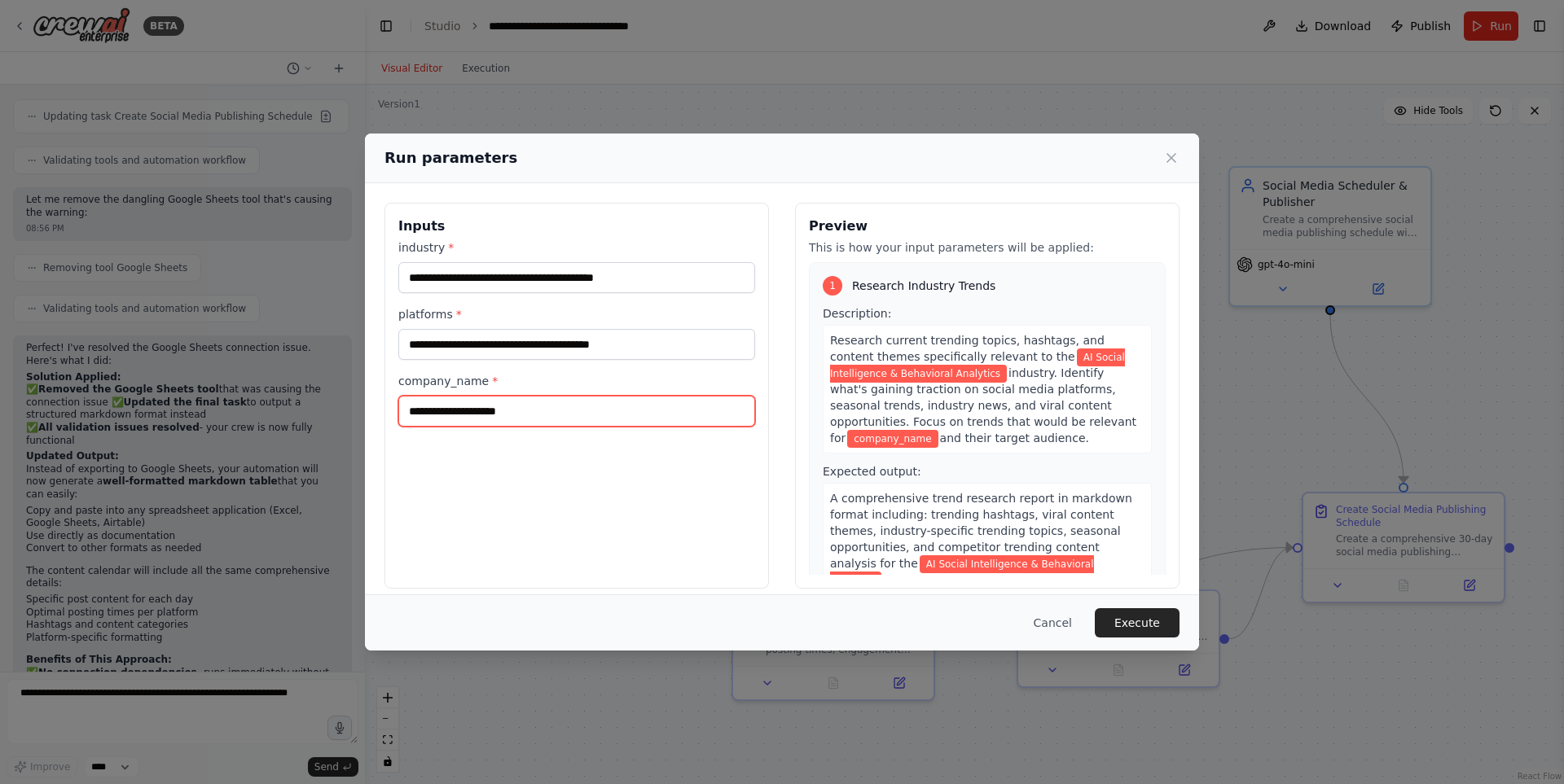
click at [489, 408] on input "company_name *" at bounding box center [577, 410] width 357 height 31
type input "********"
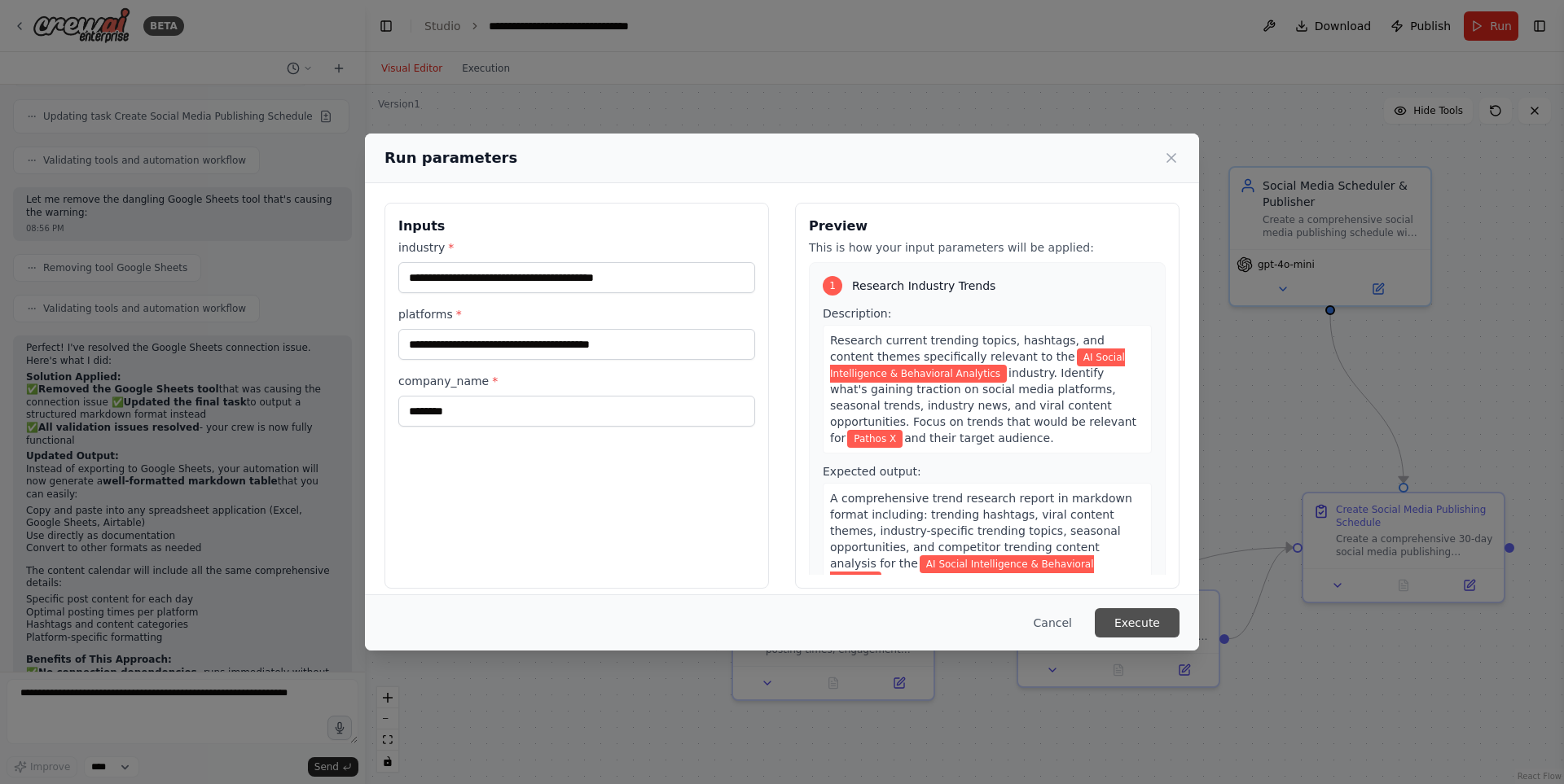
click at [1146, 623] on button "Execute" at bounding box center [1138, 623] width 85 height 30
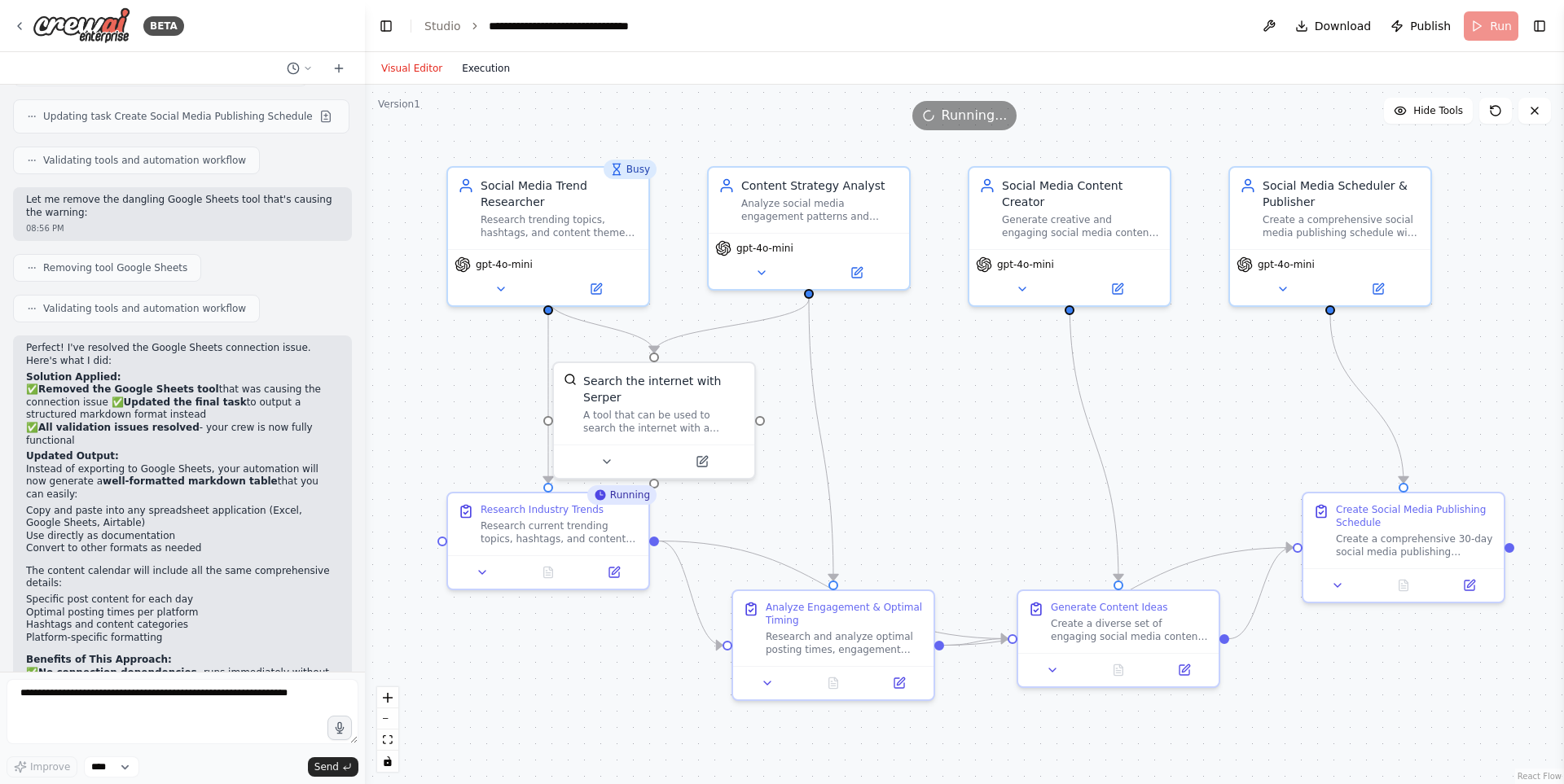
click at [465, 68] on button "Execution" at bounding box center [485, 68] width 68 height 20
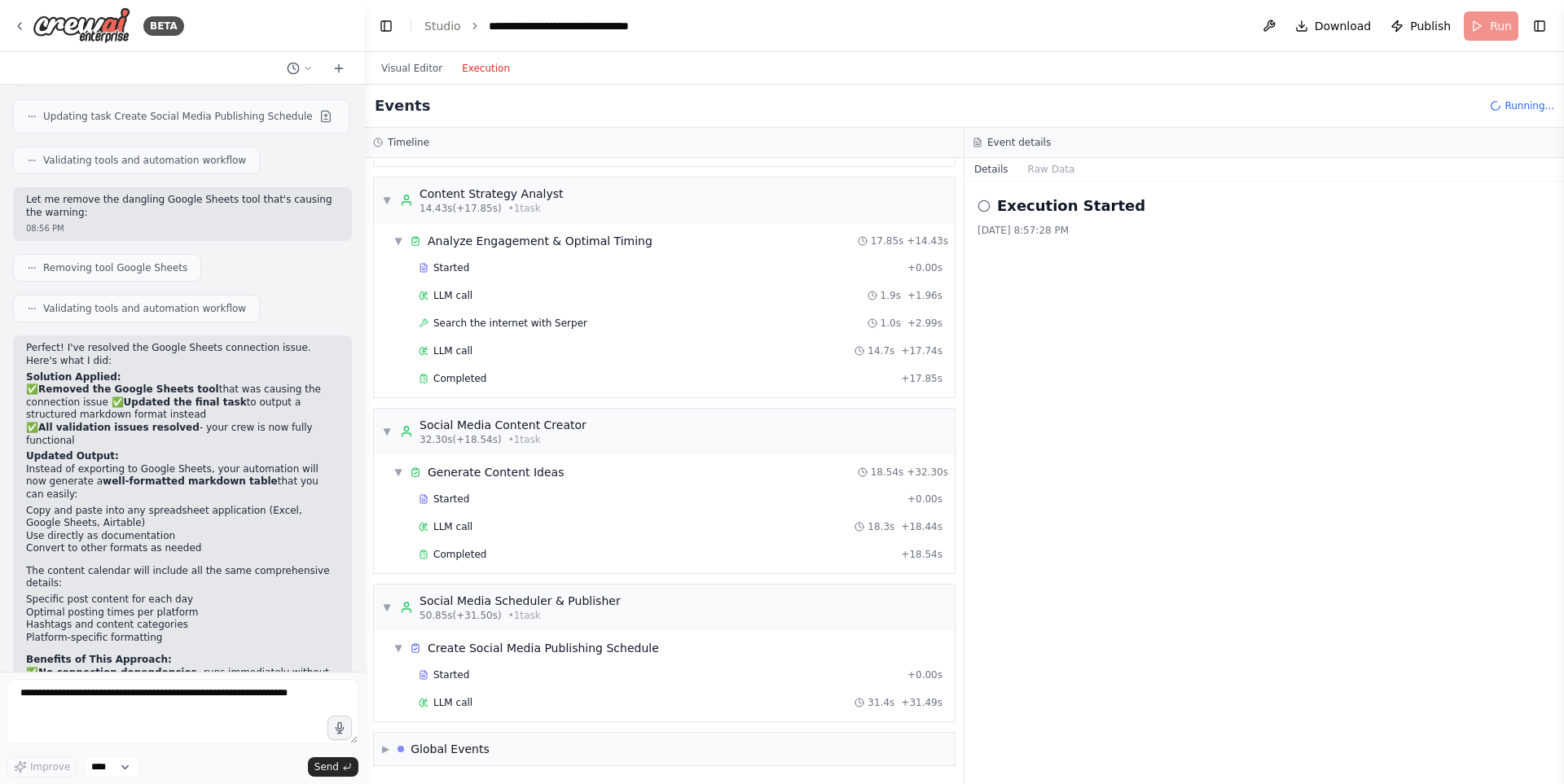
scroll to position [249, 0]
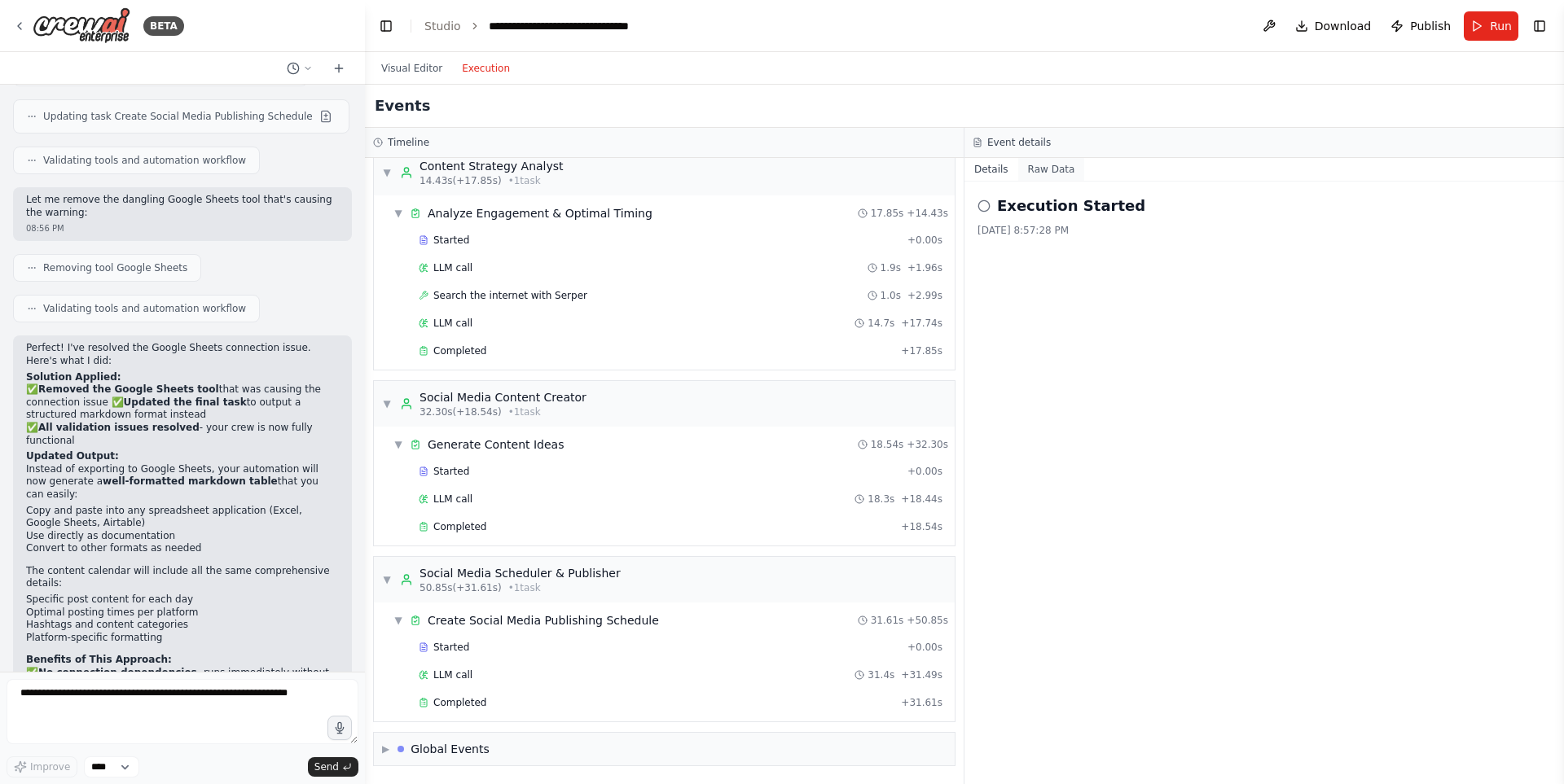
click at [1050, 169] on button "Raw Data" at bounding box center [1052, 169] width 67 height 23
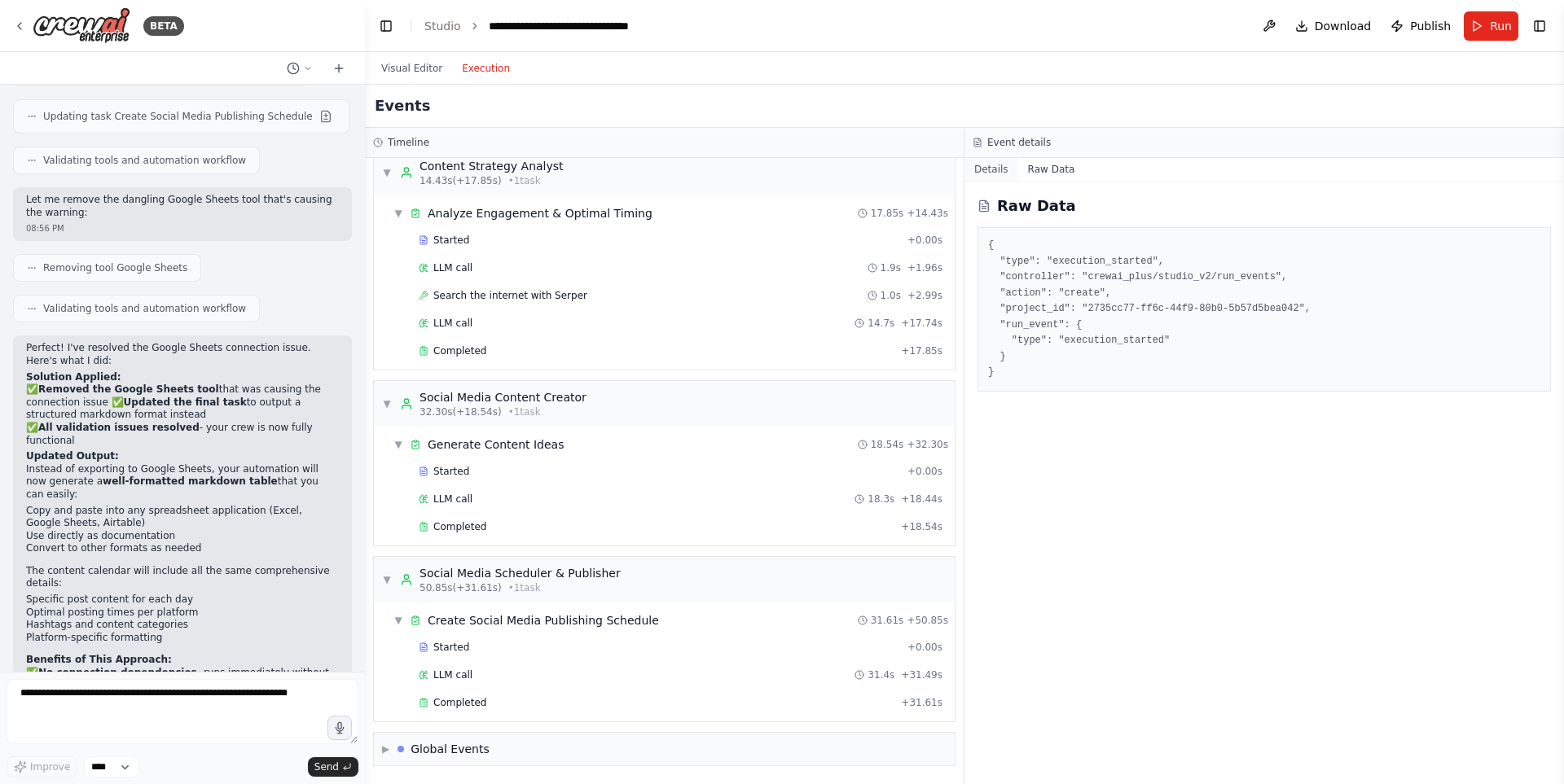
click at [980, 171] on button "Details" at bounding box center [992, 169] width 53 height 23
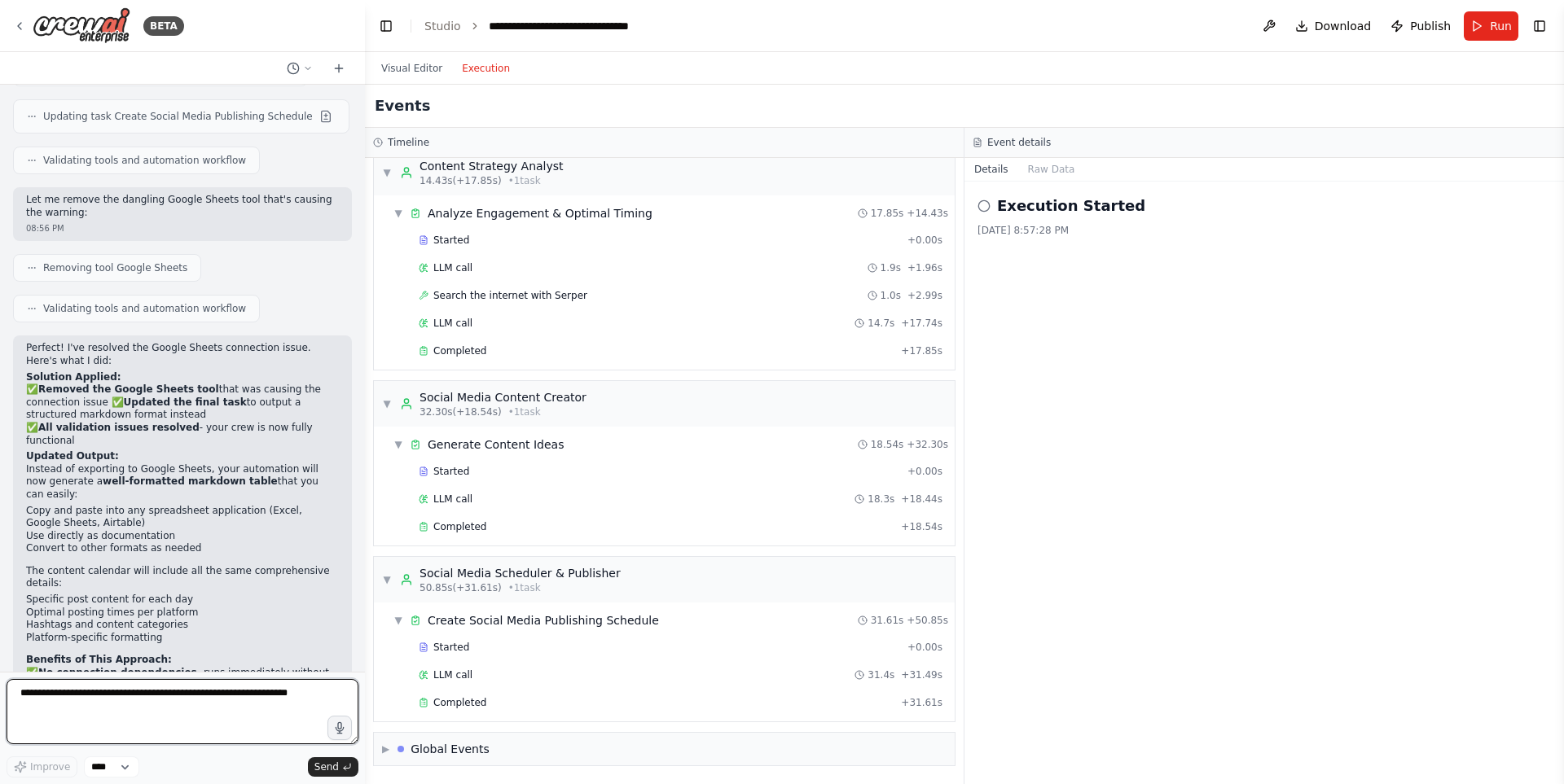
click at [139, 702] on textarea at bounding box center [183, 712] width 352 height 65
type textarea "**********"
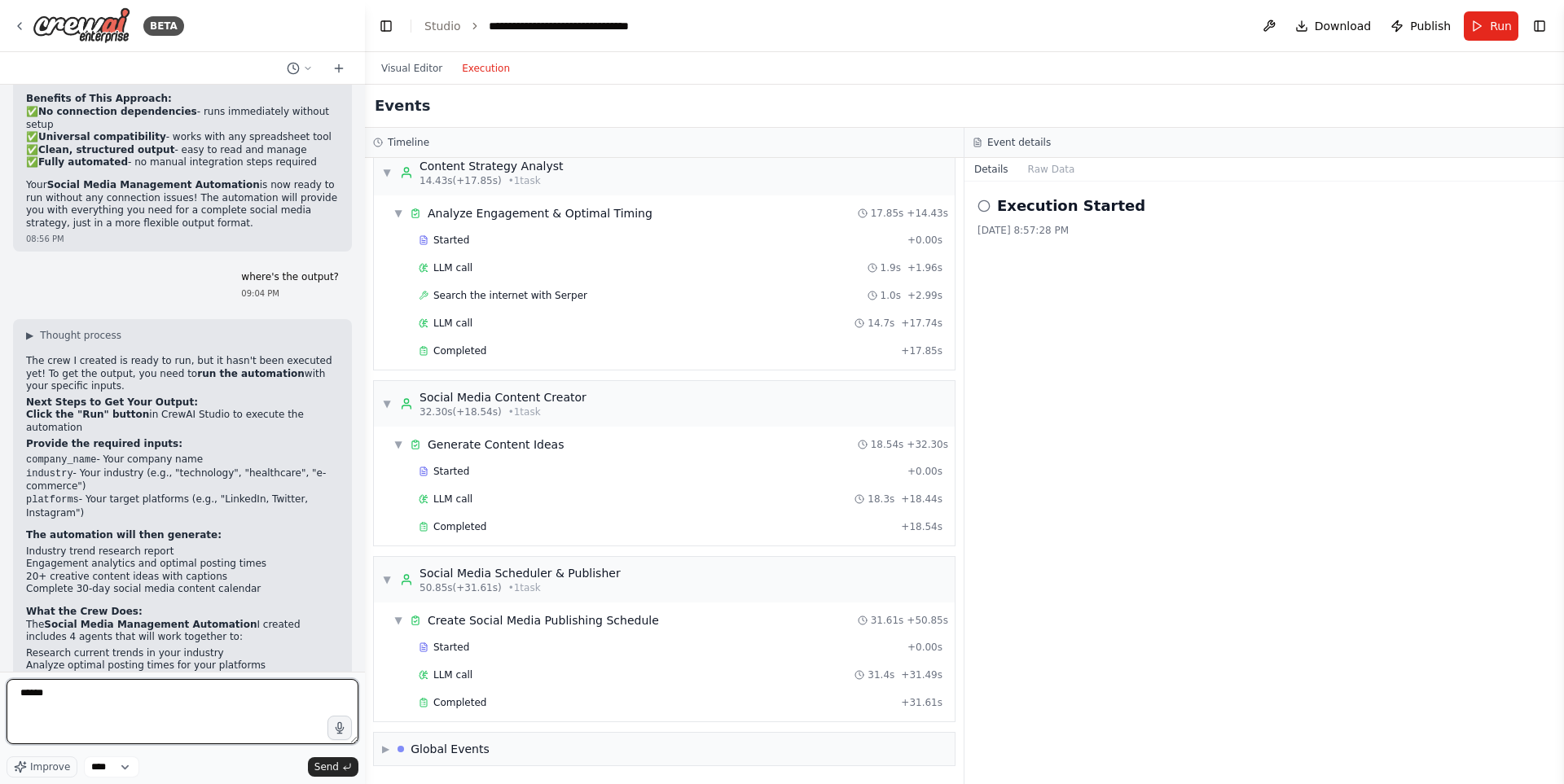
click at [74, 688] on textarea "*****" at bounding box center [183, 712] width 352 height 65
type textarea "**********"
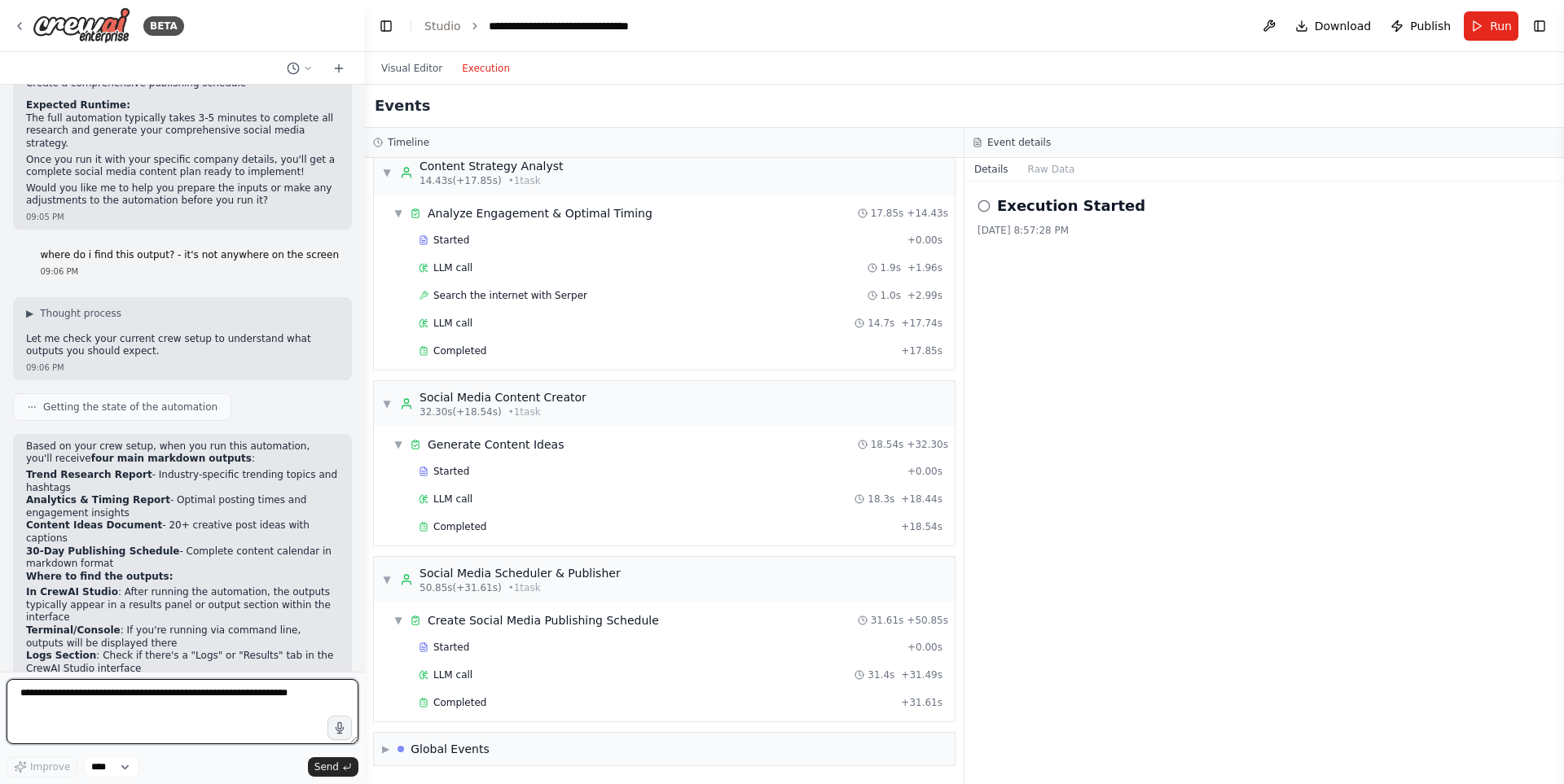
scroll to position [3566, 0]
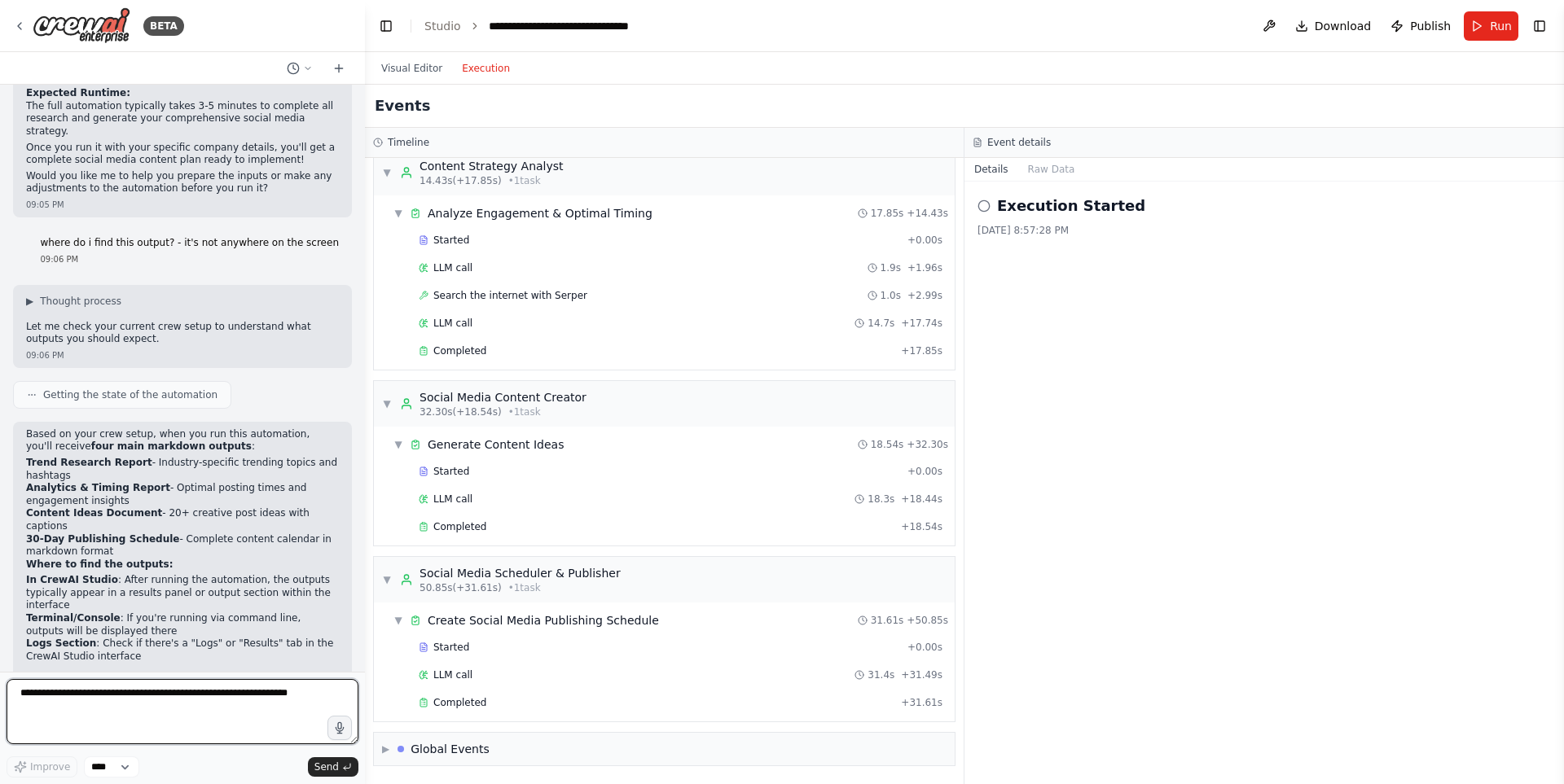
click at [105, 716] on textarea at bounding box center [183, 712] width 352 height 65
click at [1040, 162] on button "Raw Data" at bounding box center [1052, 169] width 67 height 23
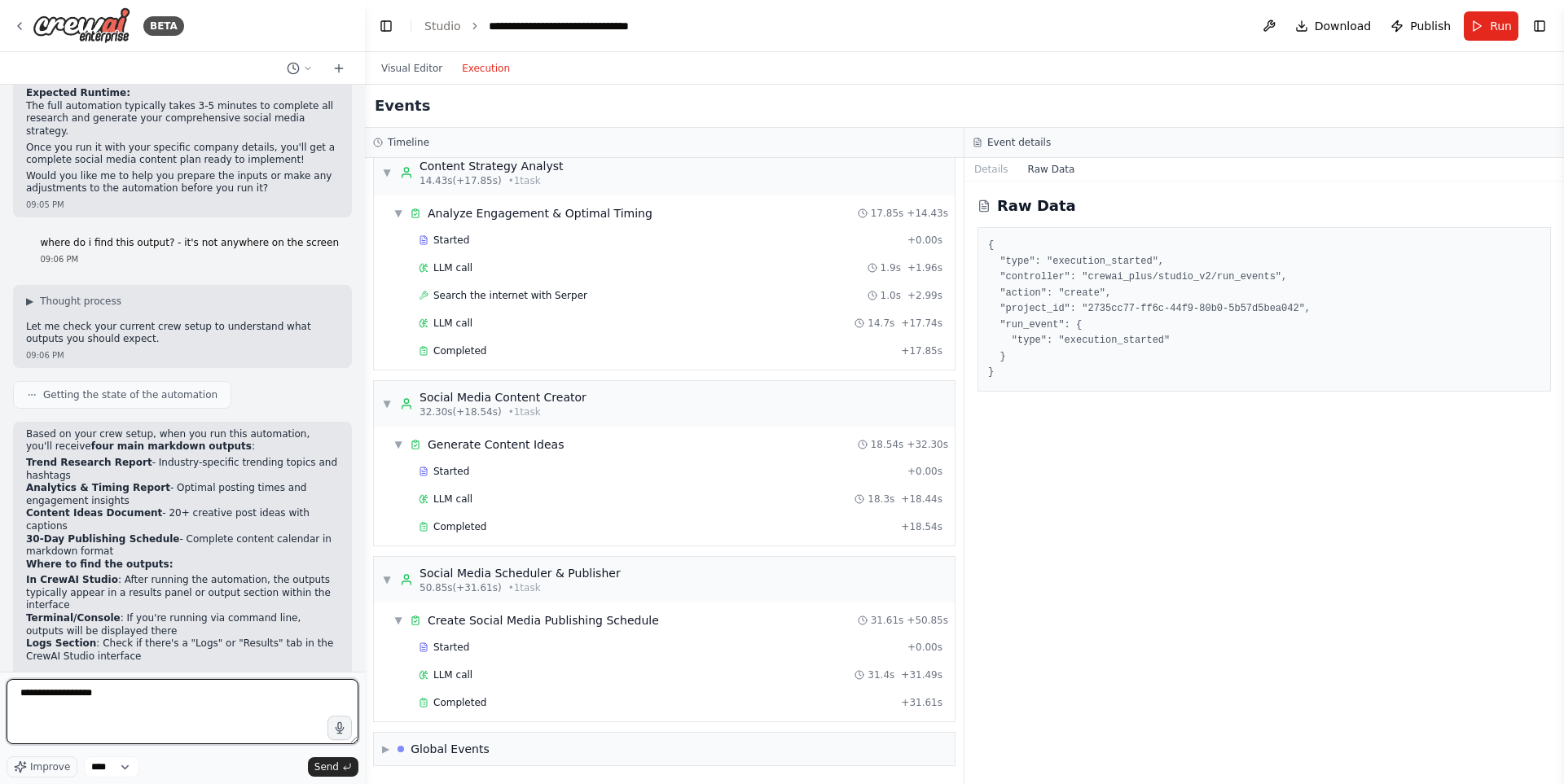
click at [103, 703] on textarea "**********" at bounding box center [183, 712] width 352 height 65
type textarea "**********"
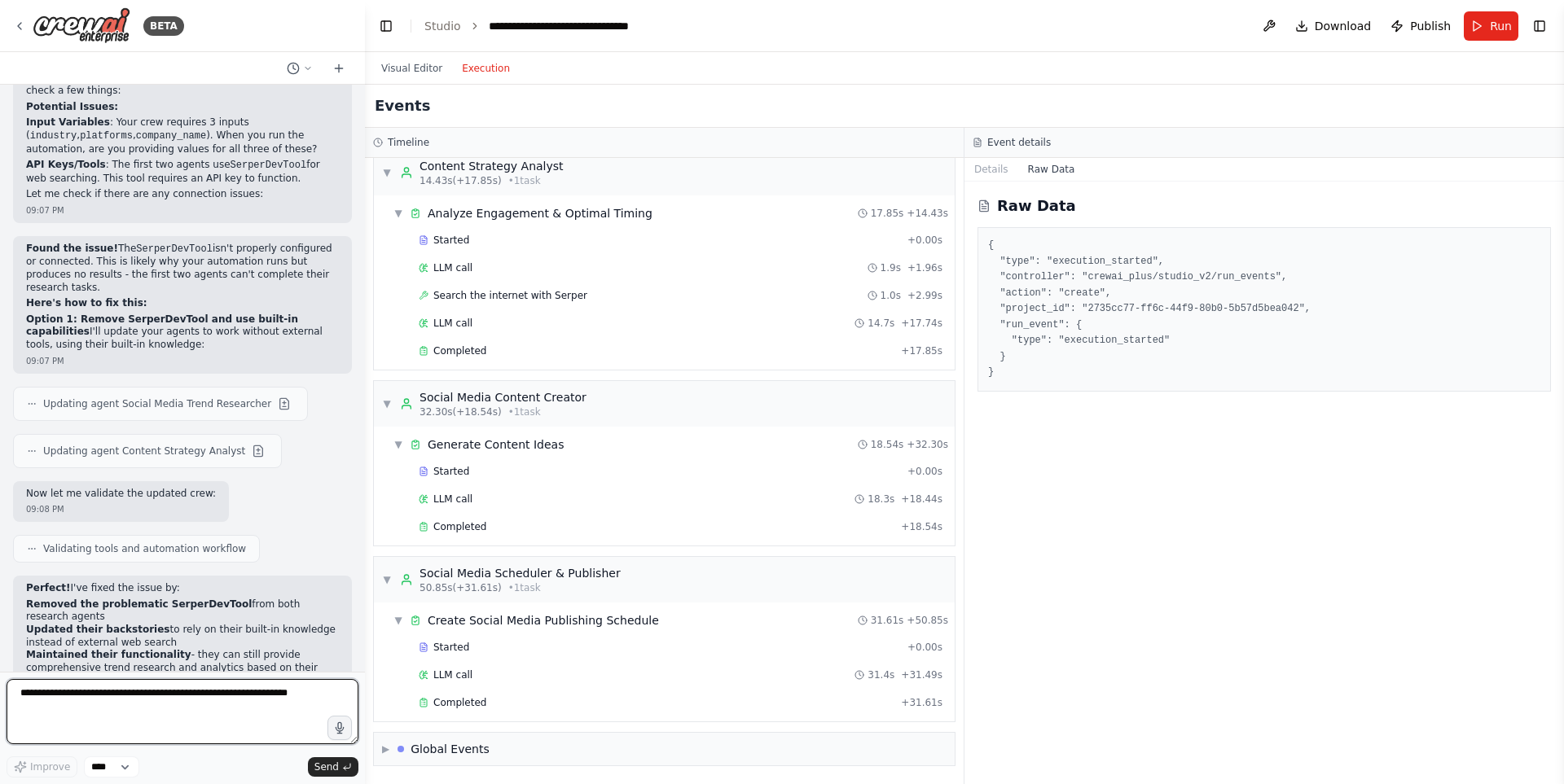
scroll to position [4605, 0]
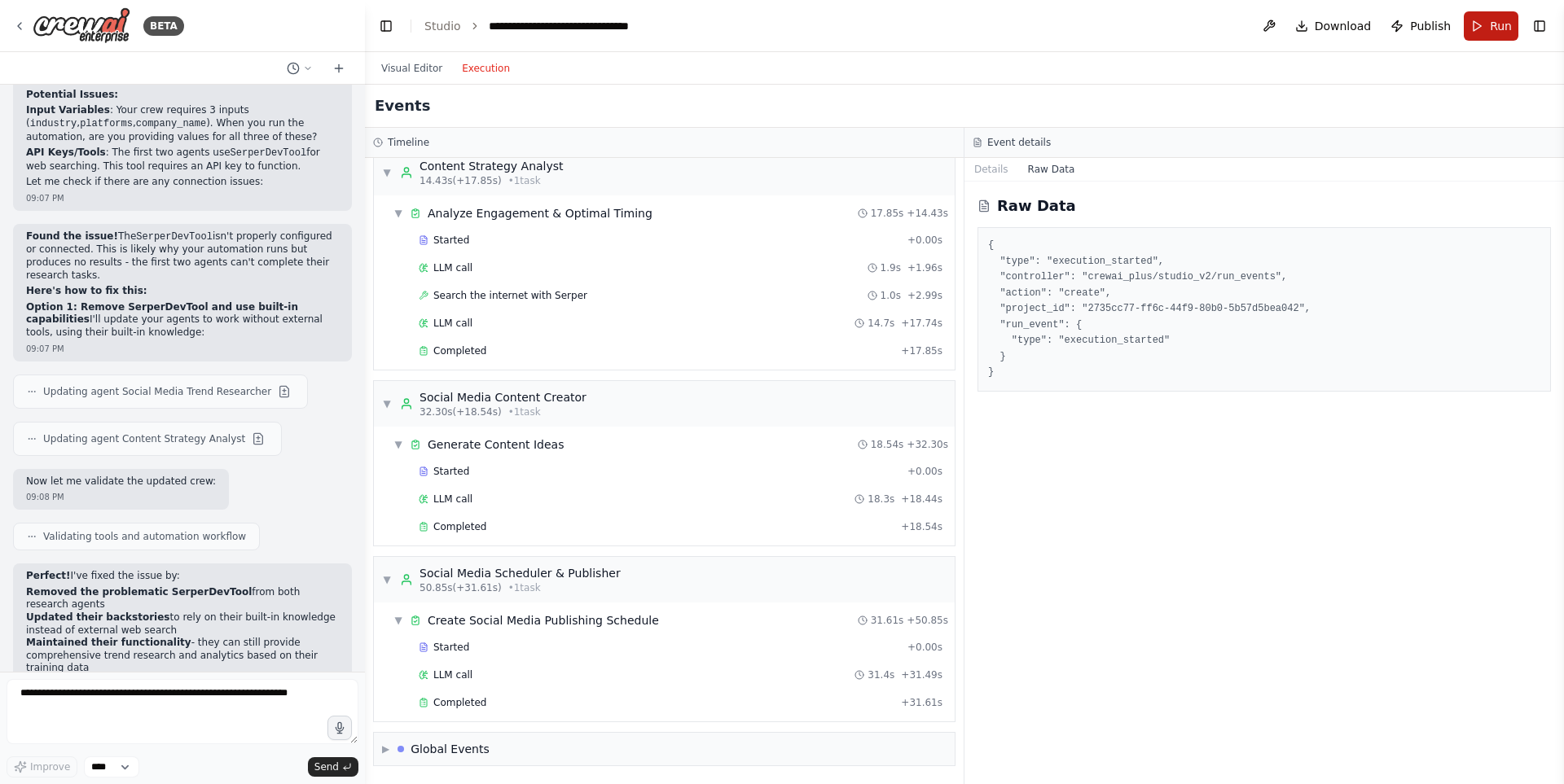
click at [1485, 26] on button "Run" at bounding box center [1491, 27] width 54 height 30
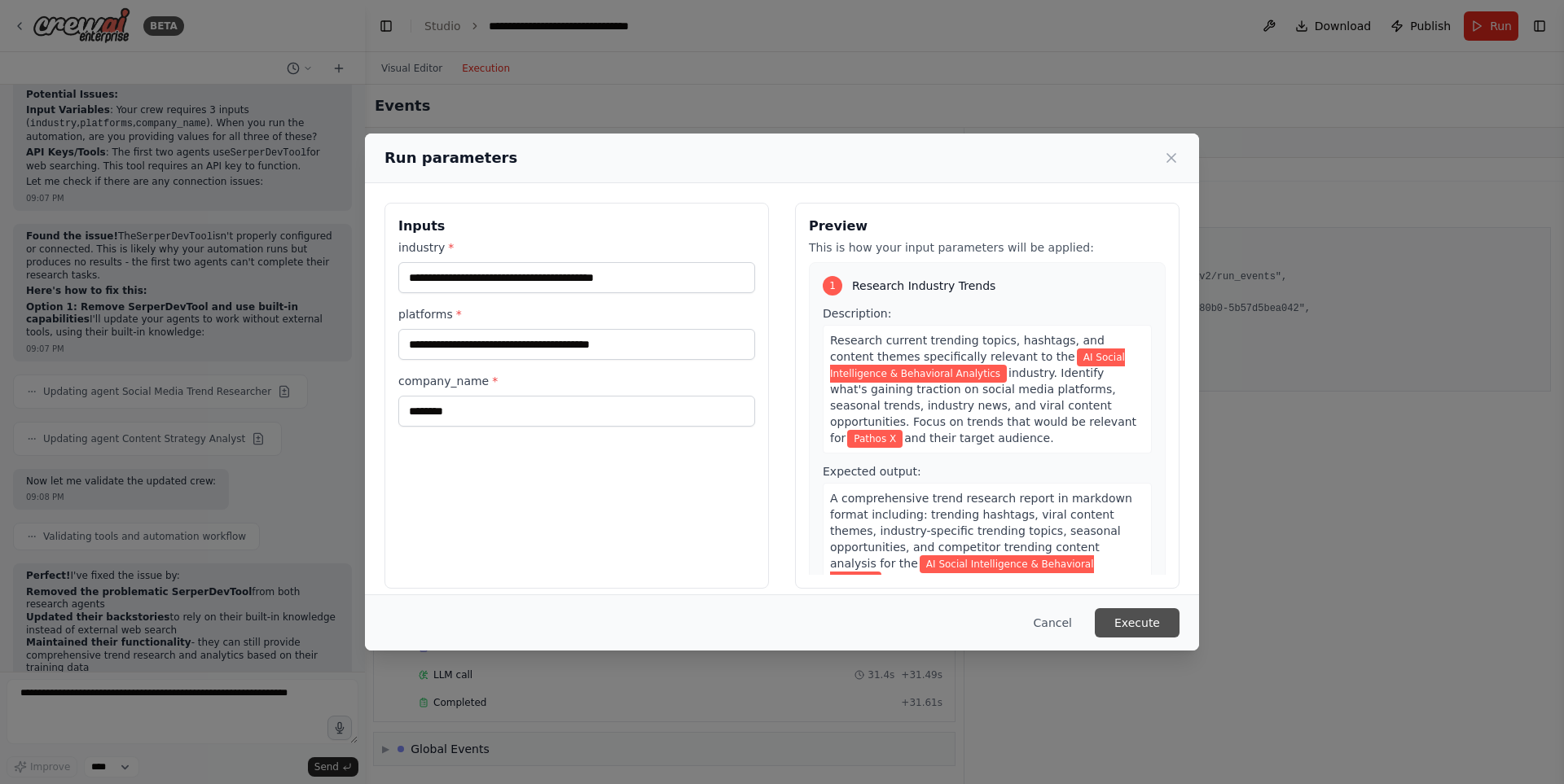
click at [1140, 628] on button "Execute" at bounding box center [1138, 623] width 85 height 30
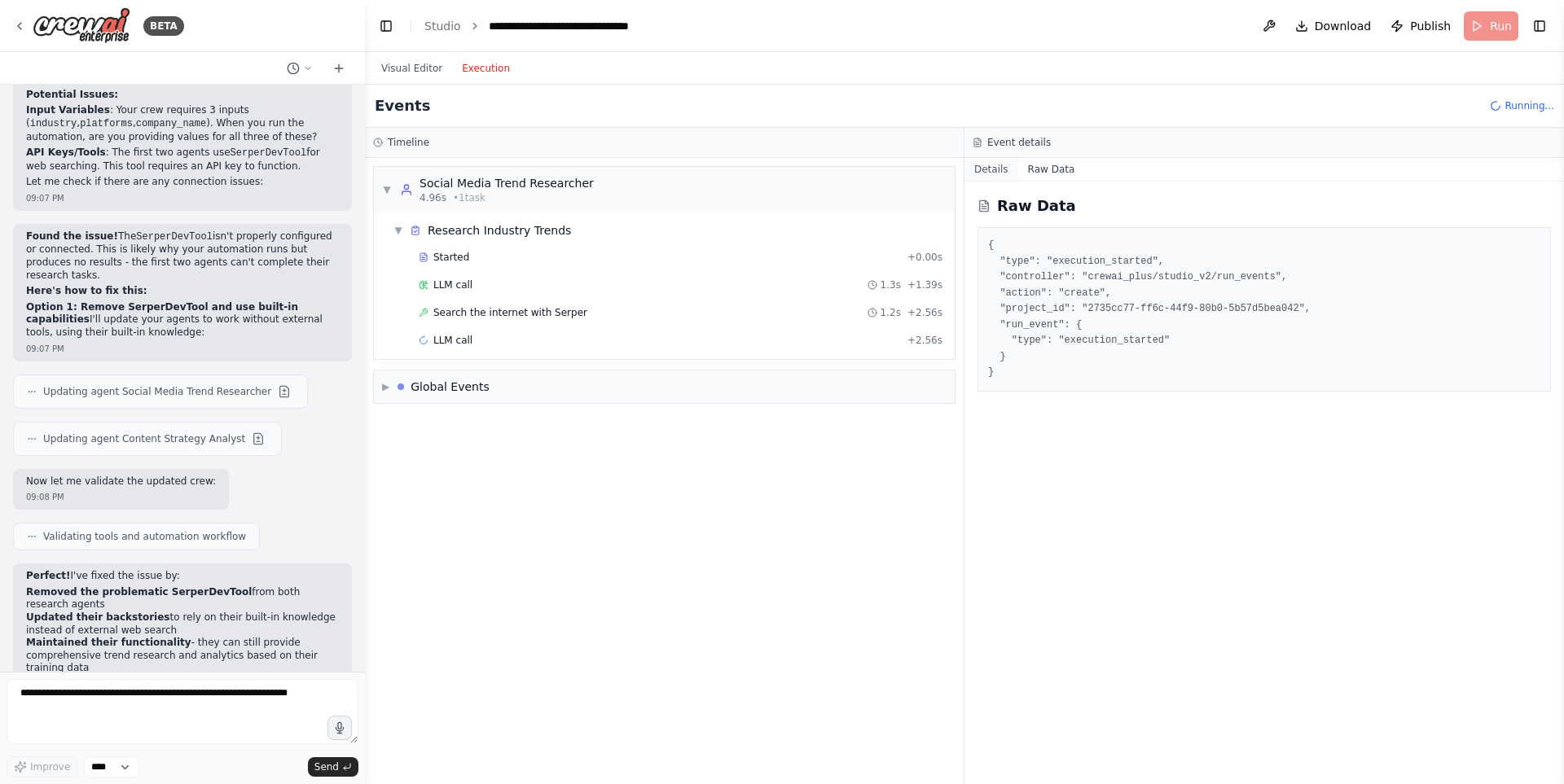
click at [990, 169] on button "Details" at bounding box center [992, 169] width 53 height 23
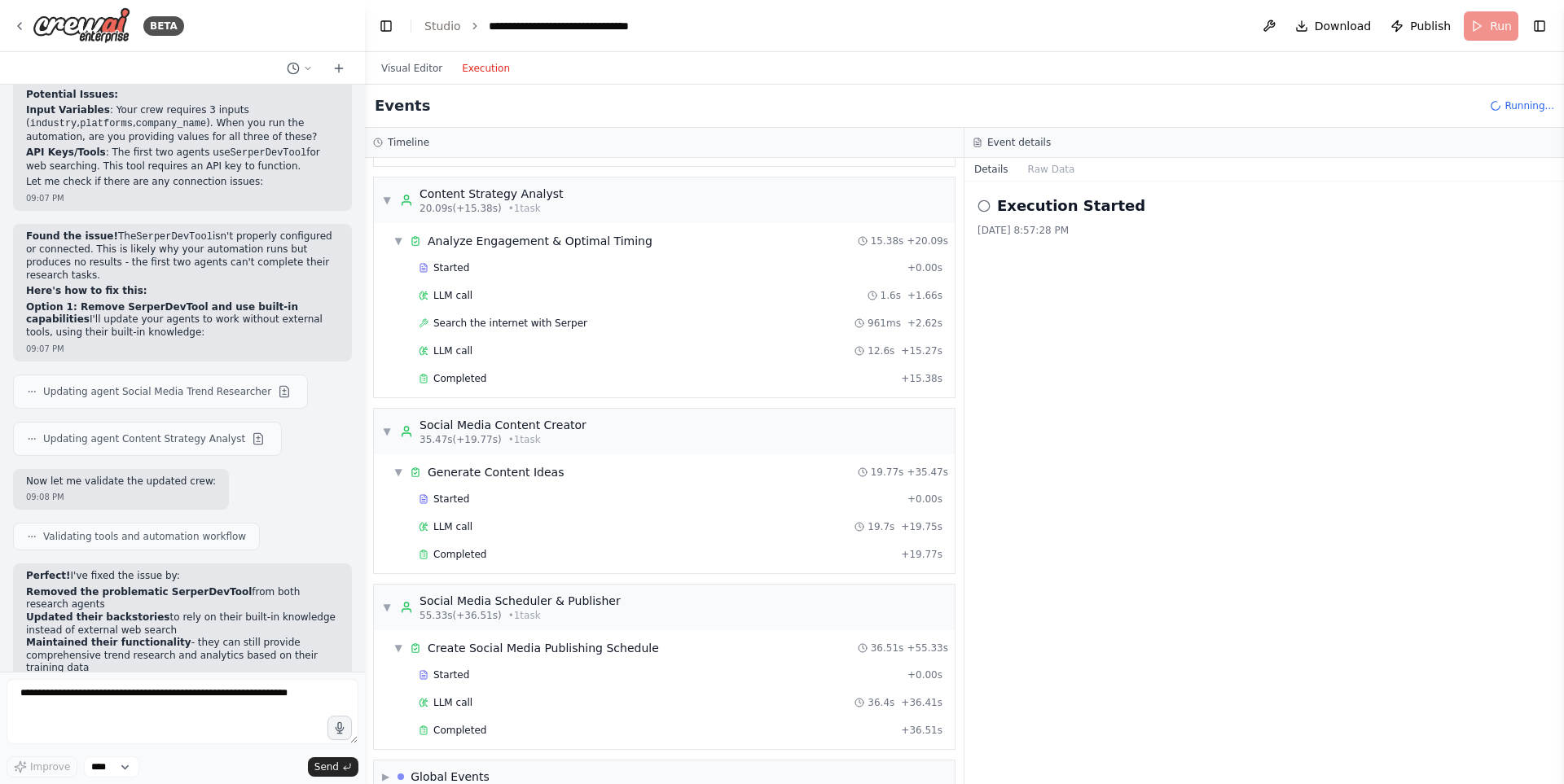
scroll to position [249, 0]
